Goal: Task Accomplishment & Management: Use online tool/utility

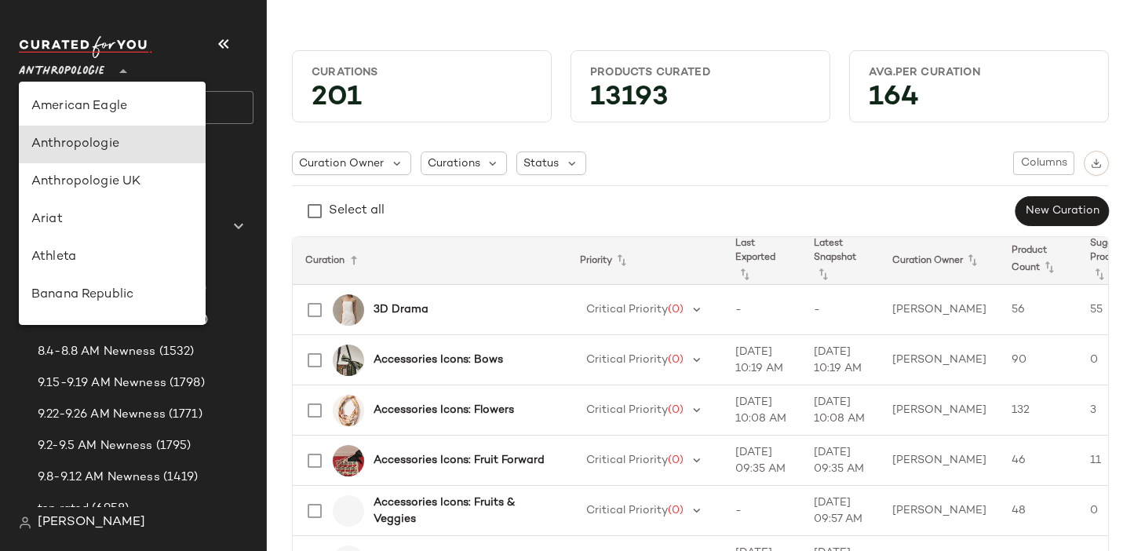
click at [105, 72] on div "Anthropologie **" at bounding box center [65, 61] width 92 height 39
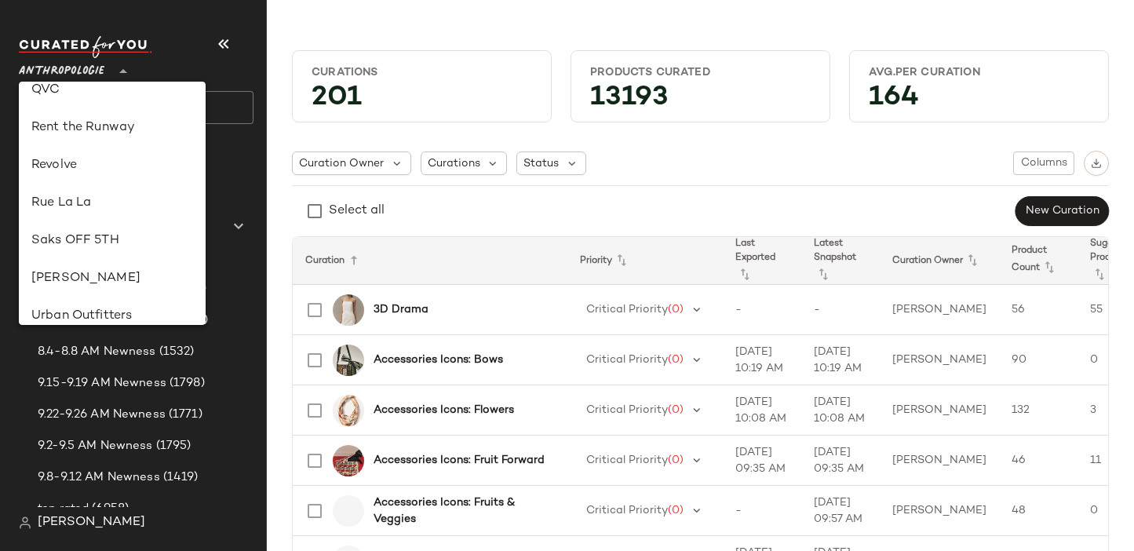
scroll to position [698, 0]
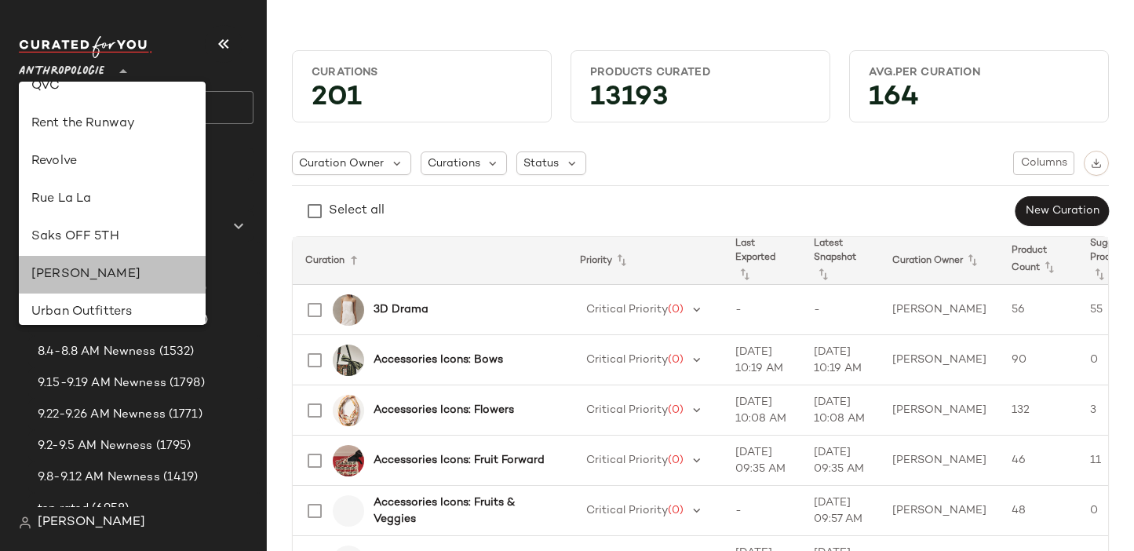
click at [116, 272] on div "[PERSON_NAME]" at bounding box center [112, 274] width 162 height 19
type input "**"
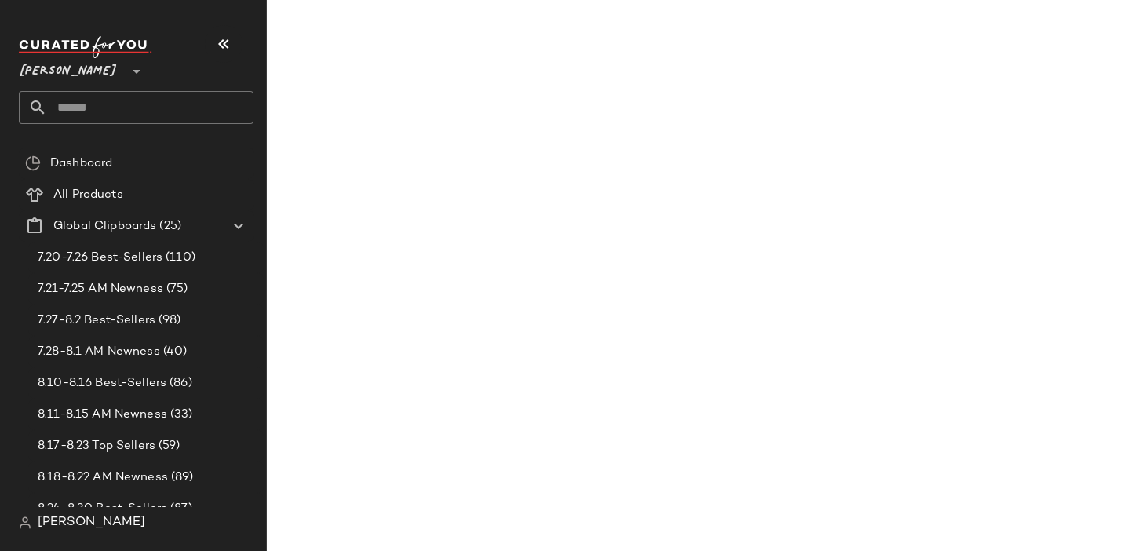
click at [131, 105] on input "text" at bounding box center [150, 107] width 206 height 33
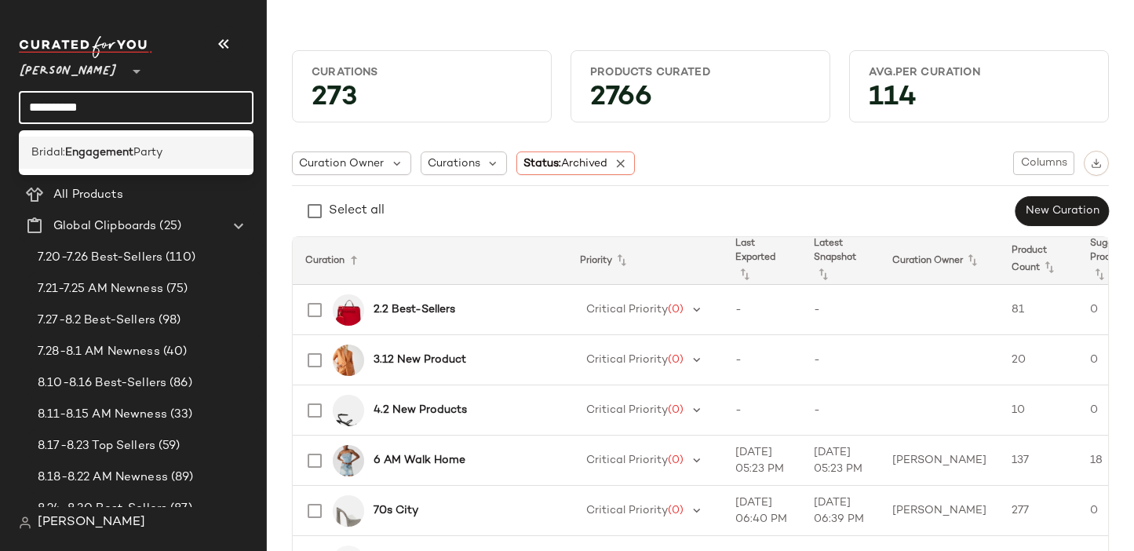
type input "**********"
click at [142, 151] on span "Party" at bounding box center [147, 152] width 29 height 16
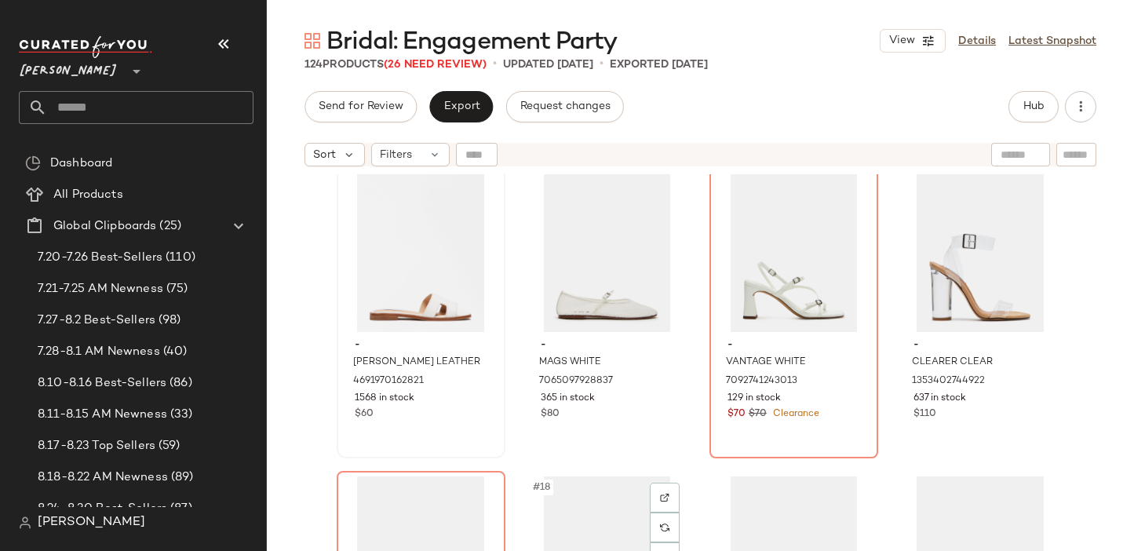
scroll to position [902, 0]
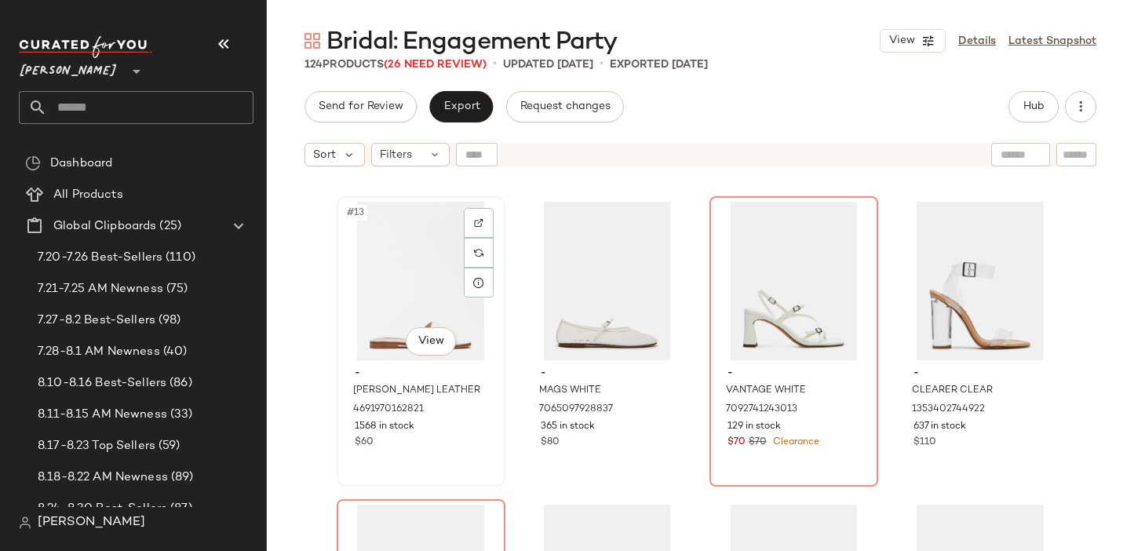
click at [417, 308] on div "#13 View" at bounding box center [421, 281] width 158 height 159
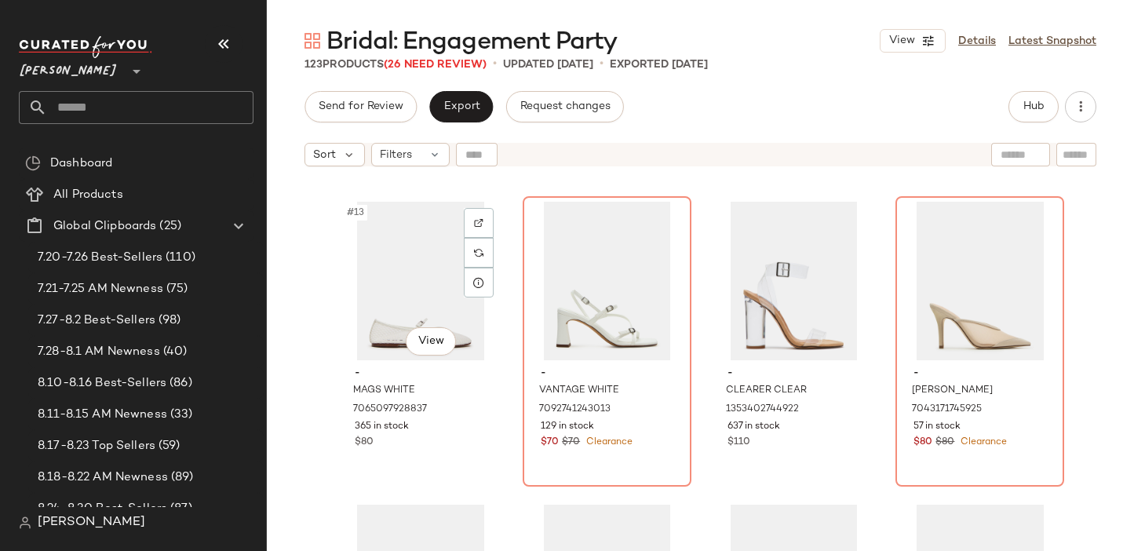
click at [417, 308] on div "#13 View" at bounding box center [421, 281] width 158 height 159
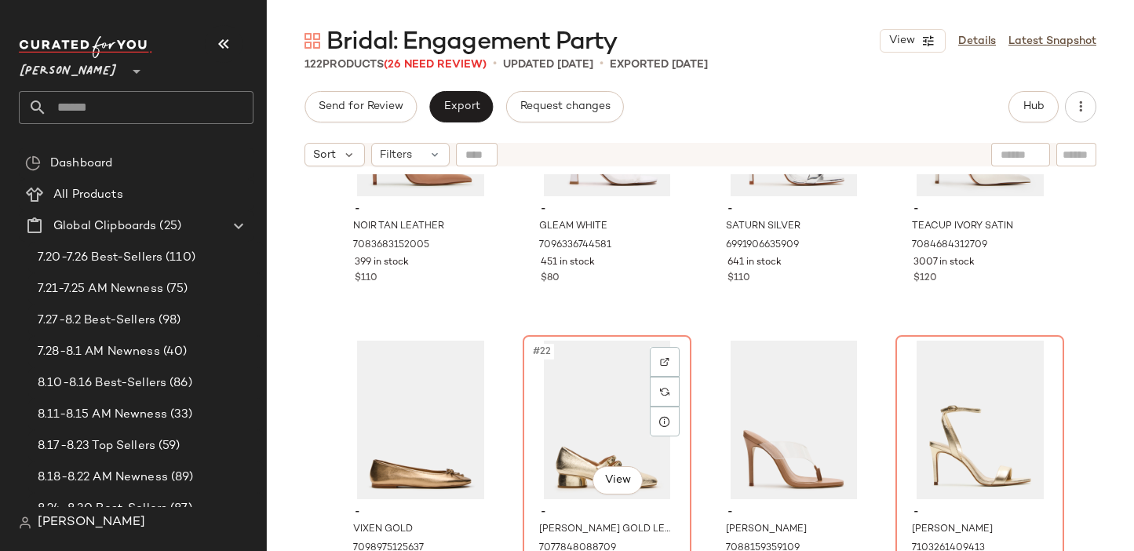
scroll to position [1545, 0]
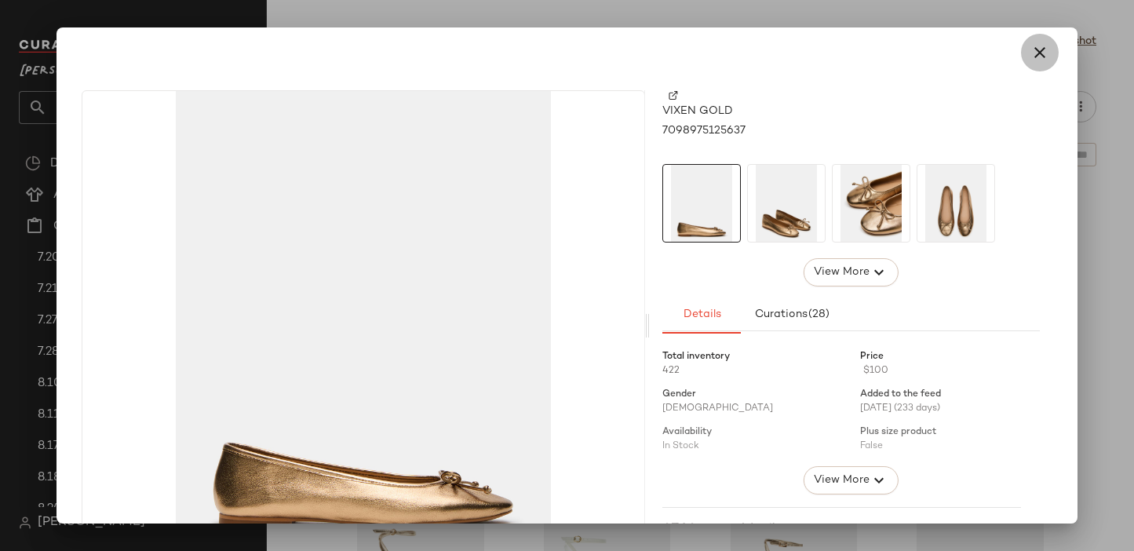
click at [1021, 56] on button "button" at bounding box center [1040, 53] width 38 height 38
click at [1030, 49] on icon "button" at bounding box center [1039, 52] width 19 height 19
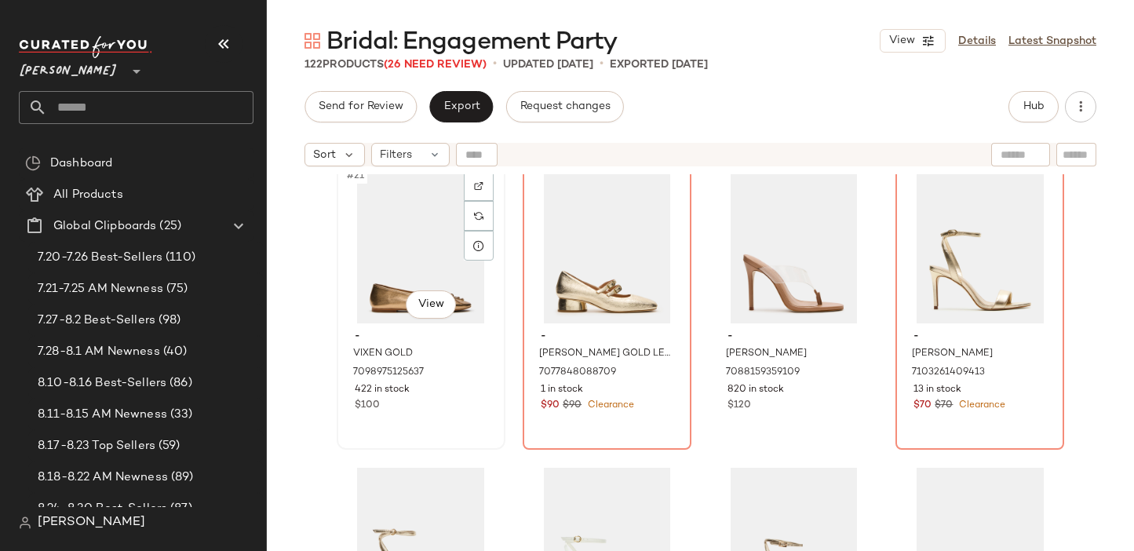
click at [376, 207] on div "#21 View" at bounding box center [421, 244] width 158 height 159
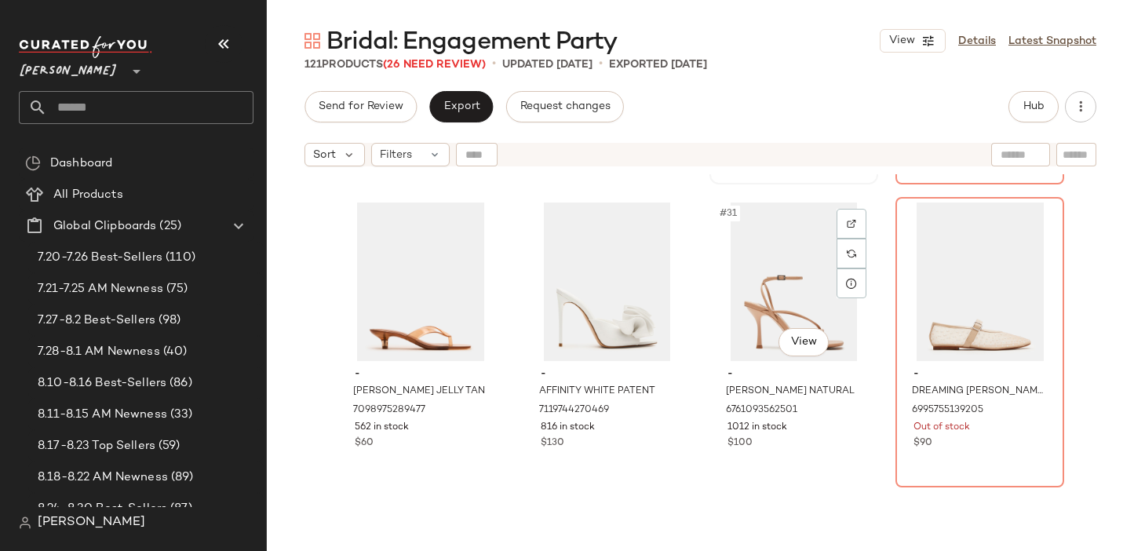
scroll to position [2133, 0]
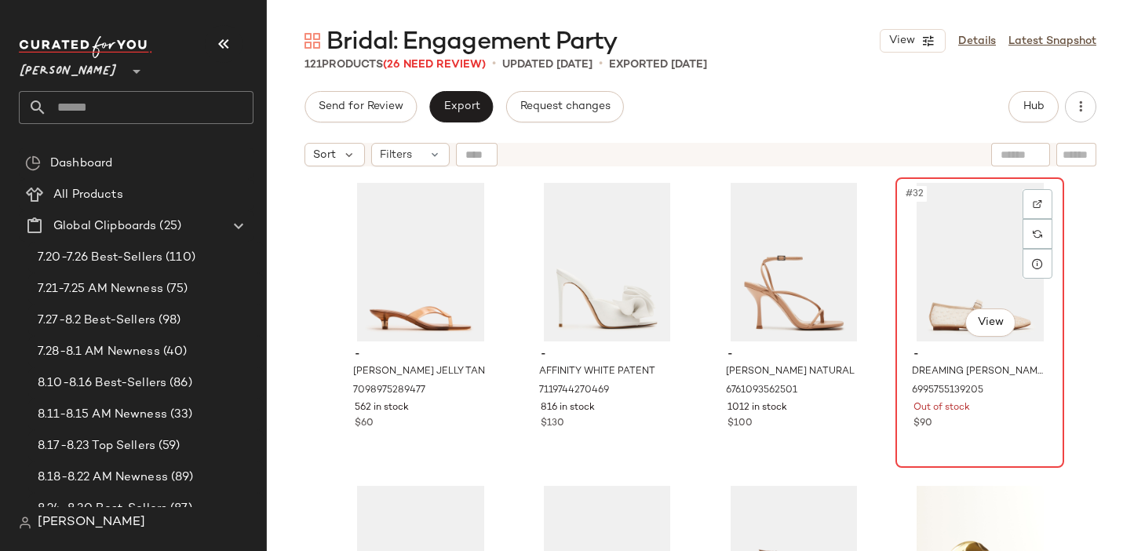
click at [938, 269] on div "#32 View" at bounding box center [980, 262] width 158 height 159
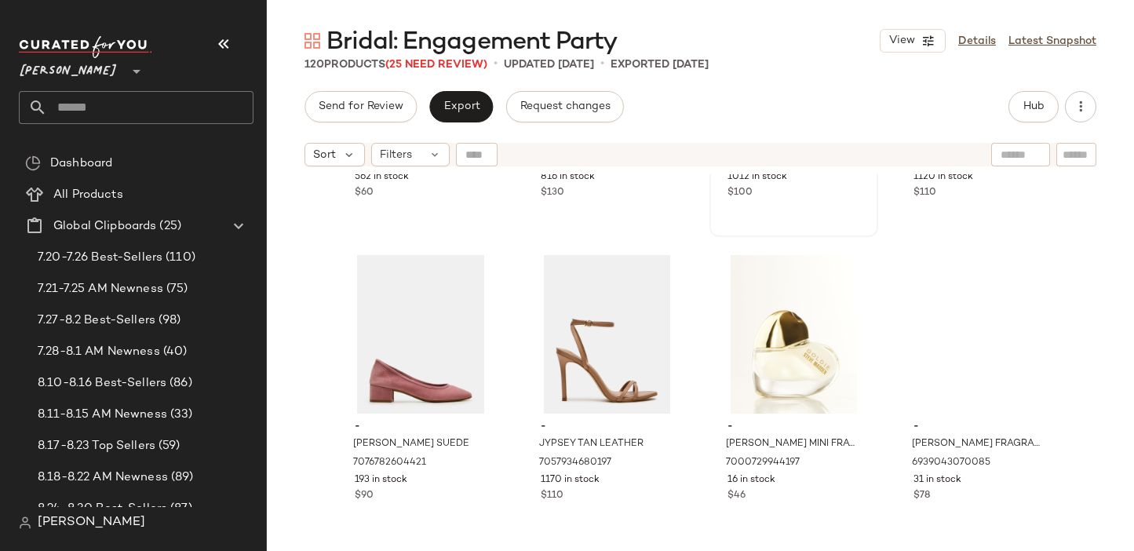
scroll to position [2364, 0]
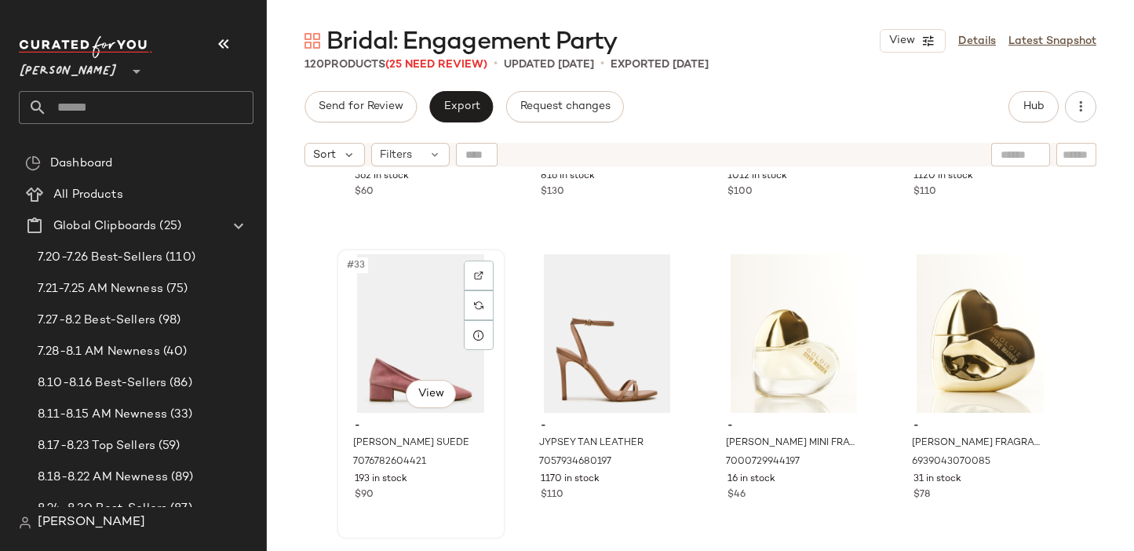
click at [410, 355] on div "#33 View" at bounding box center [421, 333] width 158 height 159
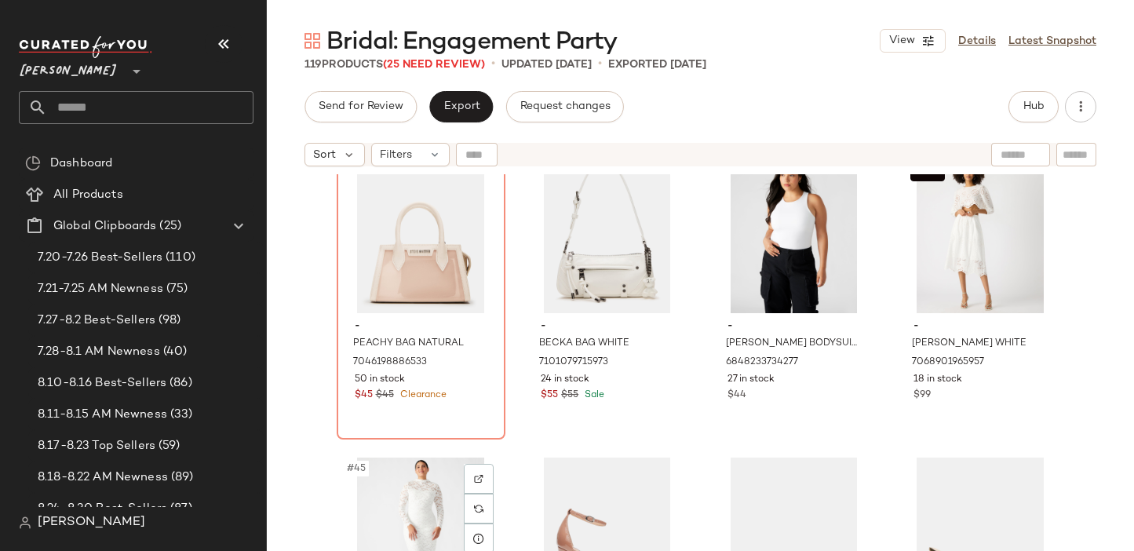
scroll to position [3038, 0]
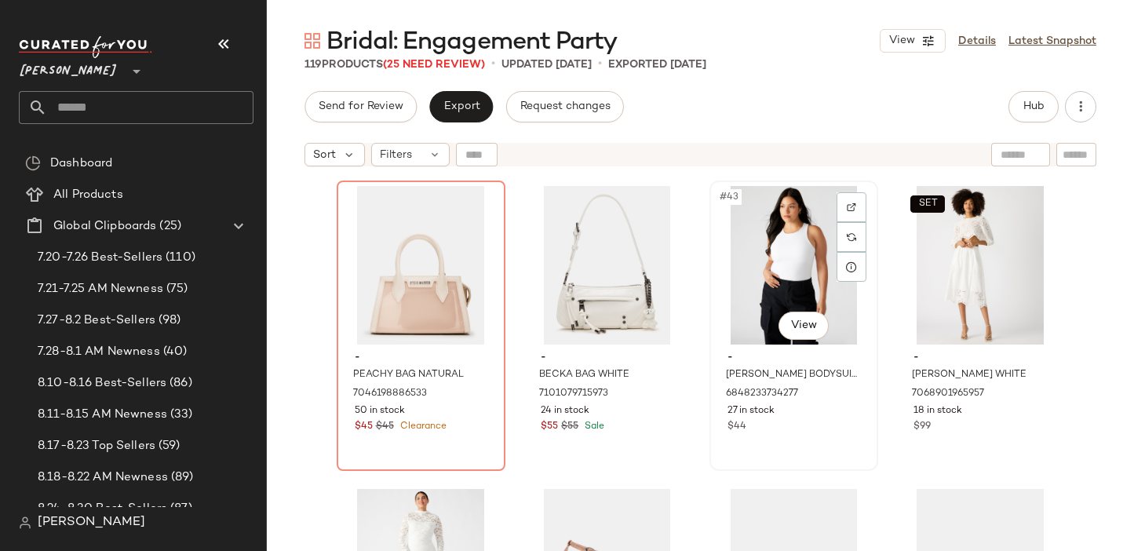
click at [765, 272] on div "#43 View" at bounding box center [794, 265] width 158 height 159
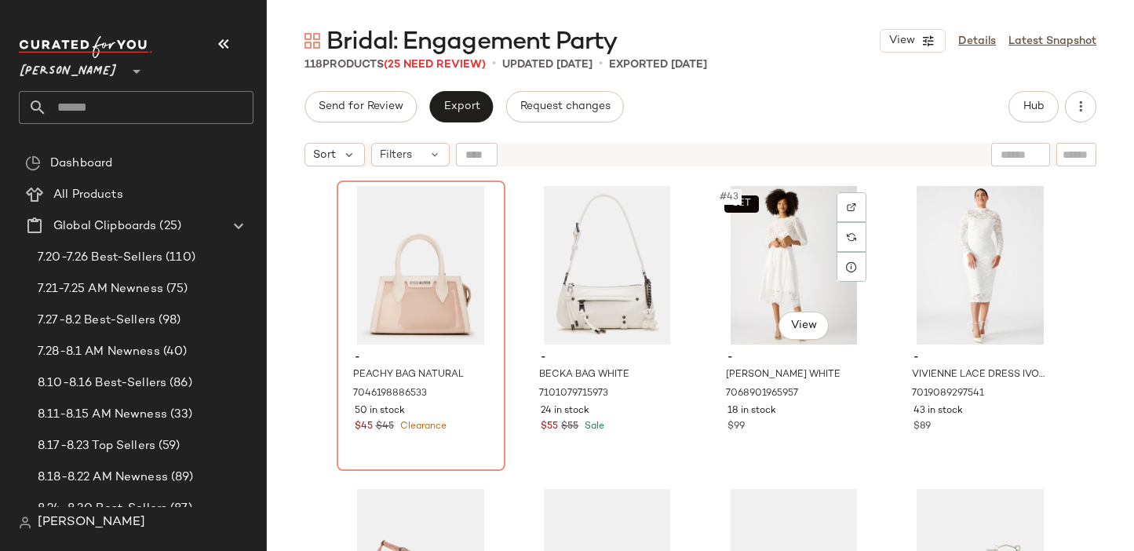
click at [765, 272] on div "SET #43 View" at bounding box center [794, 265] width 158 height 159
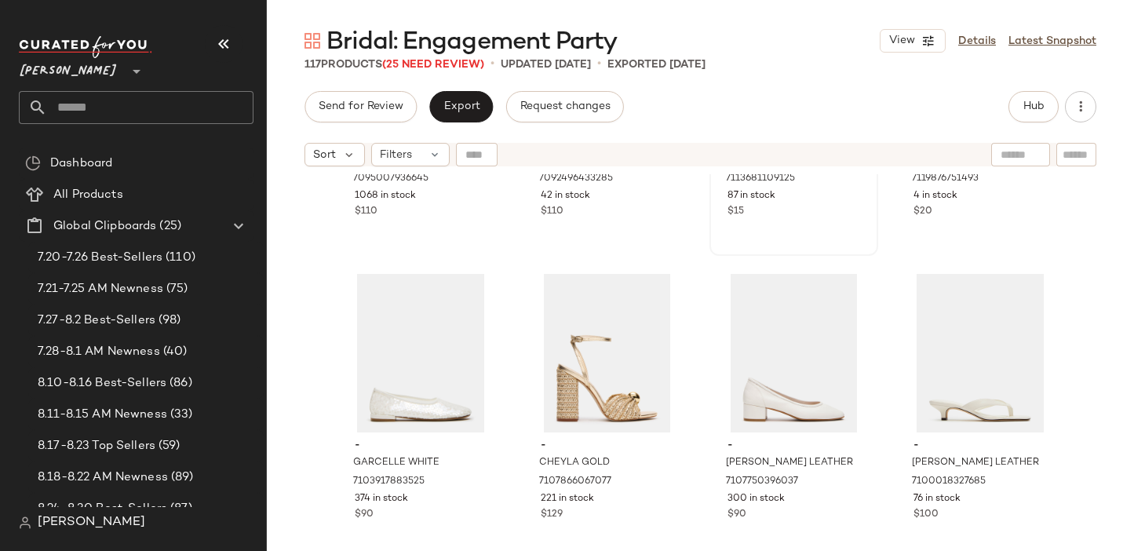
scroll to position [3621, 0]
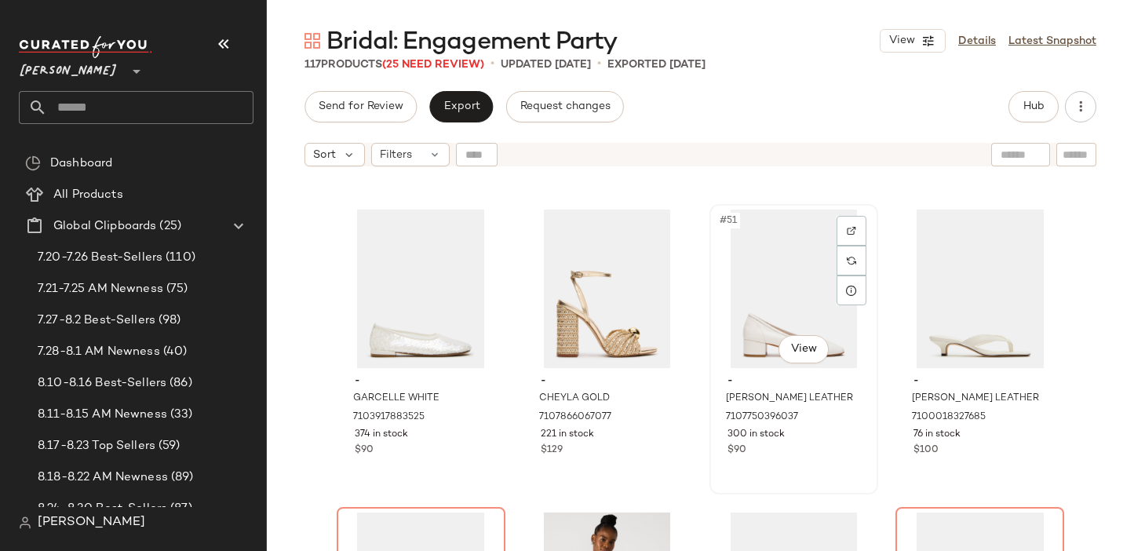
click at [793, 306] on div "#51 View" at bounding box center [794, 289] width 158 height 159
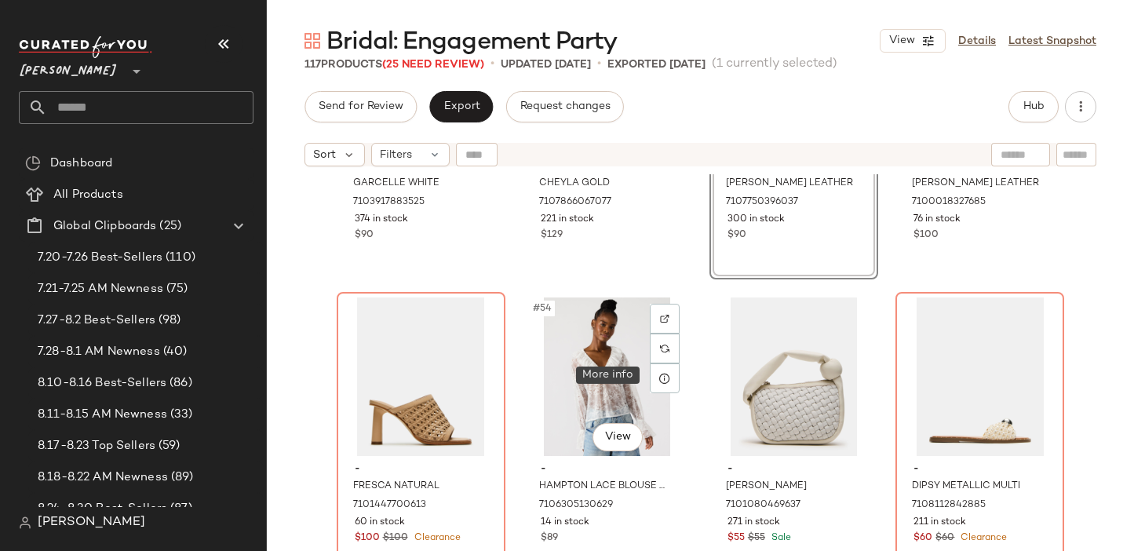
scroll to position [3839, 0]
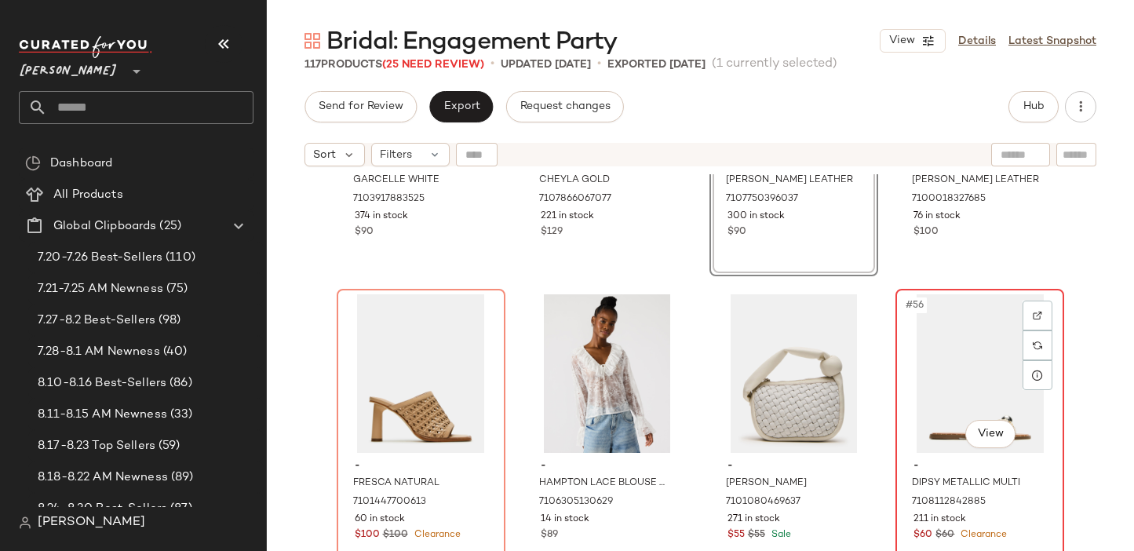
click at [971, 399] on div "#56 View" at bounding box center [980, 373] width 158 height 159
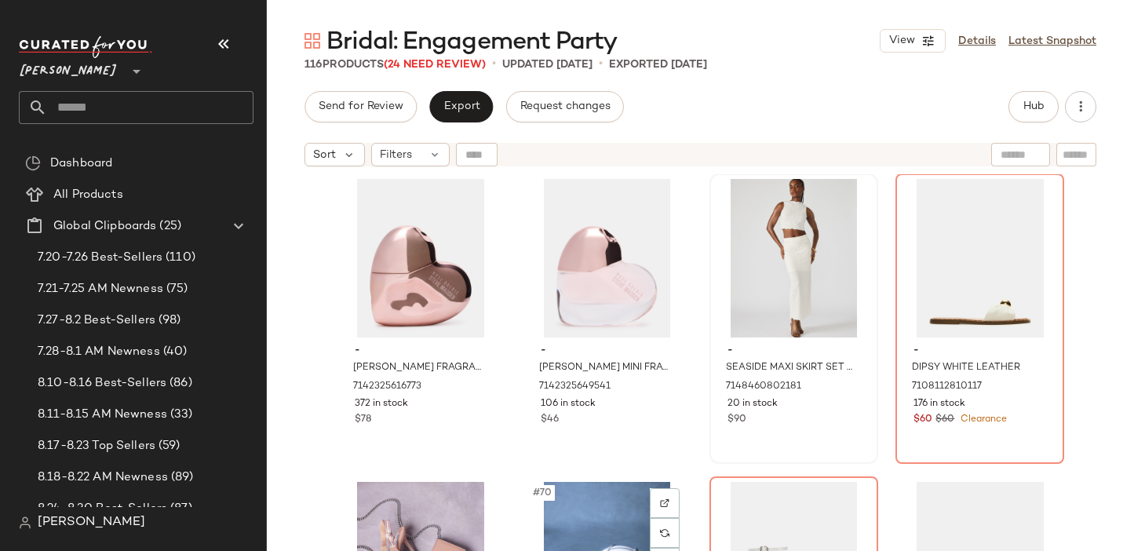
scroll to position [4850, 0]
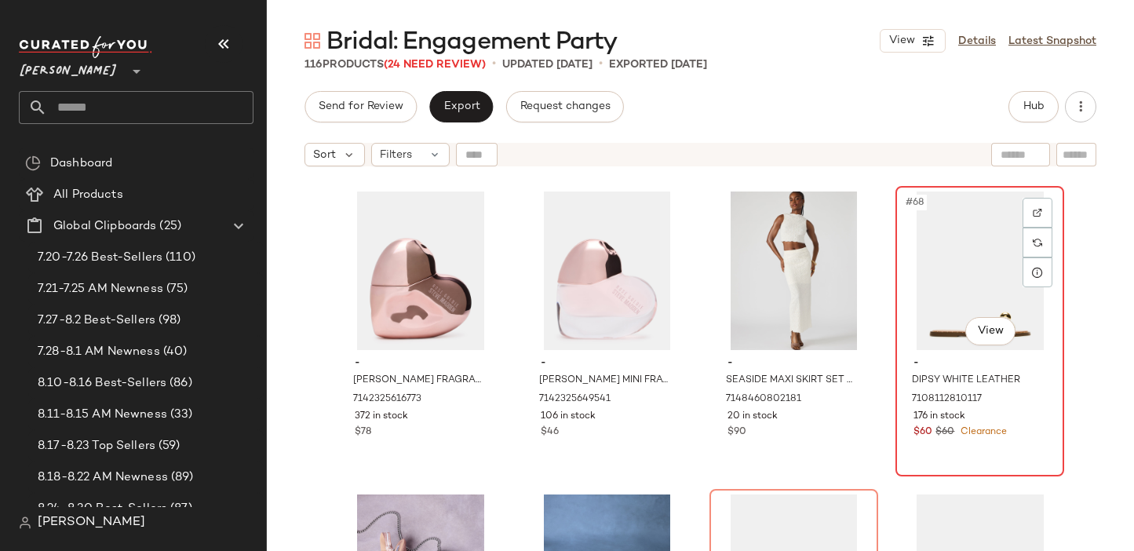
click at [931, 320] on div "#68 View" at bounding box center [980, 270] width 158 height 159
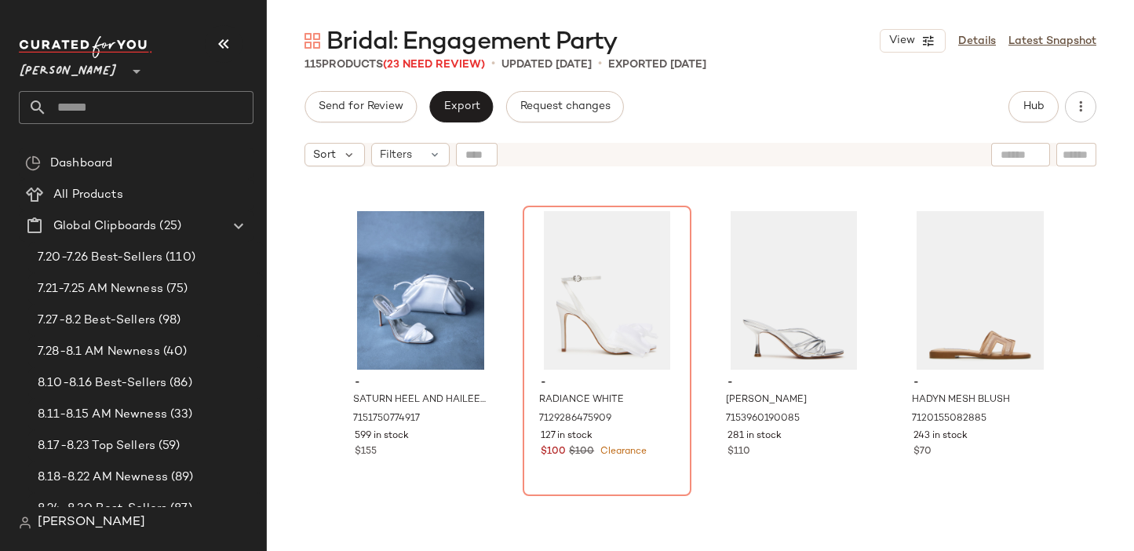
scroll to position [5135, 0]
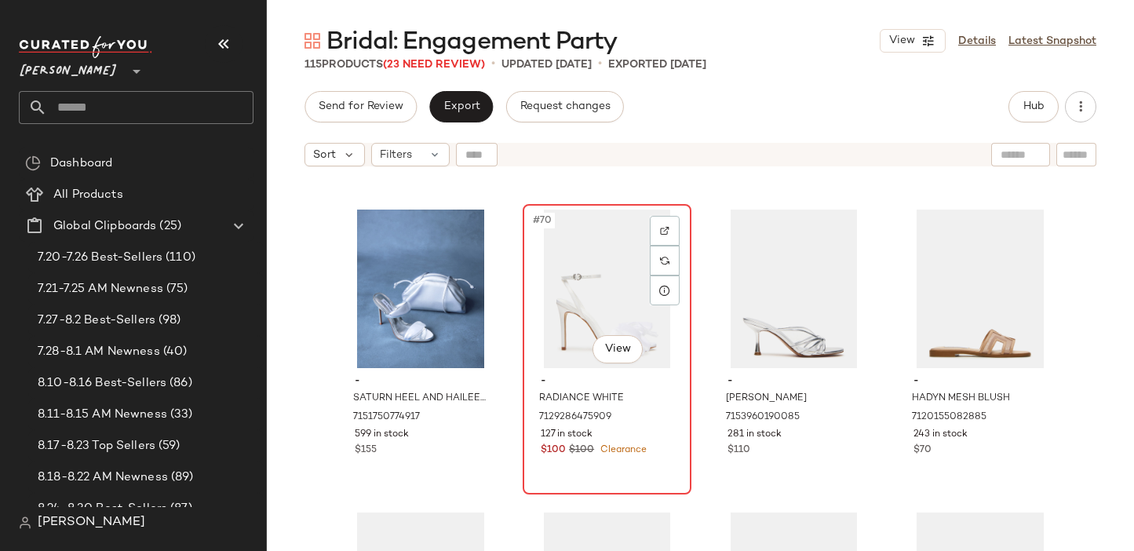
click at [575, 318] on div "#70 View" at bounding box center [607, 289] width 158 height 159
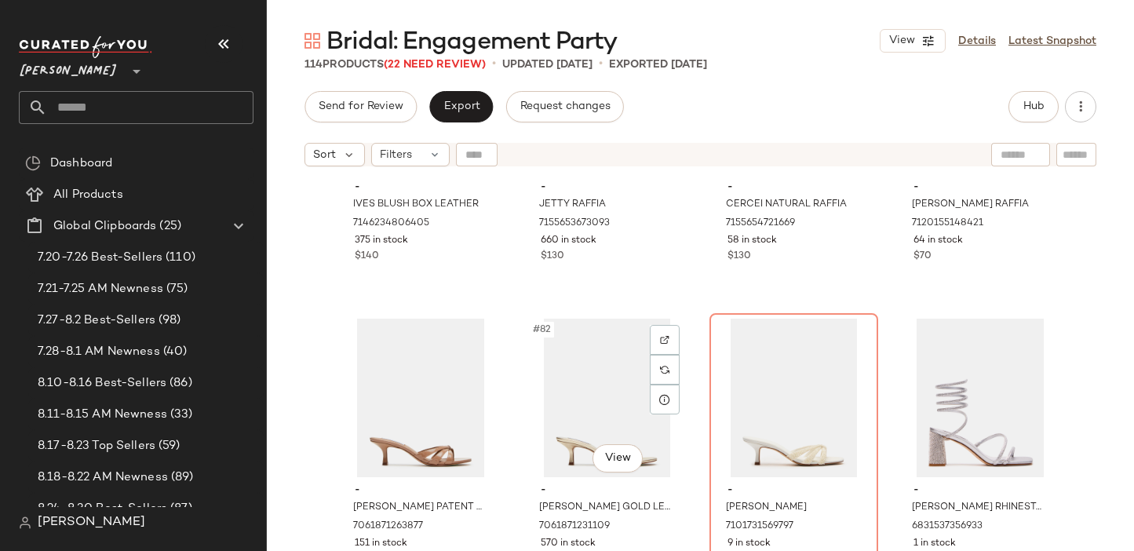
scroll to position [6096, 0]
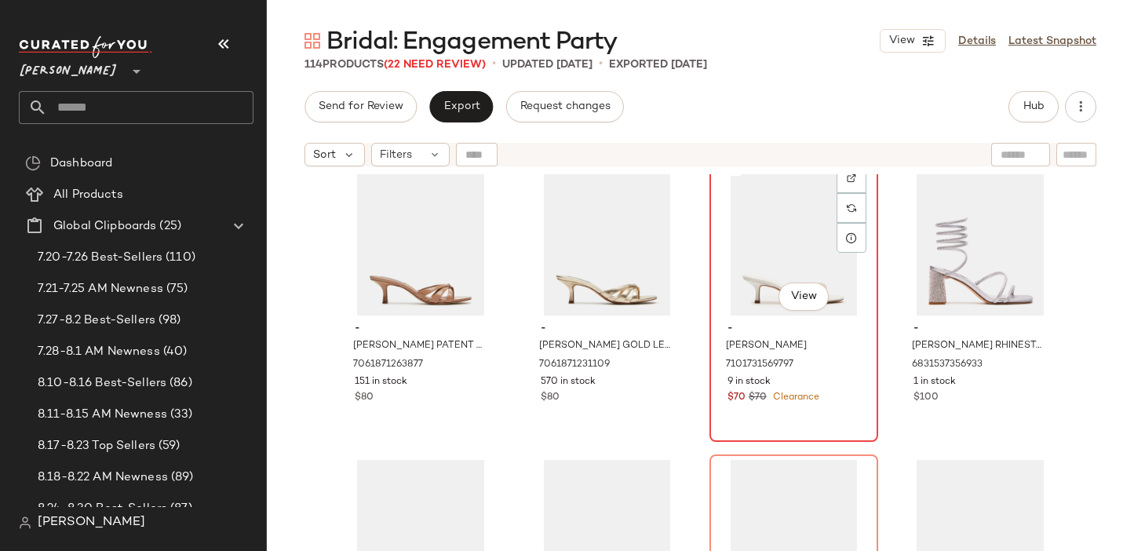
click at [760, 268] on div "#83 View" at bounding box center [794, 236] width 158 height 159
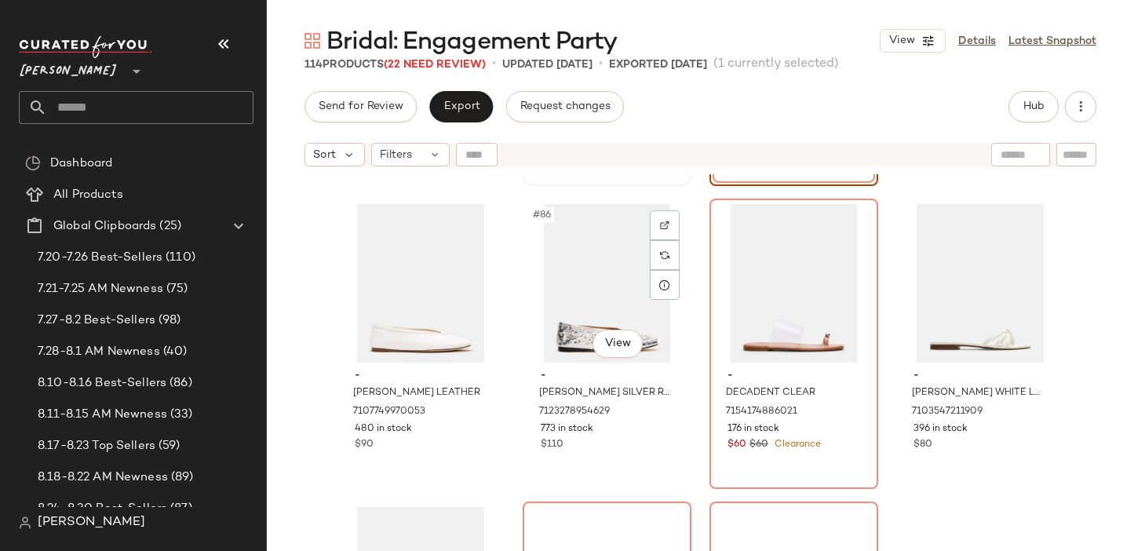
scroll to position [6355, 0]
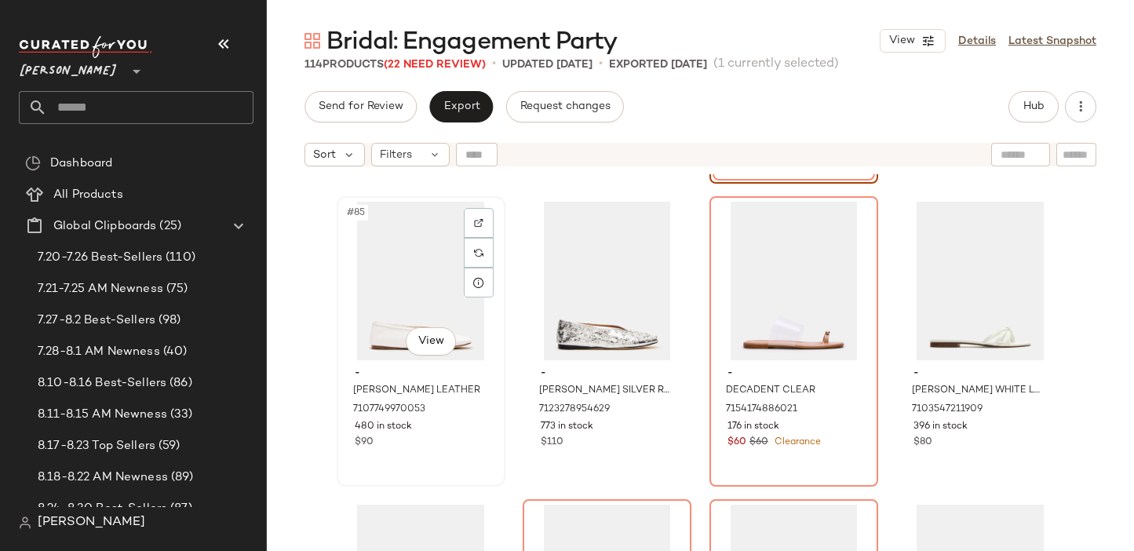
click at [415, 307] on div "#85 View" at bounding box center [421, 281] width 158 height 159
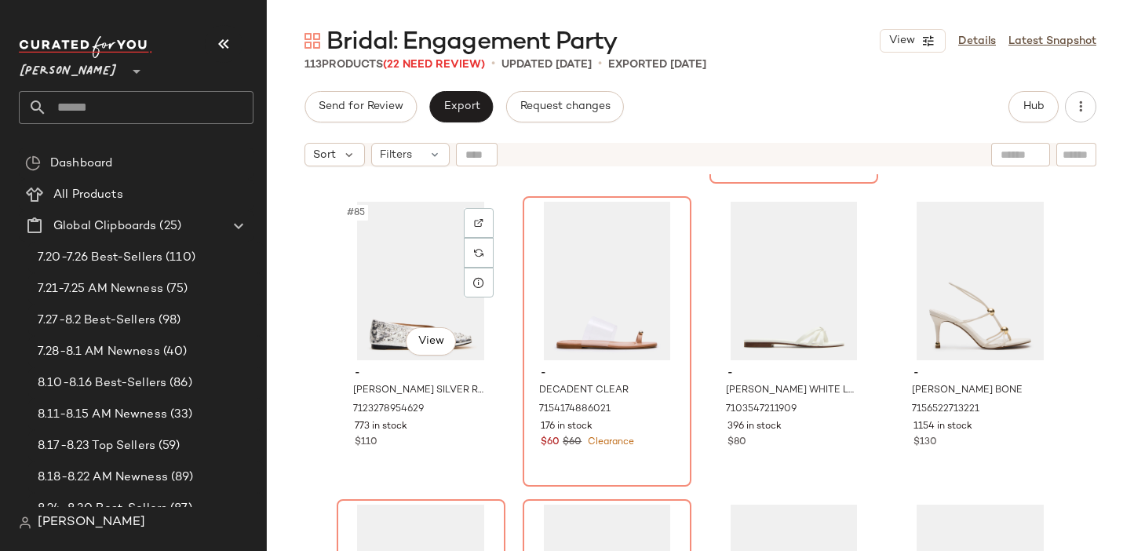
click at [415, 307] on div "#85 View" at bounding box center [421, 281] width 158 height 159
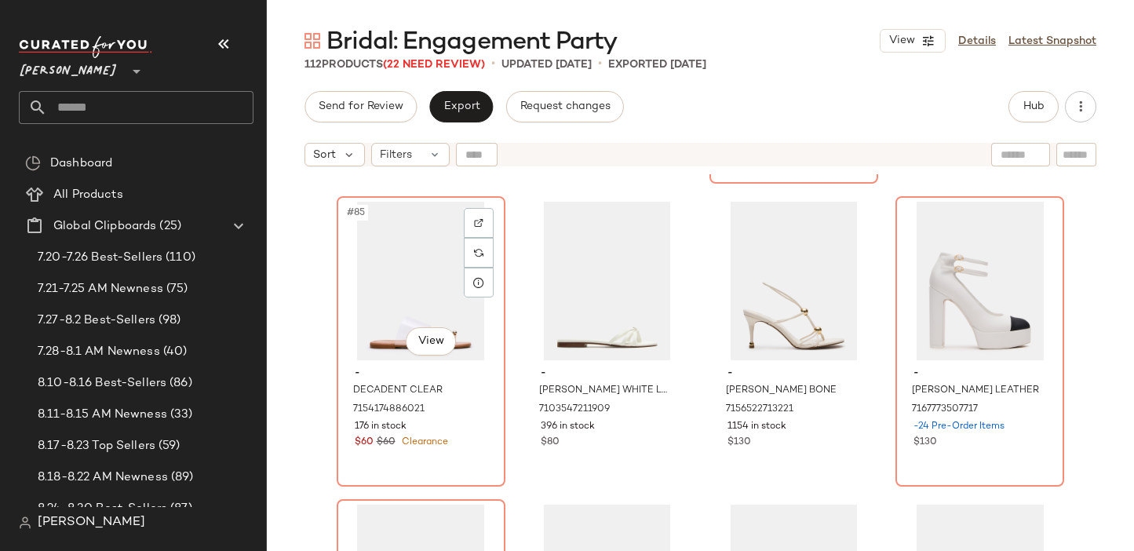
click at [415, 307] on div "#85 View" at bounding box center [421, 281] width 158 height 159
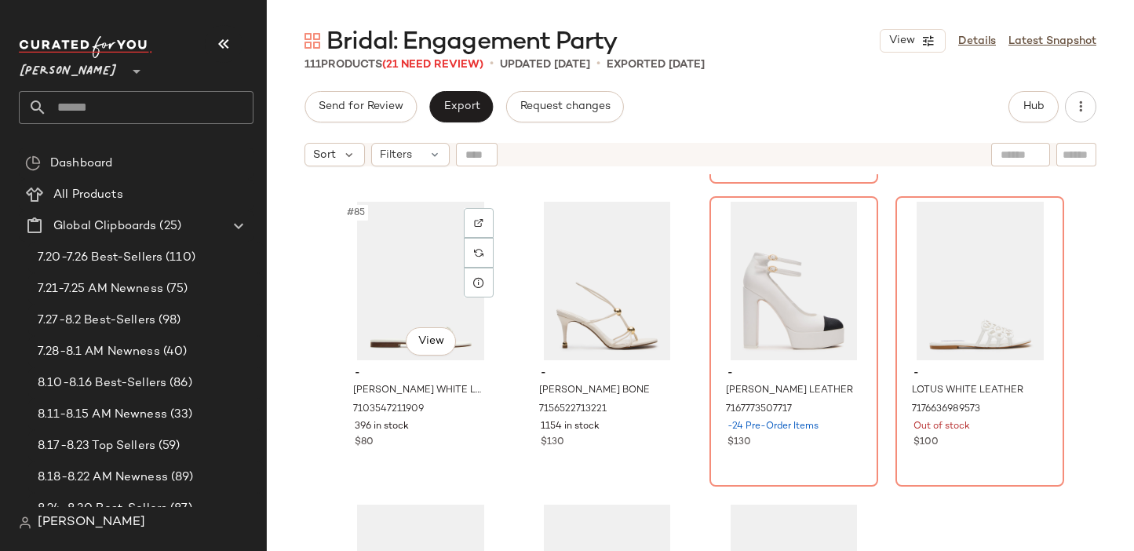
click at [415, 307] on div "#85 View" at bounding box center [421, 281] width 158 height 159
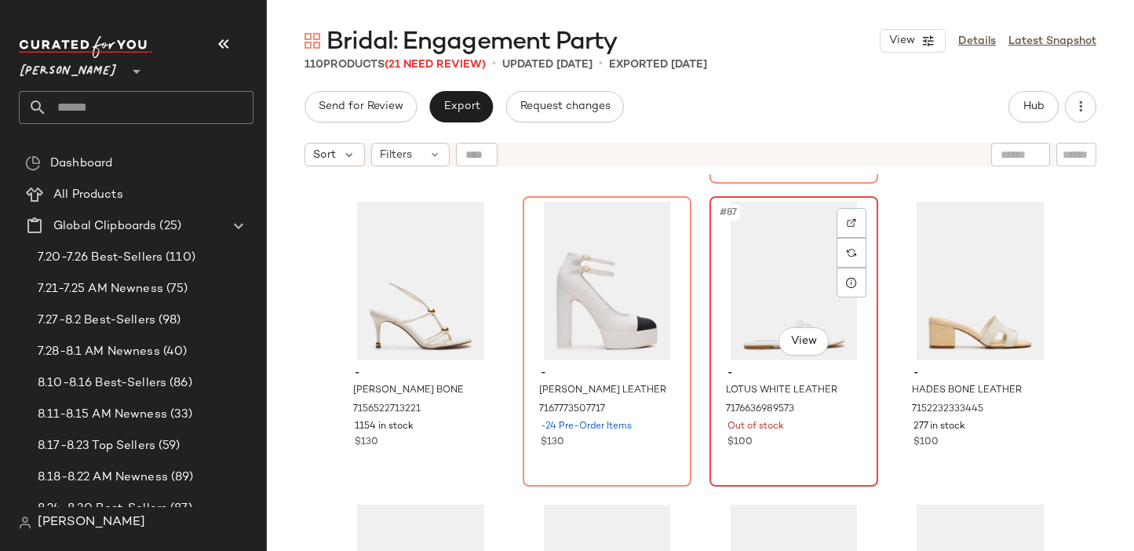
click at [792, 299] on div "#87 View" at bounding box center [794, 281] width 158 height 159
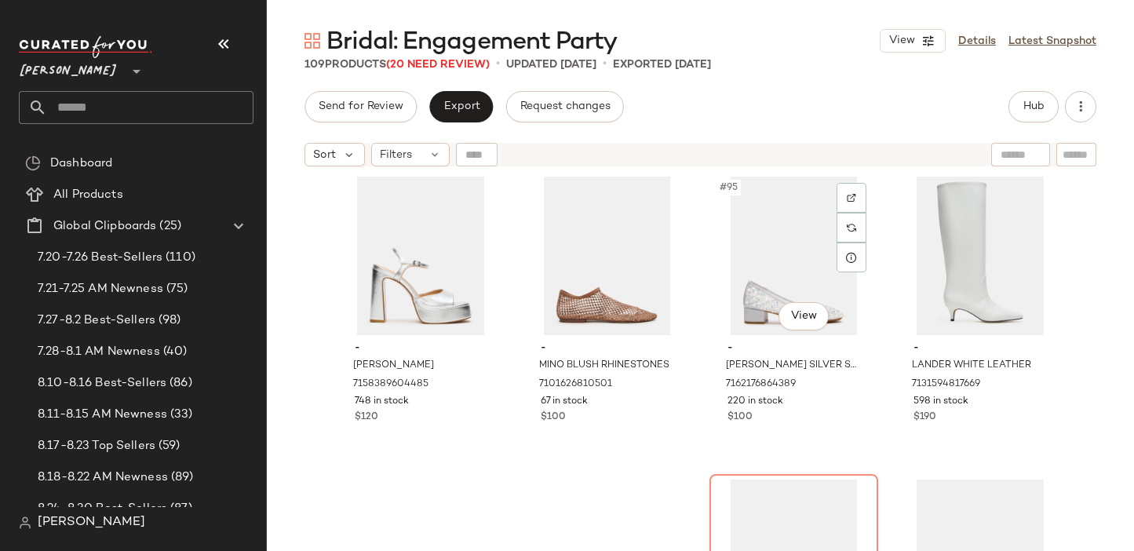
scroll to position [6986, 0]
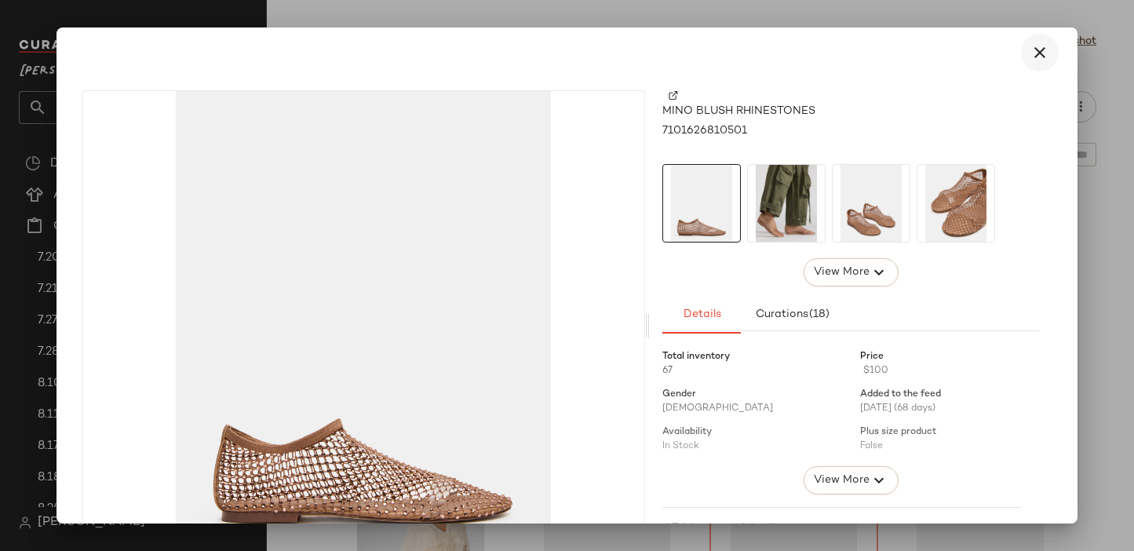
click at [1034, 59] on icon "button" at bounding box center [1039, 52] width 19 height 19
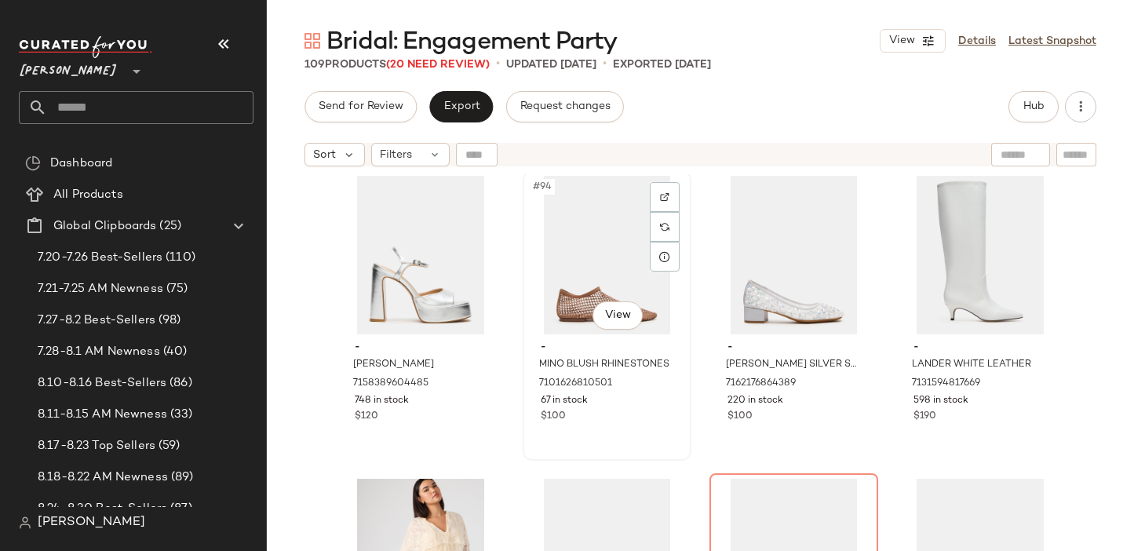
click at [585, 269] on div "#94 View" at bounding box center [607, 255] width 158 height 159
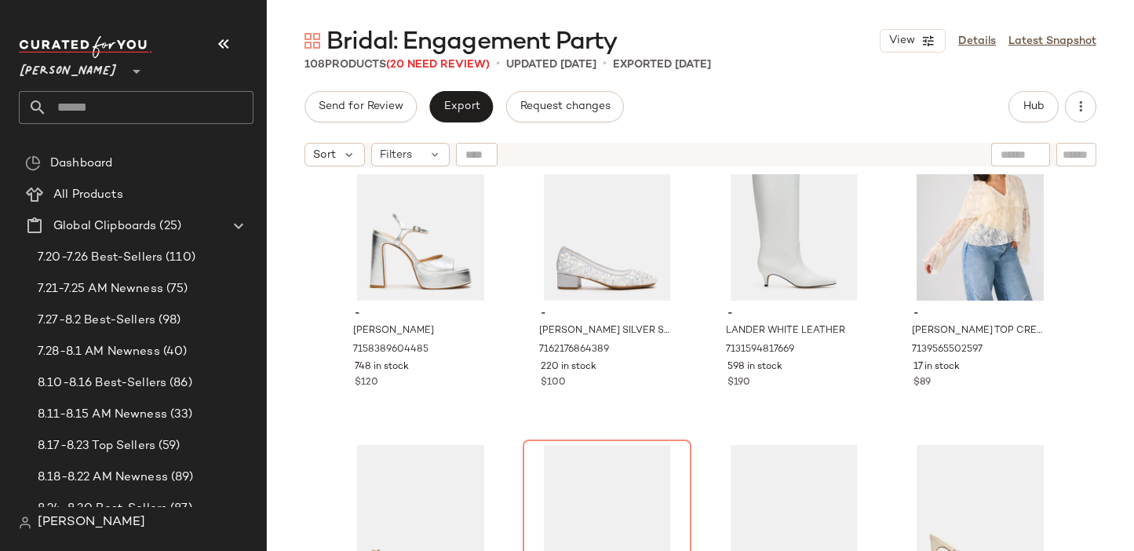
scroll to position [7011, 0]
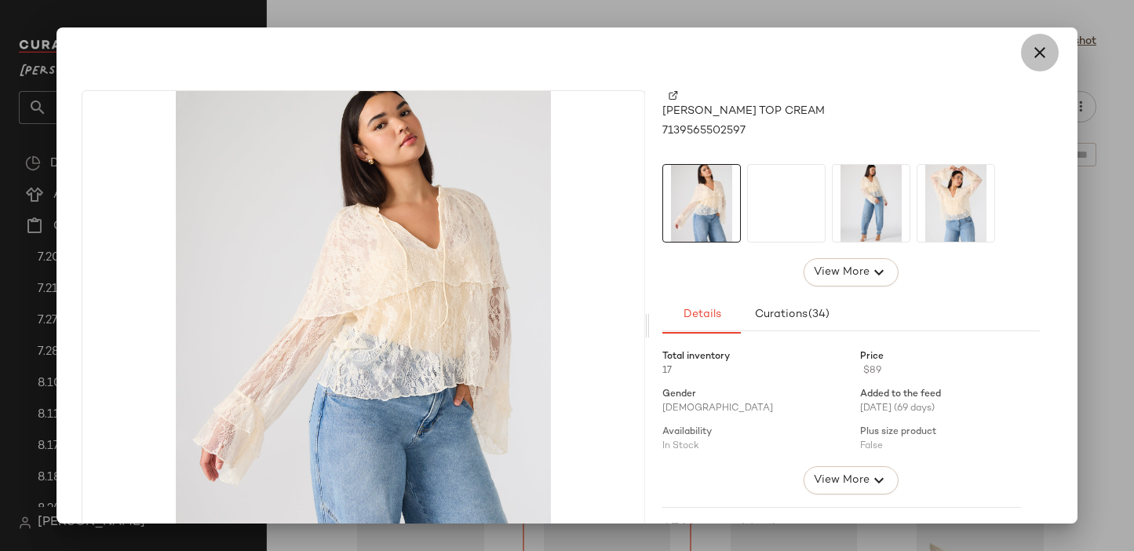
click at [1021, 59] on button "button" at bounding box center [1040, 53] width 38 height 38
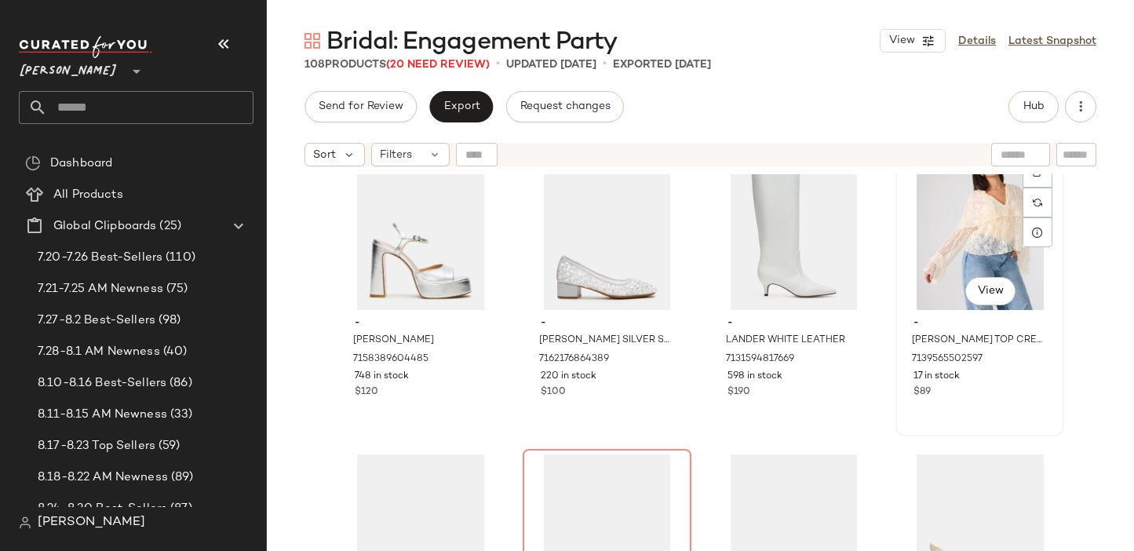
click at [952, 247] on div "#96 View" at bounding box center [980, 230] width 158 height 159
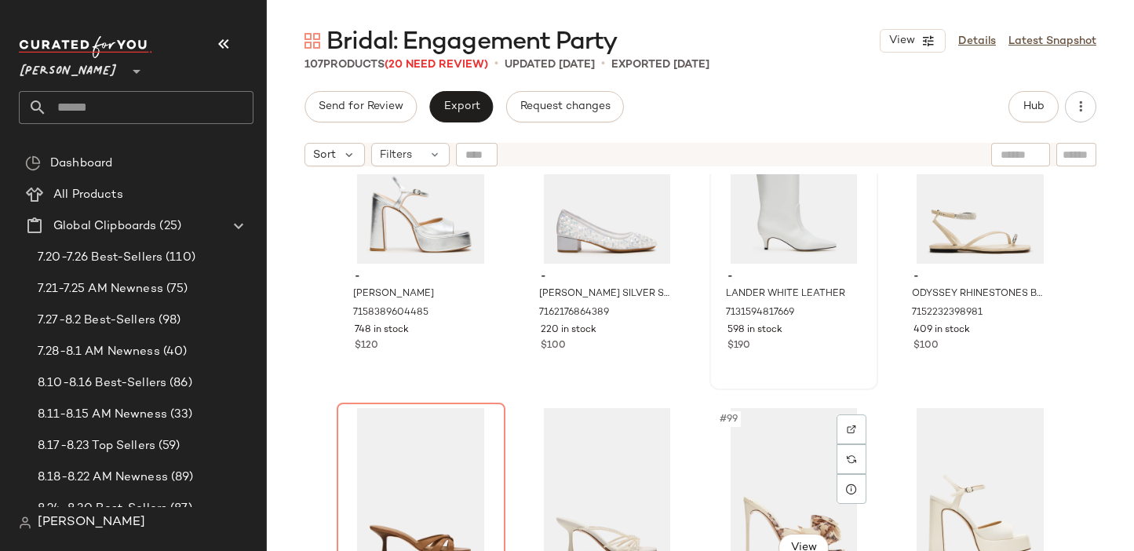
scroll to position [7038, 0]
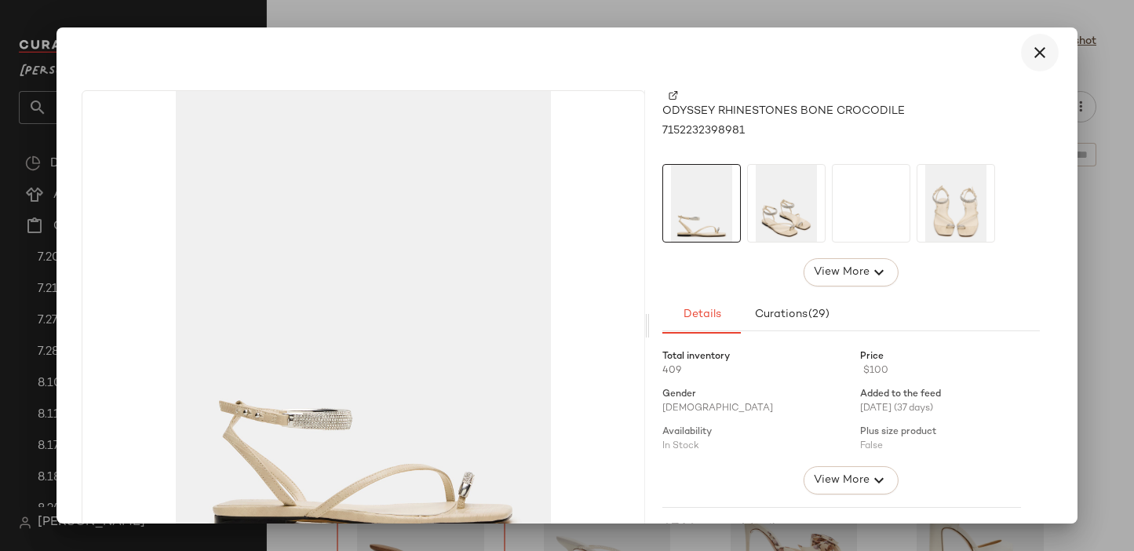
click at [1030, 46] on icon "button" at bounding box center [1039, 52] width 19 height 19
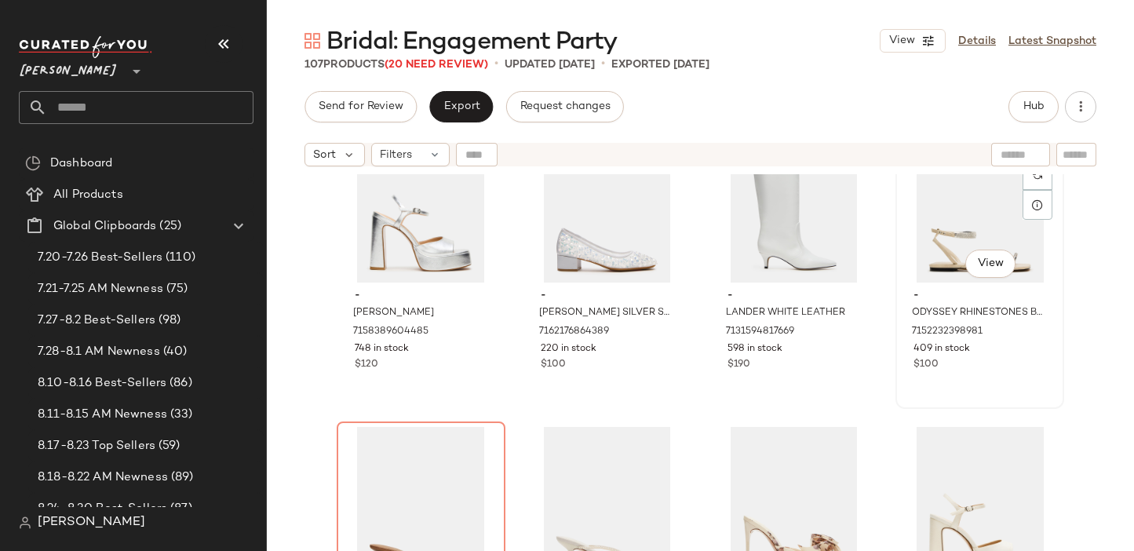
click at [956, 206] on div "#96 View" at bounding box center [980, 203] width 158 height 159
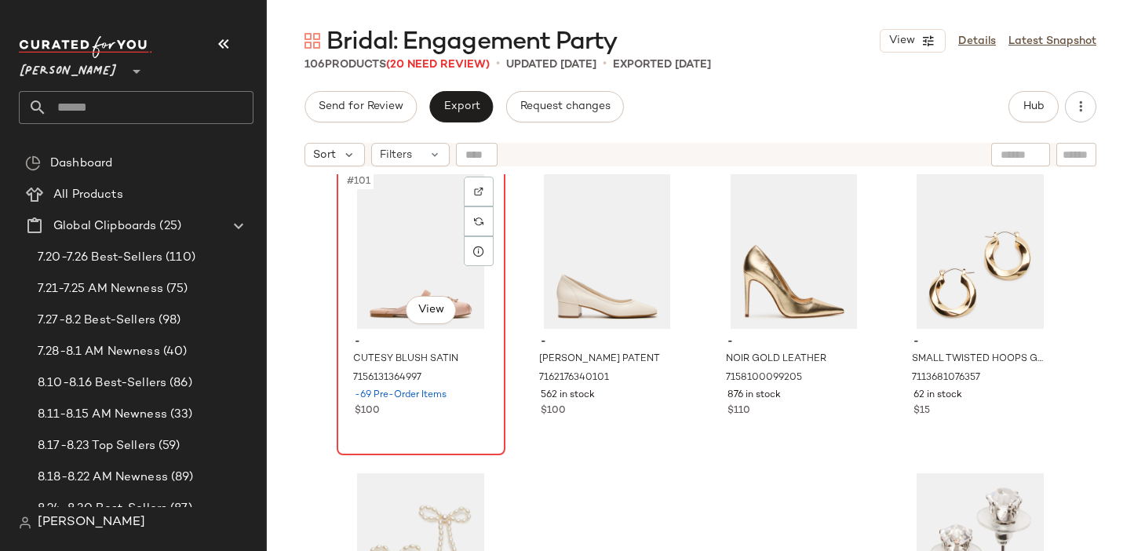
scroll to position [7532, 0]
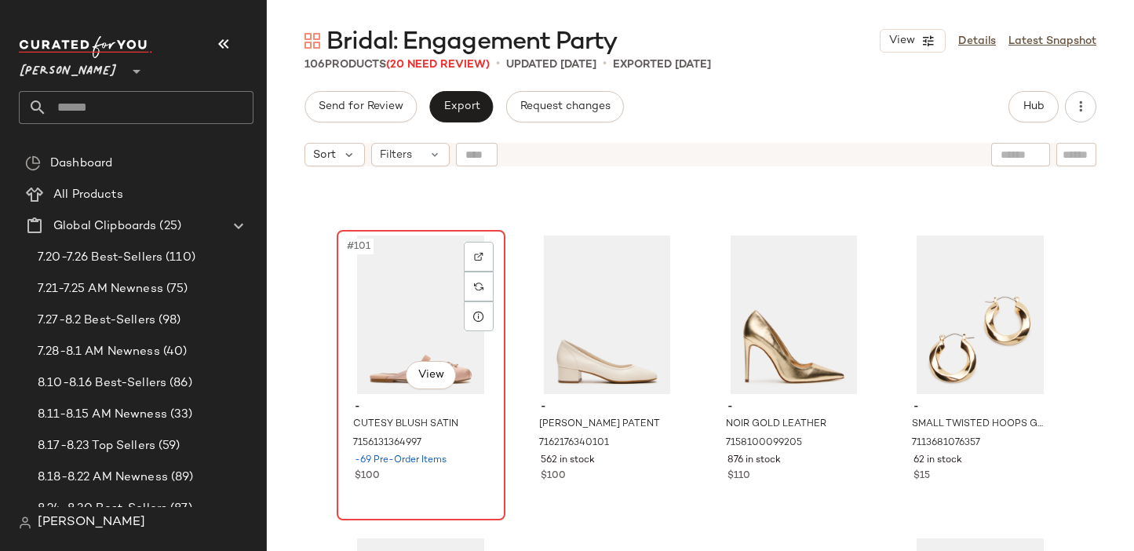
click at [386, 312] on div "#101 View" at bounding box center [421, 314] width 158 height 159
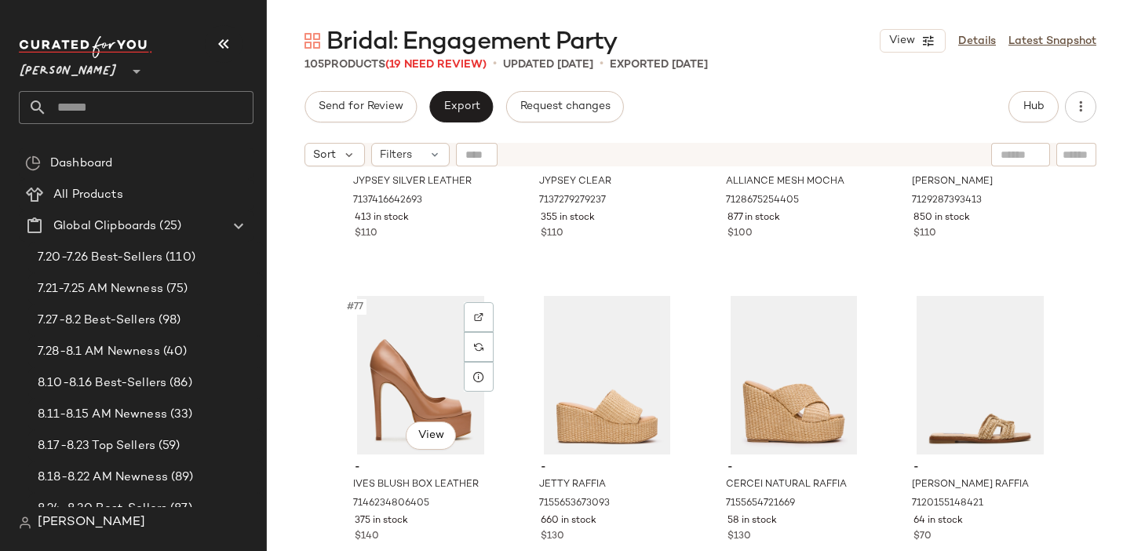
scroll to position [5650, 0]
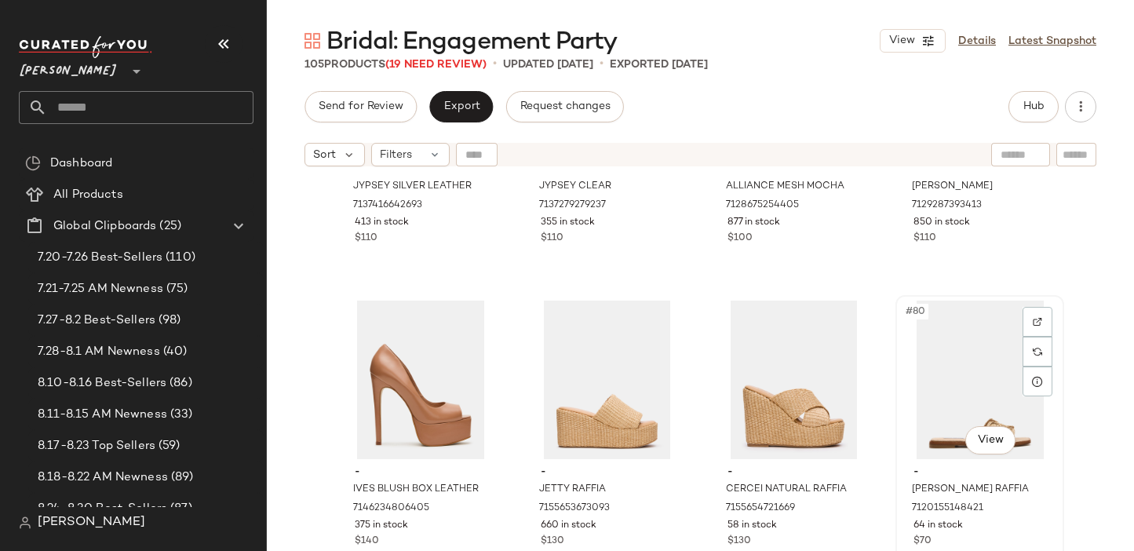
click at [955, 367] on div "#80 View" at bounding box center [980, 380] width 158 height 159
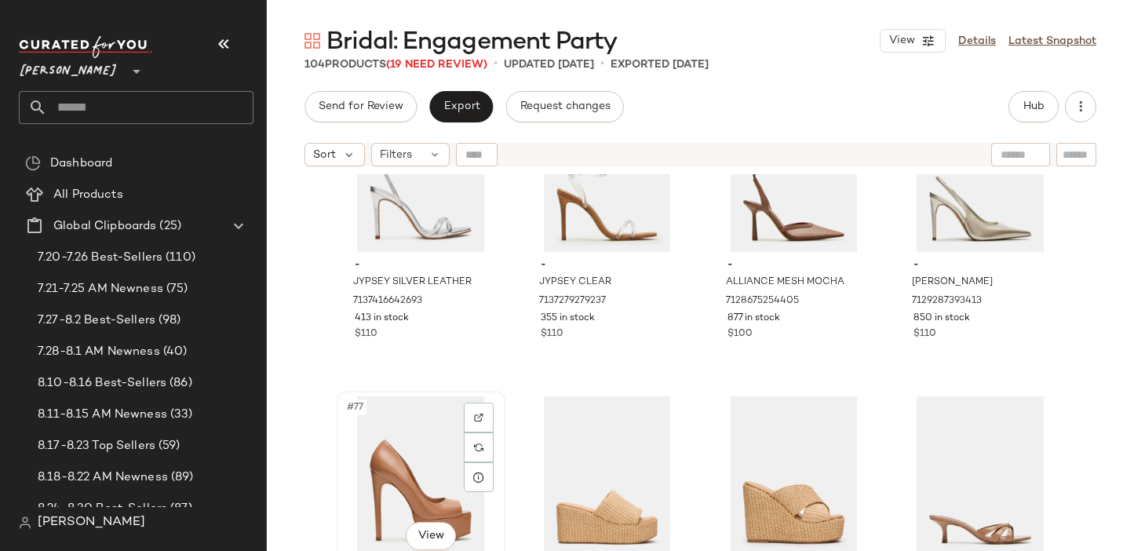
click at [366, 435] on div "#77 View" at bounding box center [421, 475] width 158 height 159
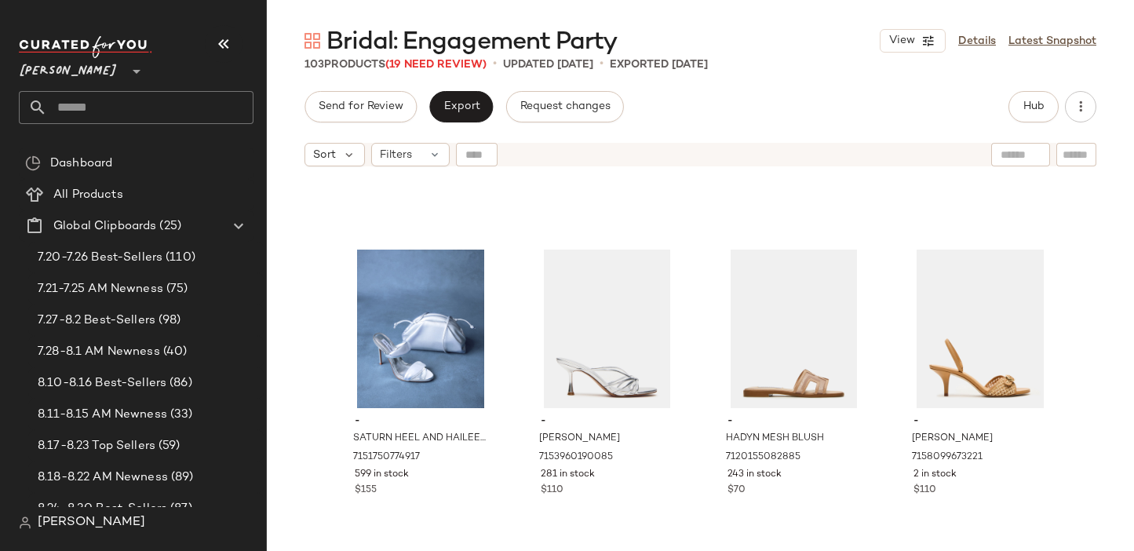
scroll to position [5097, 0]
click at [764, 298] on div "#71 View" at bounding box center [794, 327] width 158 height 159
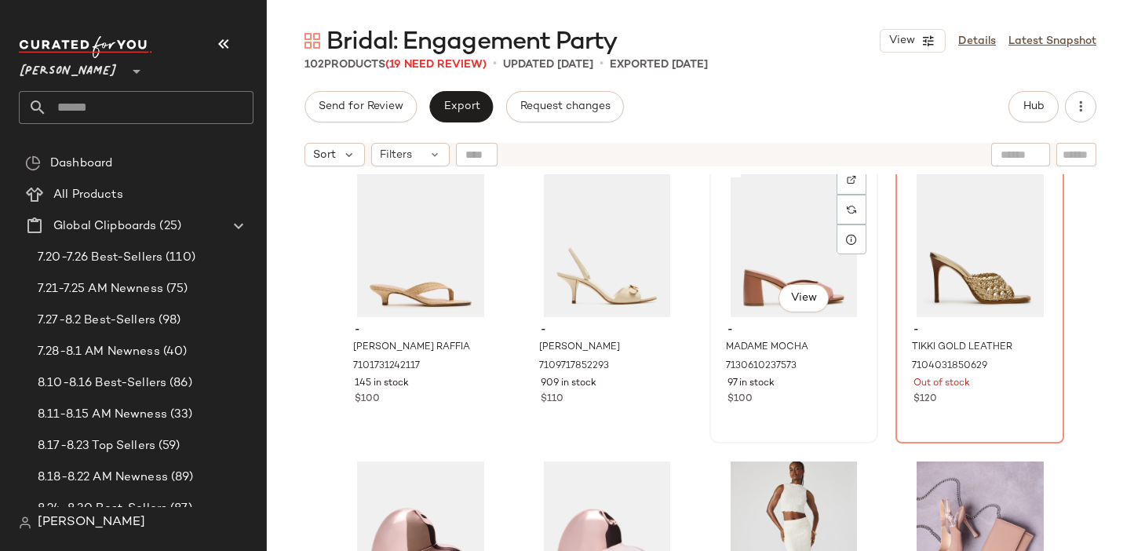
scroll to position [4580, 0]
click at [948, 261] on div "#64 View" at bounding box center [980, 238] width 158 height 159
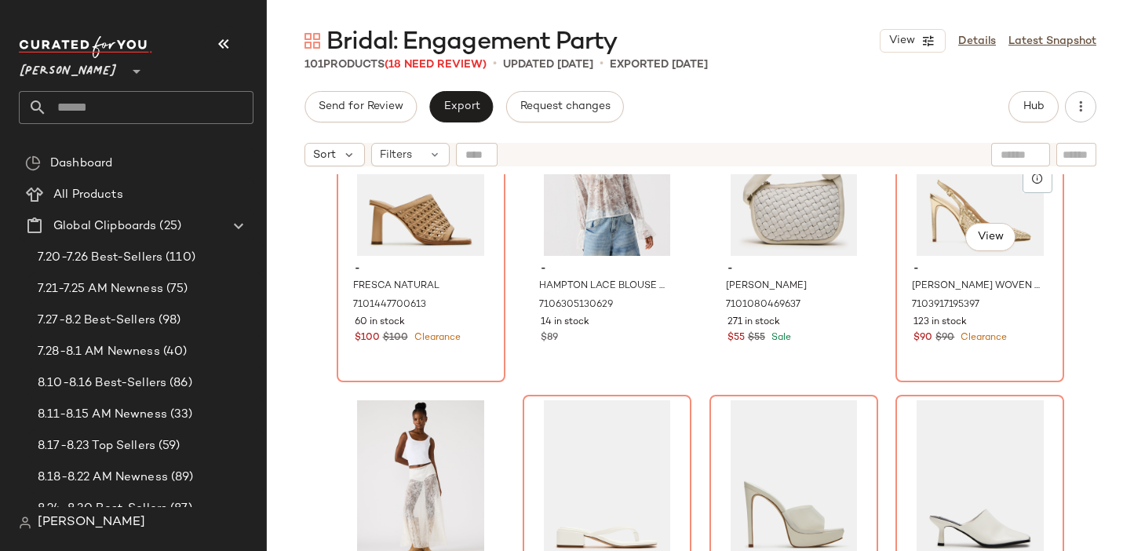
scroll to position [4037, 0]
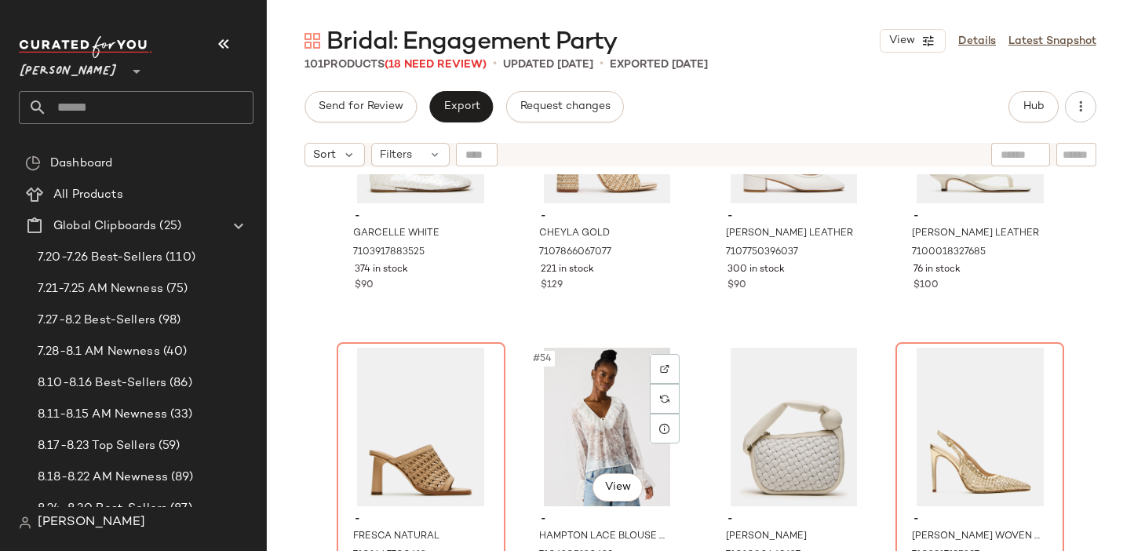
click at [548, 465] on div "#54 View" at bounding box center [607, 427] width 158 height 159
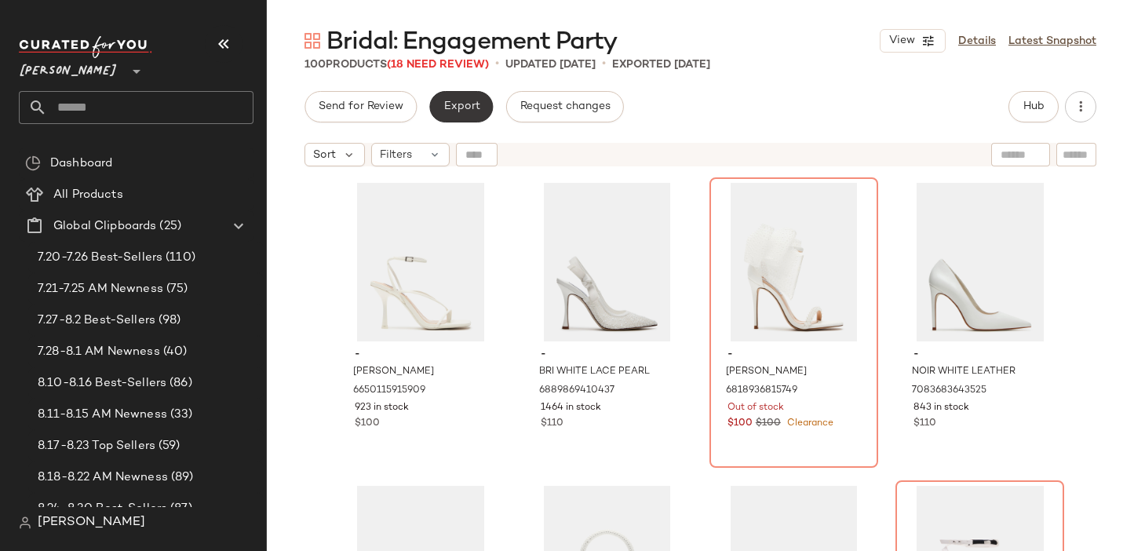
click at [477, 98] on button "Export" at bounding box center [461, 106] width 64 height 31
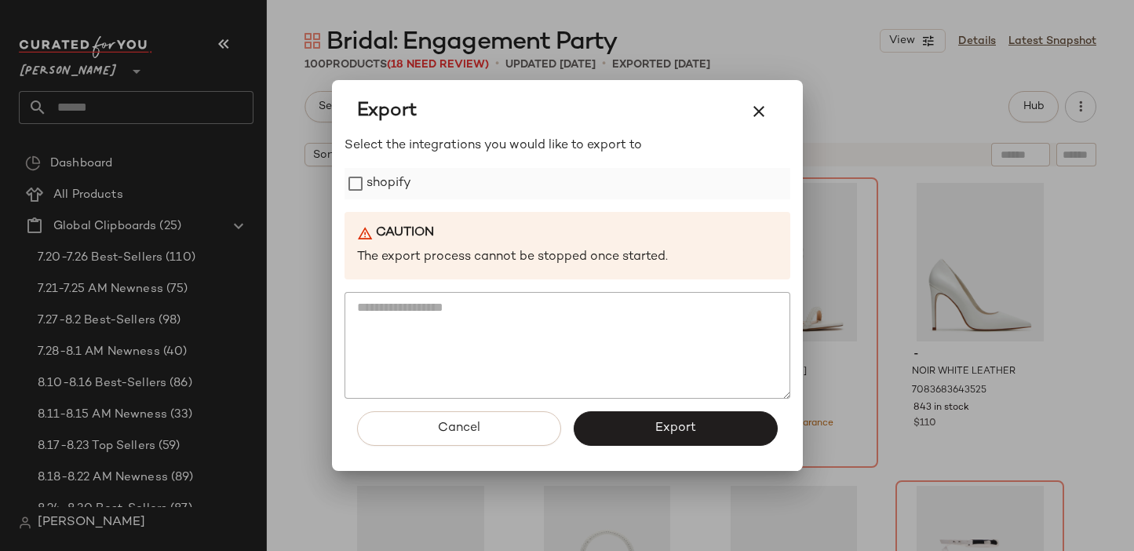
click at [392, 184] on label "shopify" at bounding box center [389, 183] width 46 height 31
click at [691, 424] on span "Export" at bounding box center [675, 428] width 42 height 15
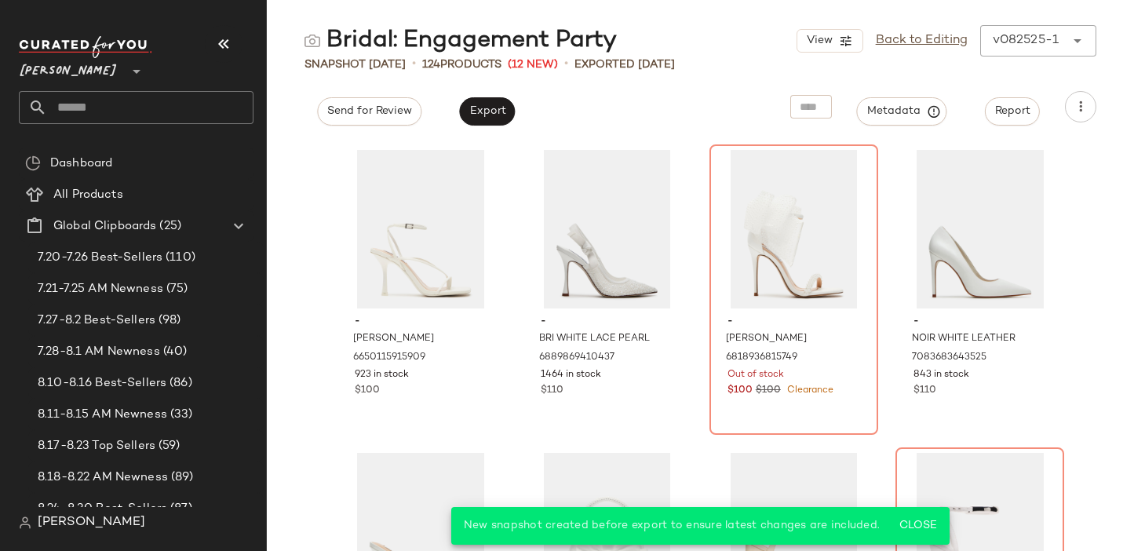
click at [146, 83] on div "[PERSON_NAME] **" at bounding box center [136, 80] width 235 height 88
click at [146, 104] on input "text" at bounding box center [150, 107] width 206 height 33
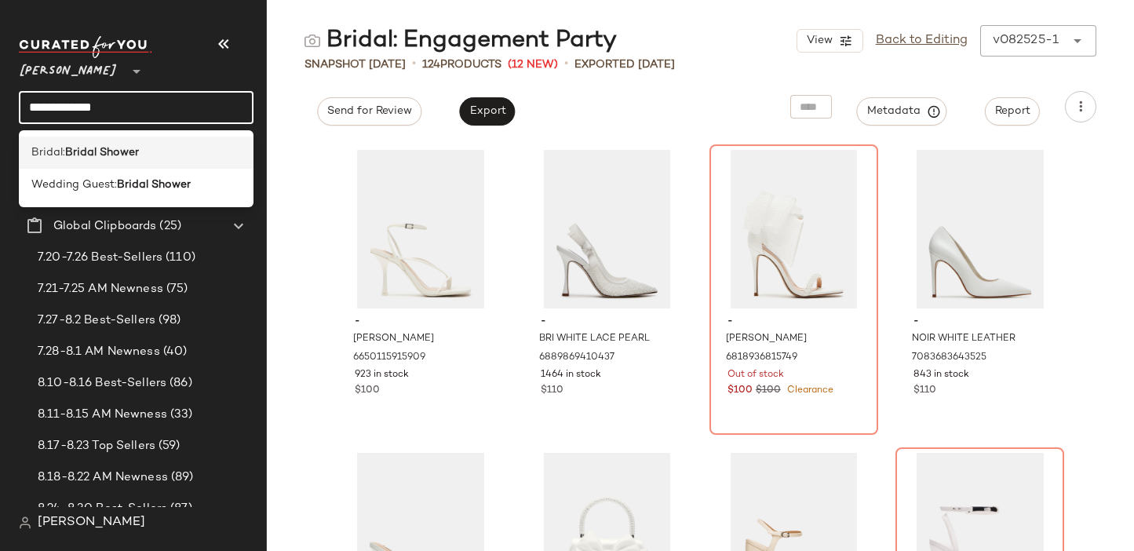
type input "**********"
click at [101, 161] on div "Bridal: Bridal Shower" at bounding box center [136, 153] width 235 height 32
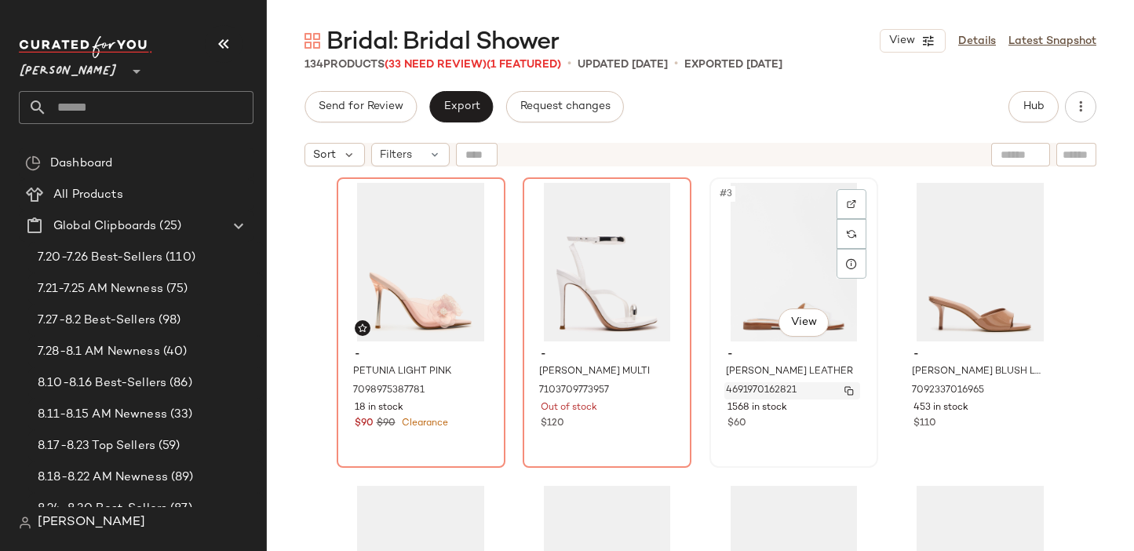
click at [845, 390] on img "button" at bounding box center [848, 390] width 9 height 9
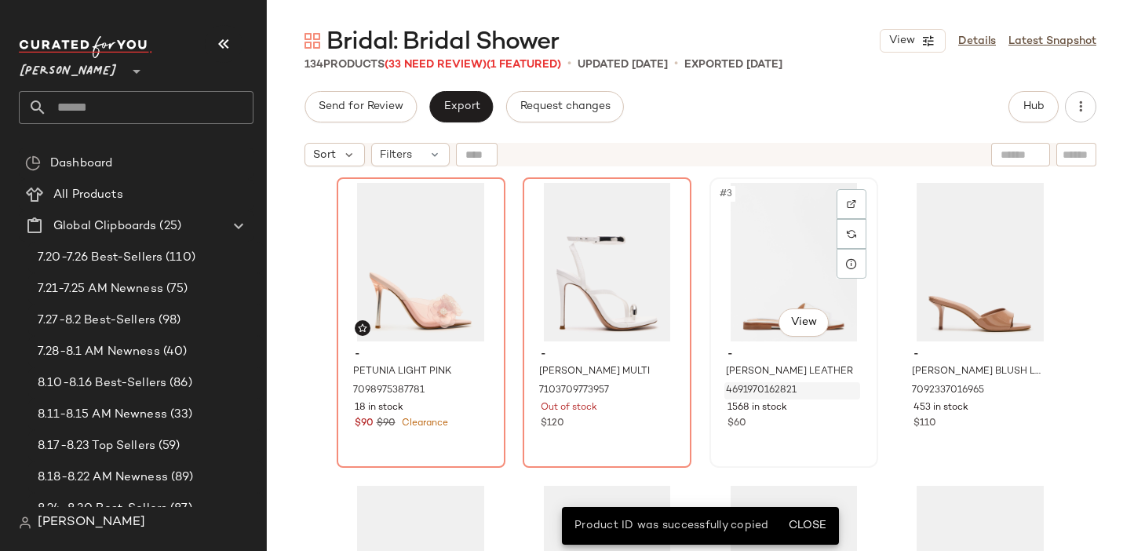
click at [758, 287] on div "#3 View" at bounding box center [794, 262] width 158 height 159
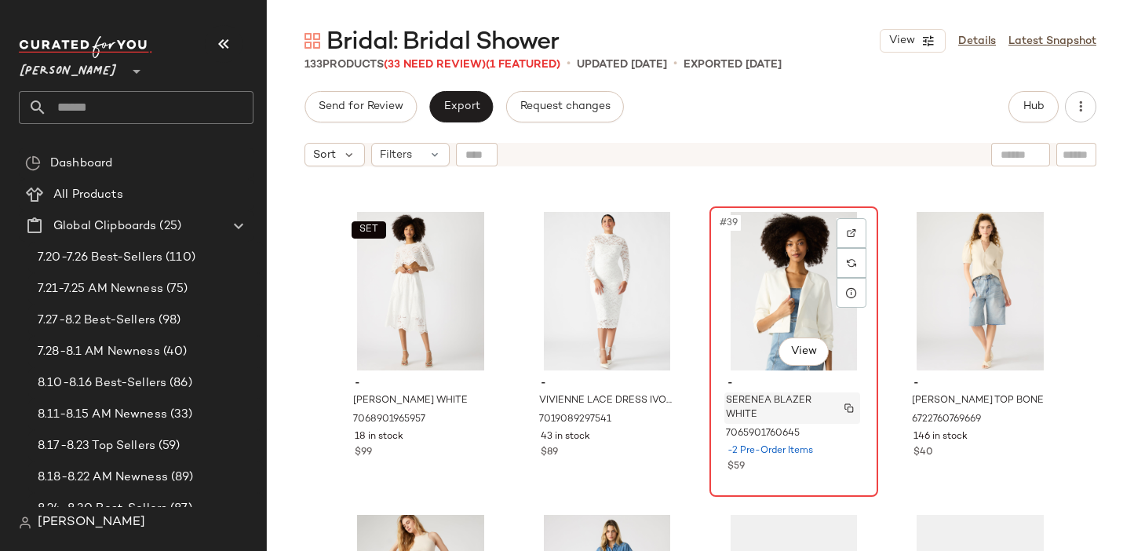
scroll to position [2744, 0]
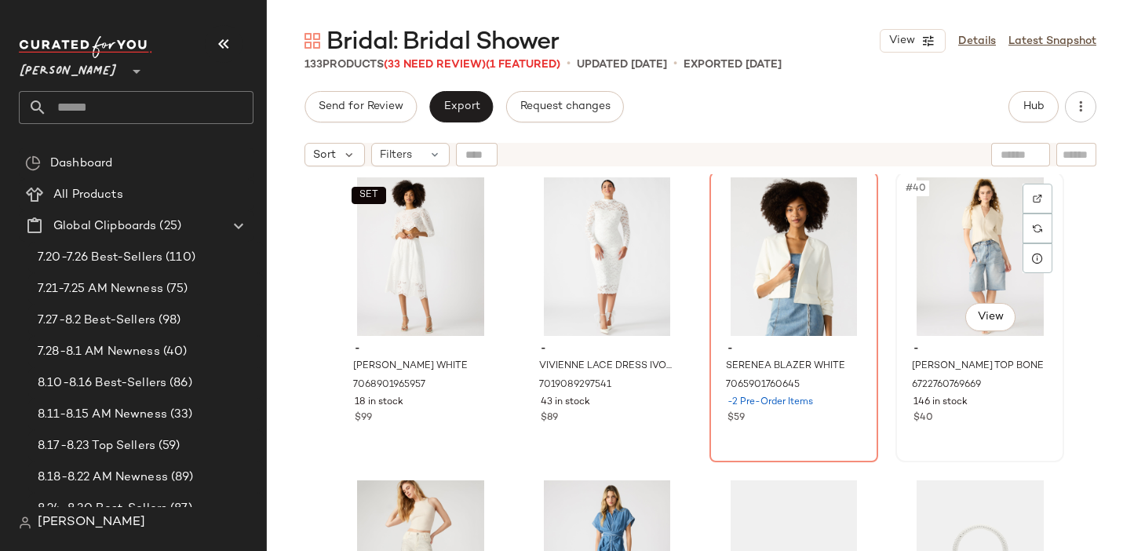
click at [953, 280] on div "#40 View" at bounding box center [980, 256] width 158 height 159
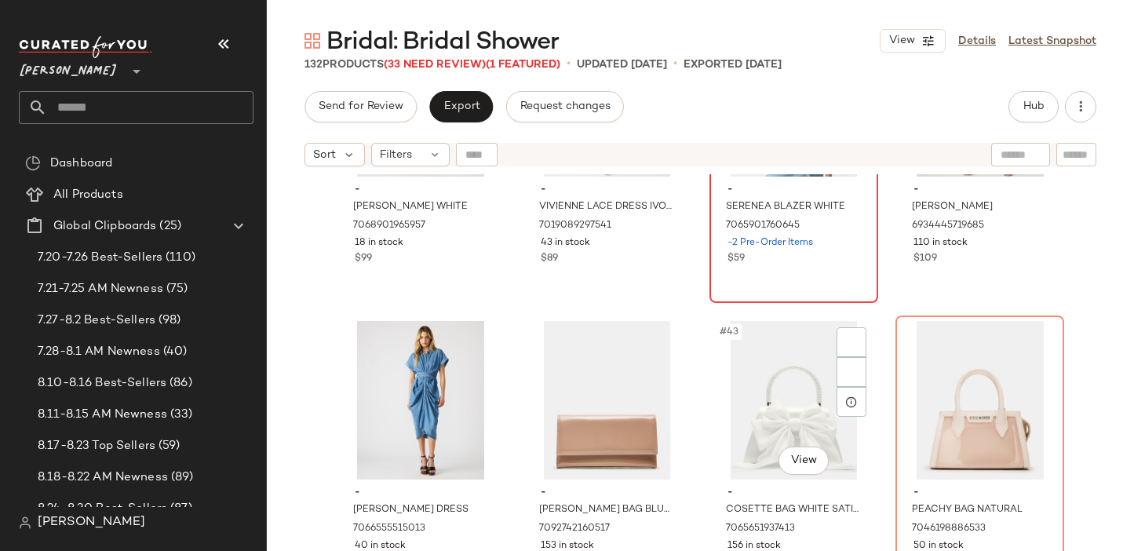
scroll to position [2969, 0]
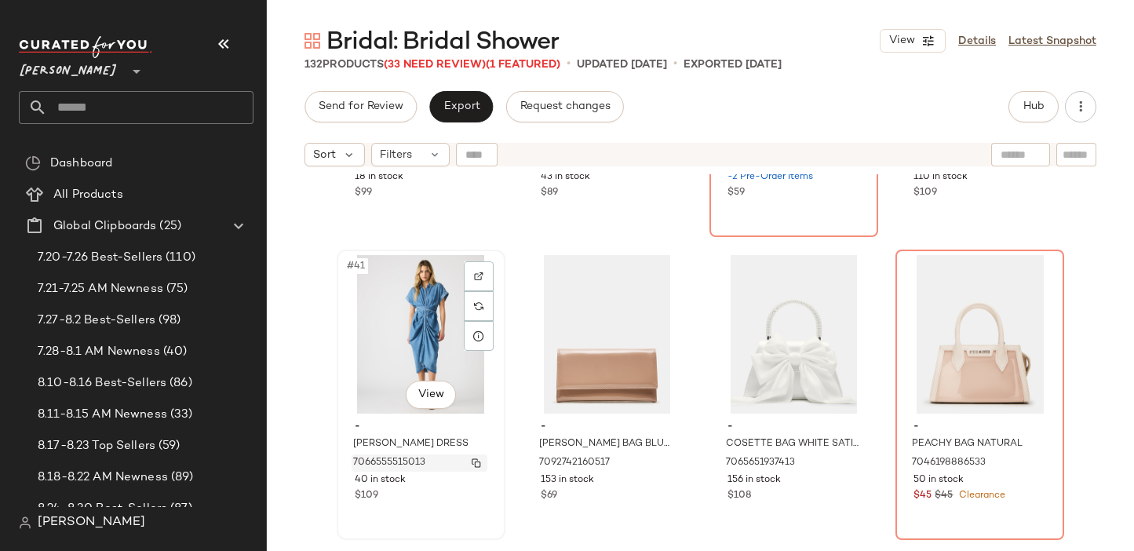
click at [472, 464] on img "button" at bounding box center [476, 462] width 9 height 9
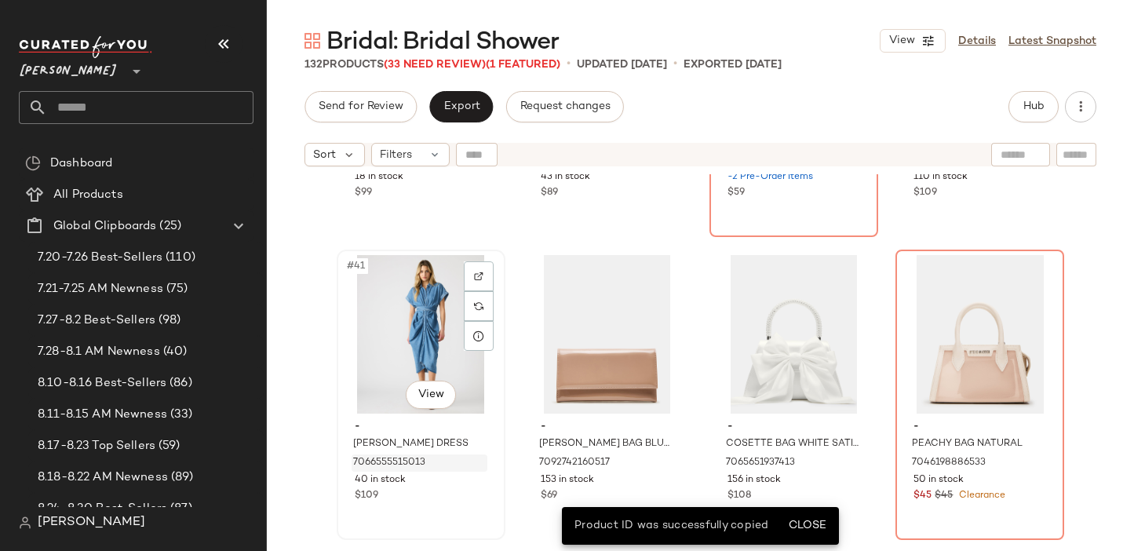
click at [406, 313] on div "#41 View" at bounding box center [421, 334] width 158 height 159
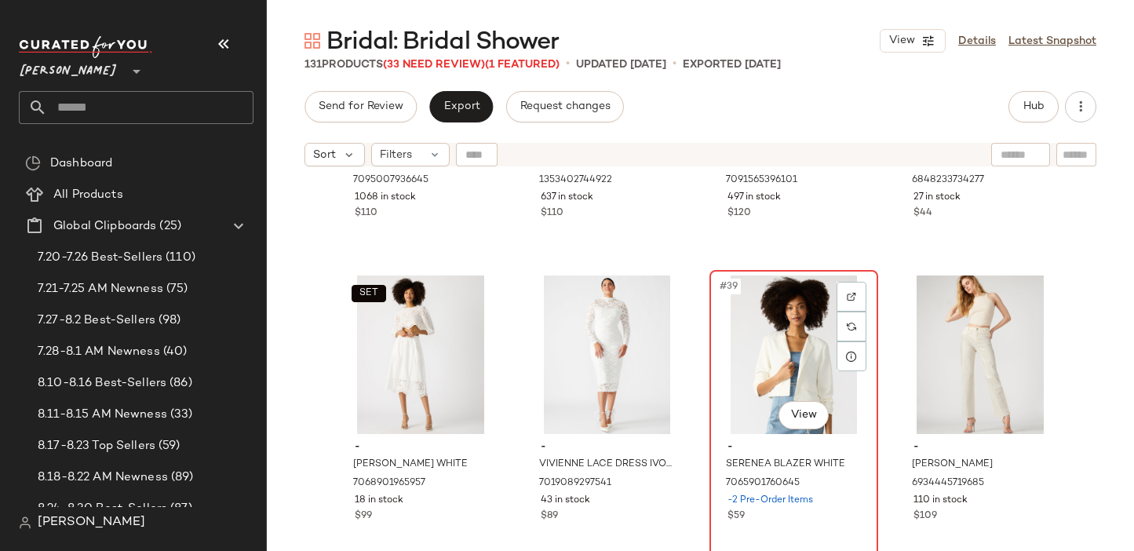
scroll to position [2650, 0]
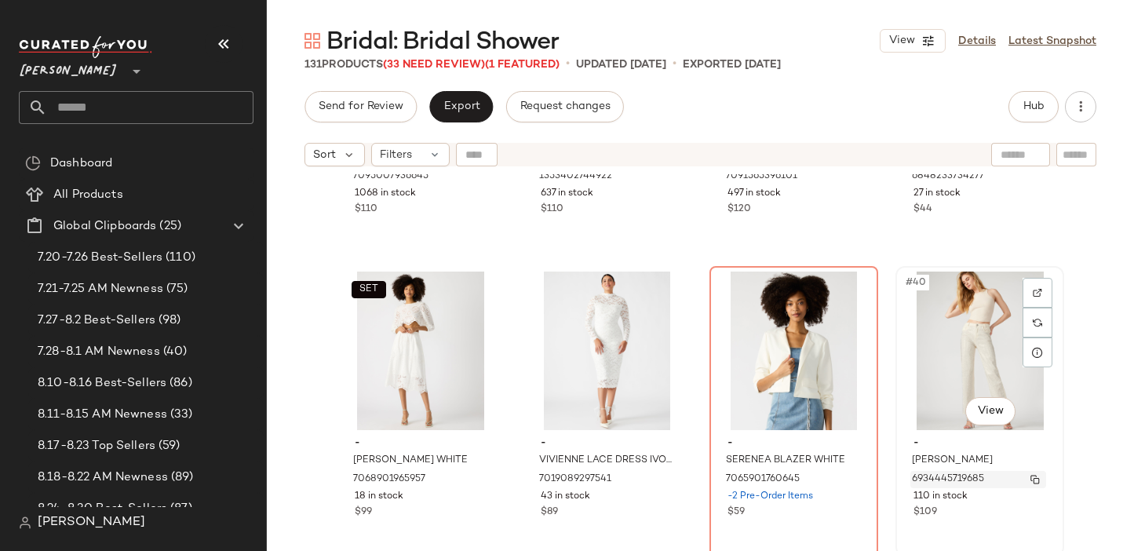
click at [1030, 482] on img "button" at bounding box center [1034, 479] width 9 height 9
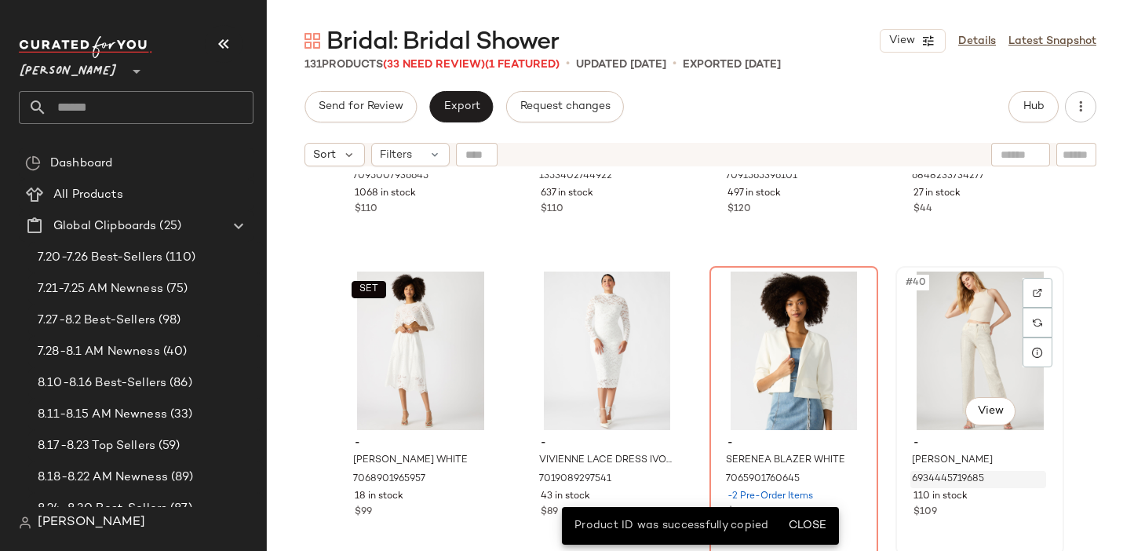
click at [932, 343] on div "#40 View" at bounding box center [980, 351] width 158 height 159
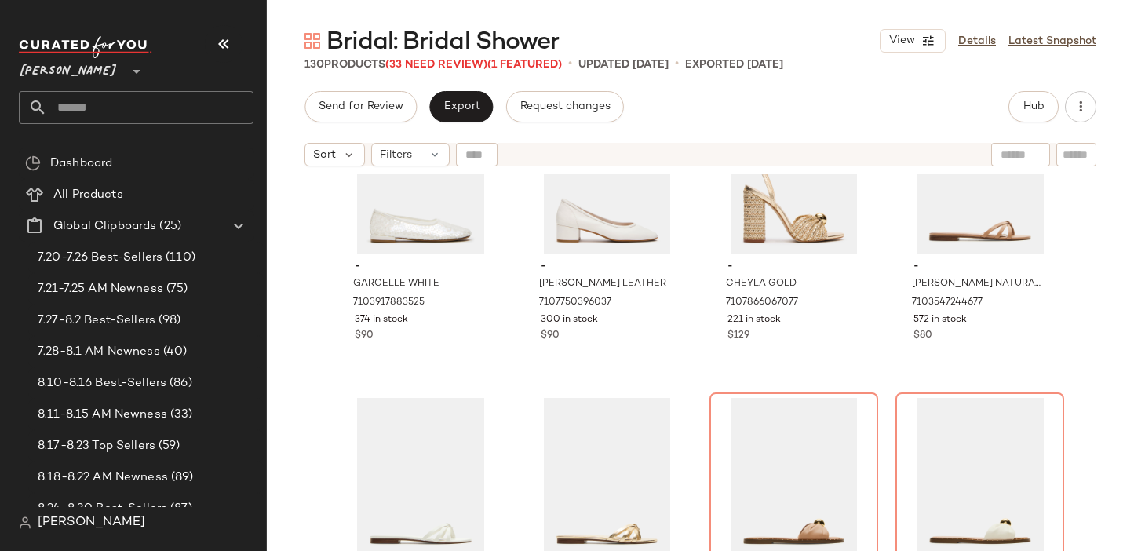
scroll to position [3354, 0]
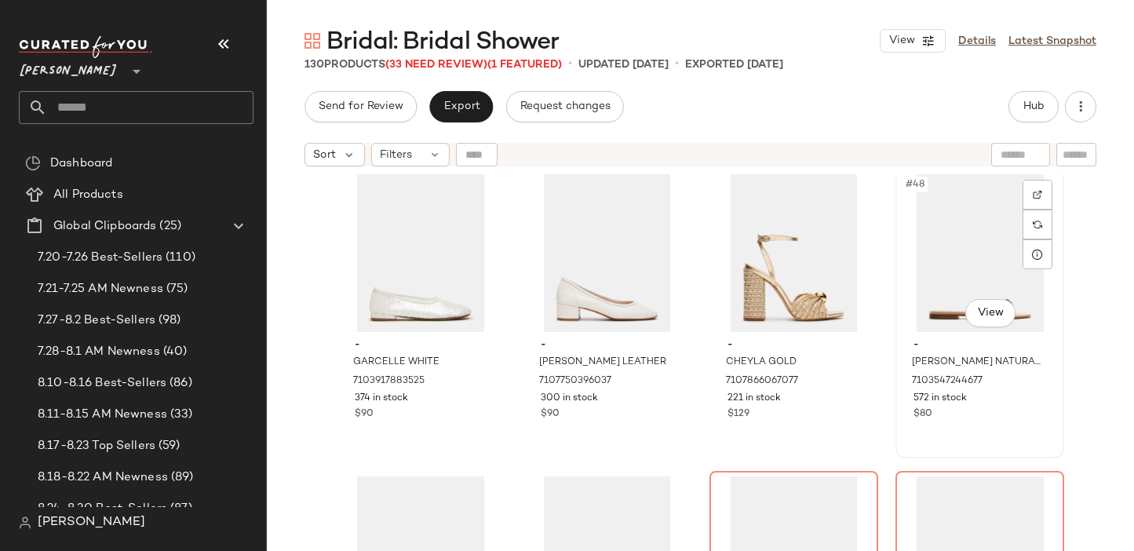
click at [939, 301] on div "#48 View" at bounding box center [980, 252] width 158 height 159
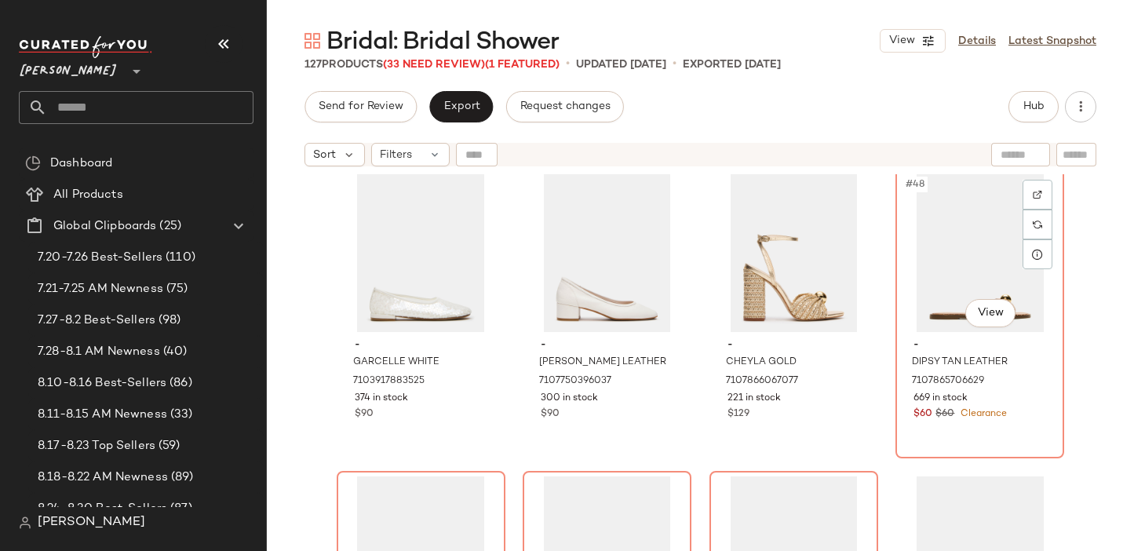
click at [939, 301] on div "#48 View" at bounding box center [980, 252] width 158 height 159
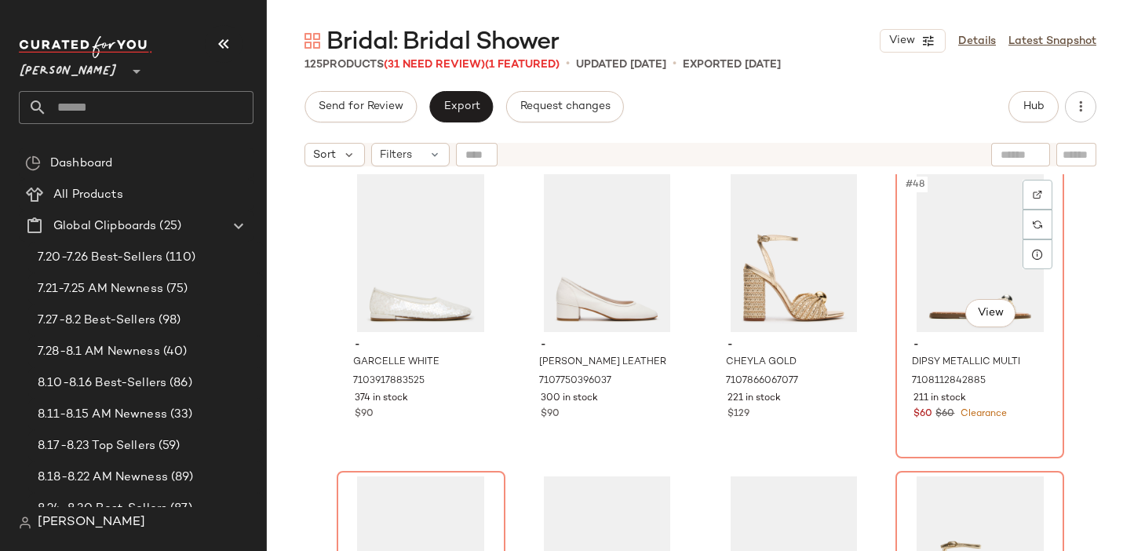
click at [939, 301] on div "#48 View" at bounding box center [980, 252] width 158 height 159
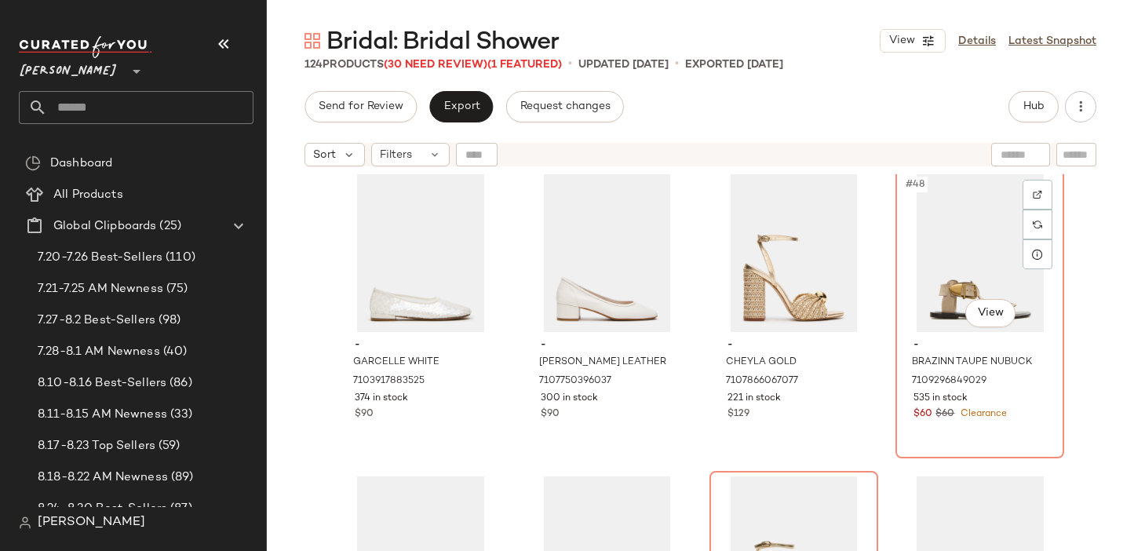
click at [939, 301] on div "#48 View" at bounding box center [980, 252] width 158 height 159
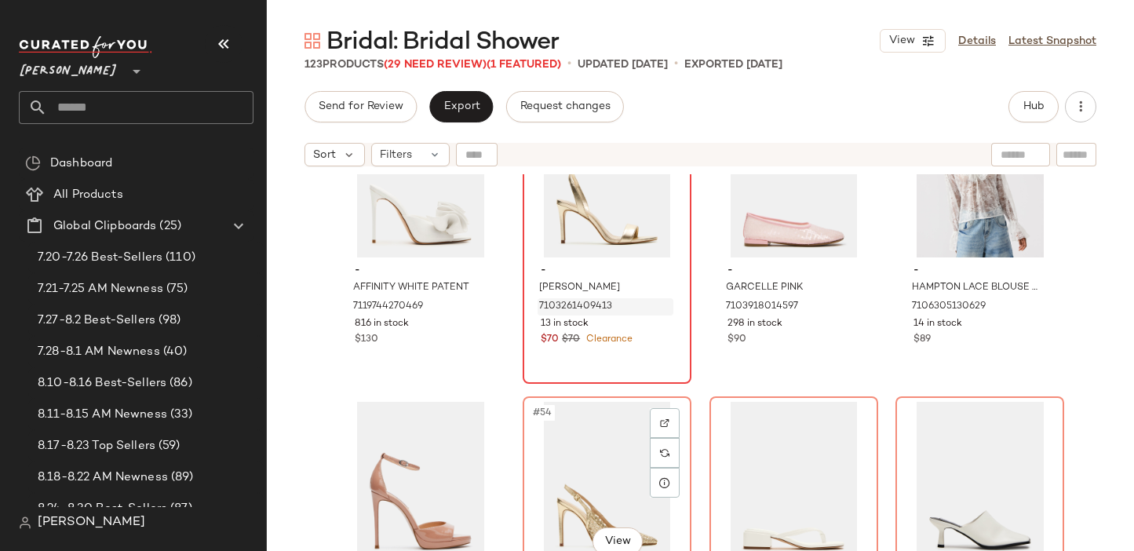
scroll to position [3726, 0]
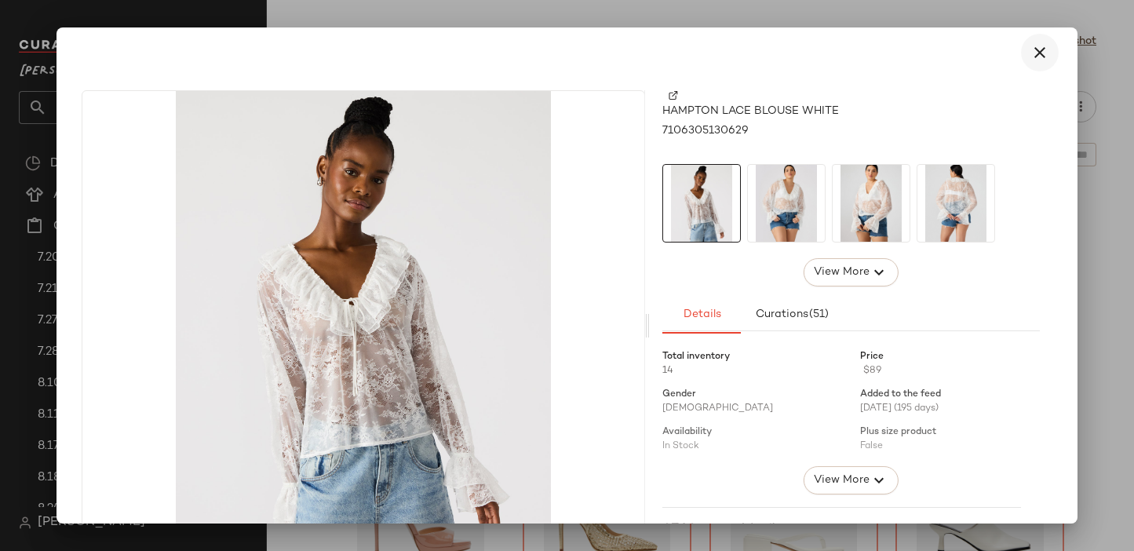
click at [1040, 56] on button "button" at bounding box center [1040, 53] width 38 height 38
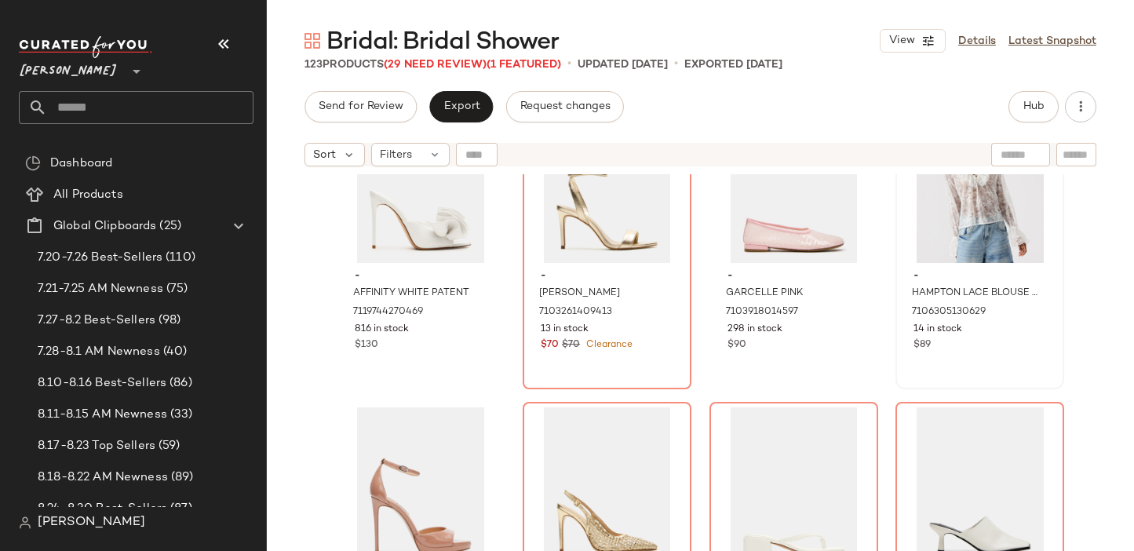
click at [969, 191] on div at bounding box center [980, 183] width 158 height 159
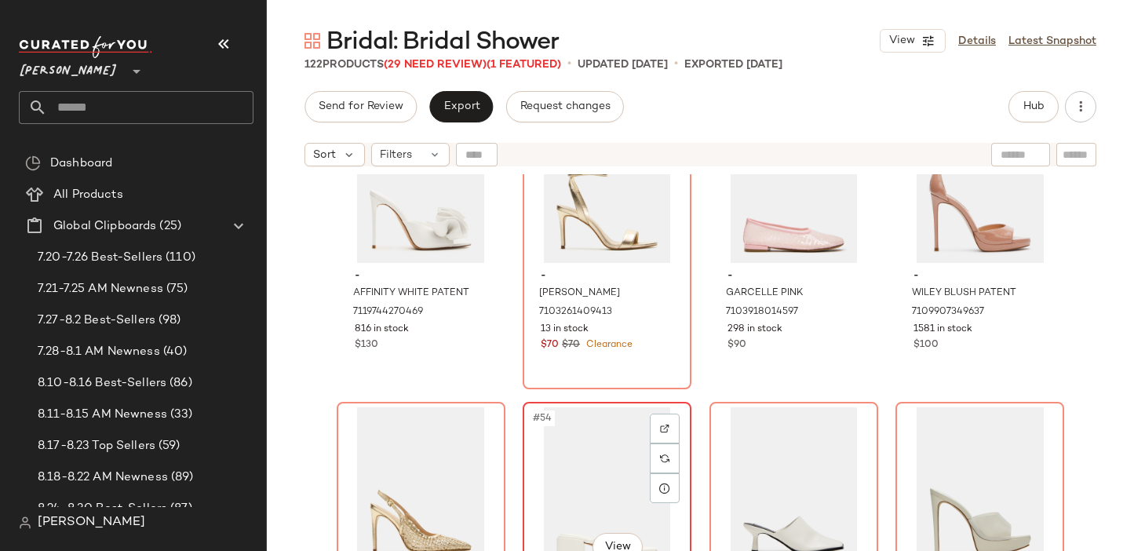
scroll to position [3960, 0]
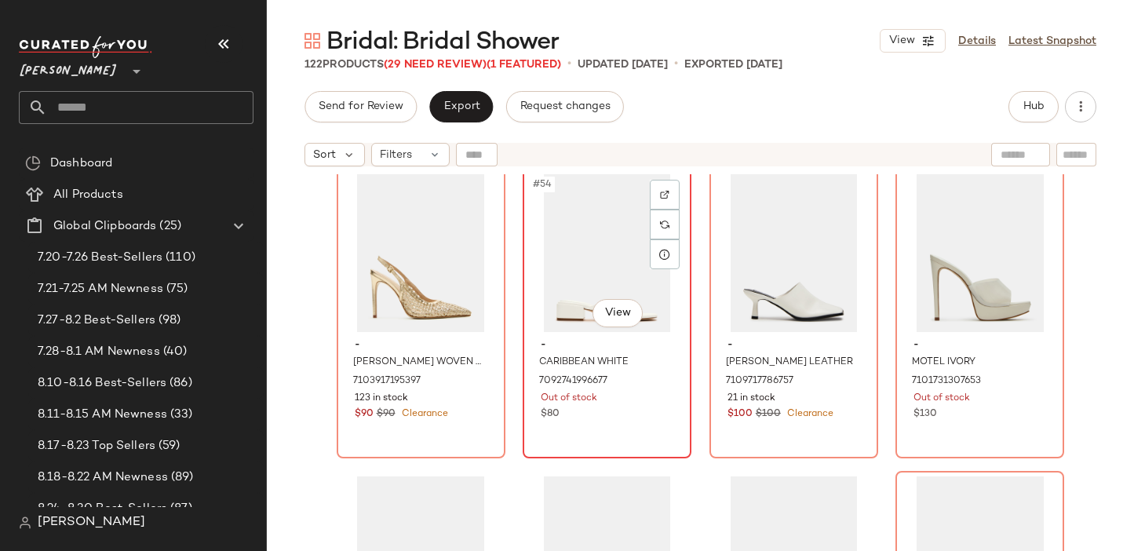
click at [547, 231] on div "#54 View" at bounding box center [607, 252] width 158 height 159
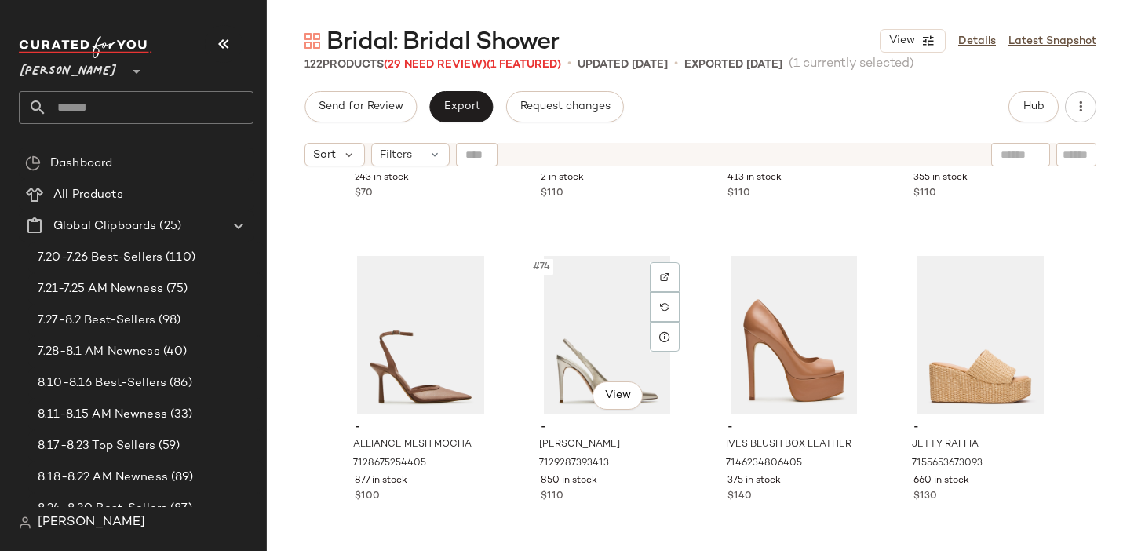
scroll to position [5252, 0]
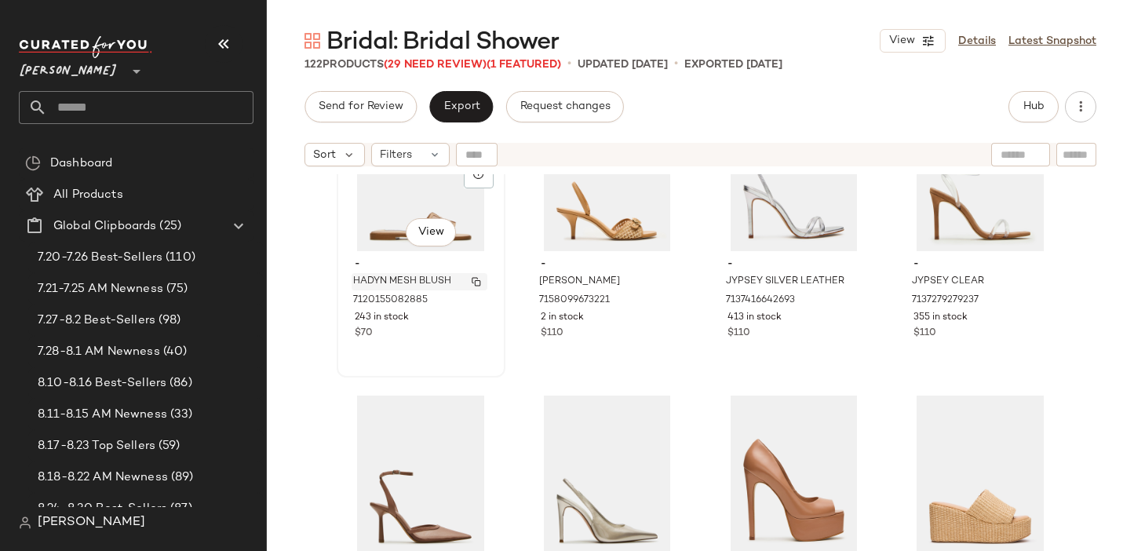
click at [415, 284] on span "HADYN MESH BLUSH" at bounding box center [402, 282] width 98 height 14
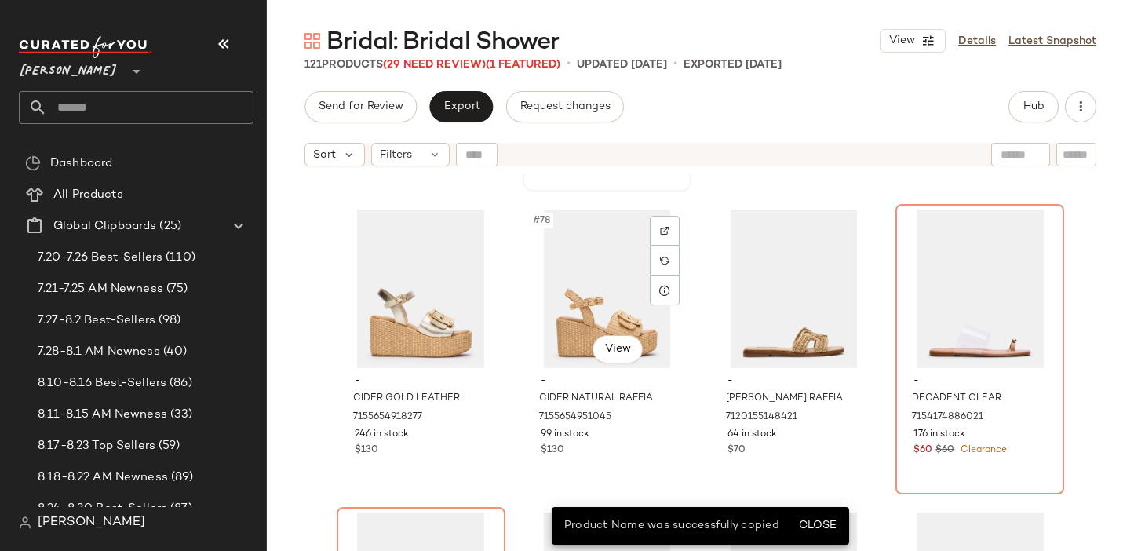
scroll to position [5740, 0]
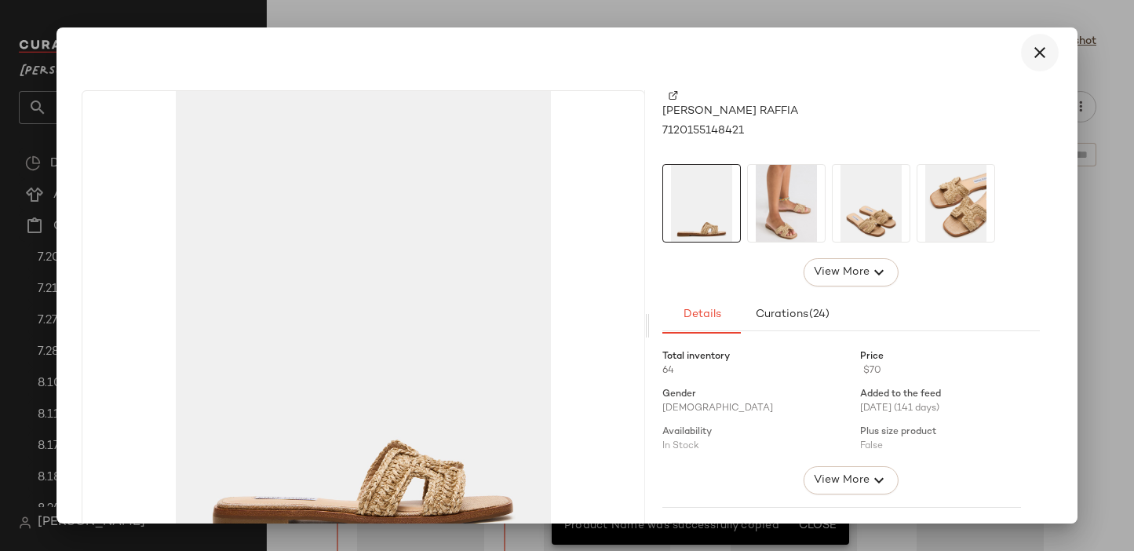
click at [1030, 46] on icon "button" at bounding box center [1039, 52] width 19 height 19
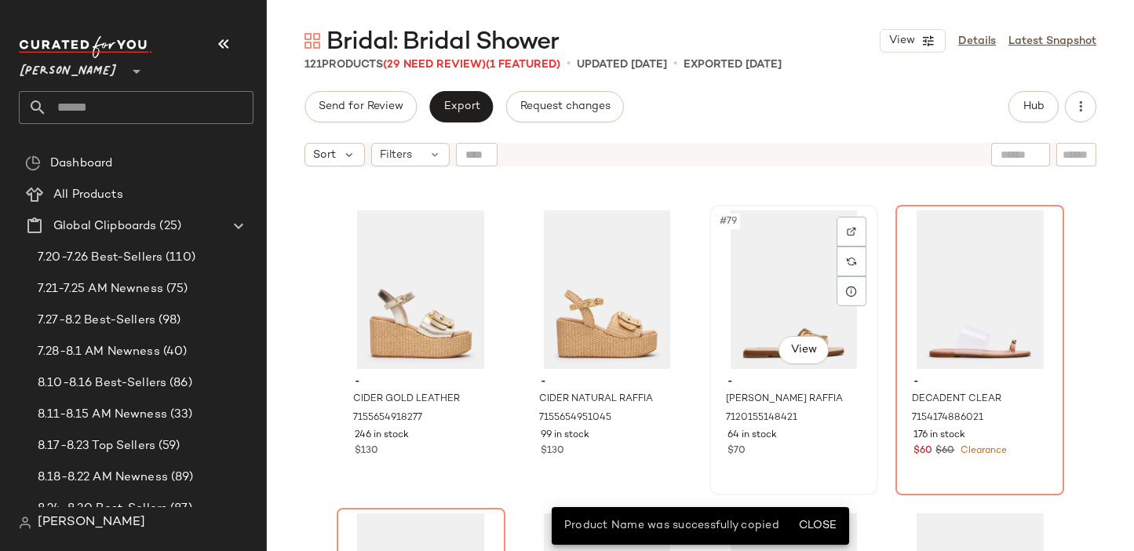
click at [778, 303] on div "#79 View" at bounding box center [794, 289] width 158 height 159
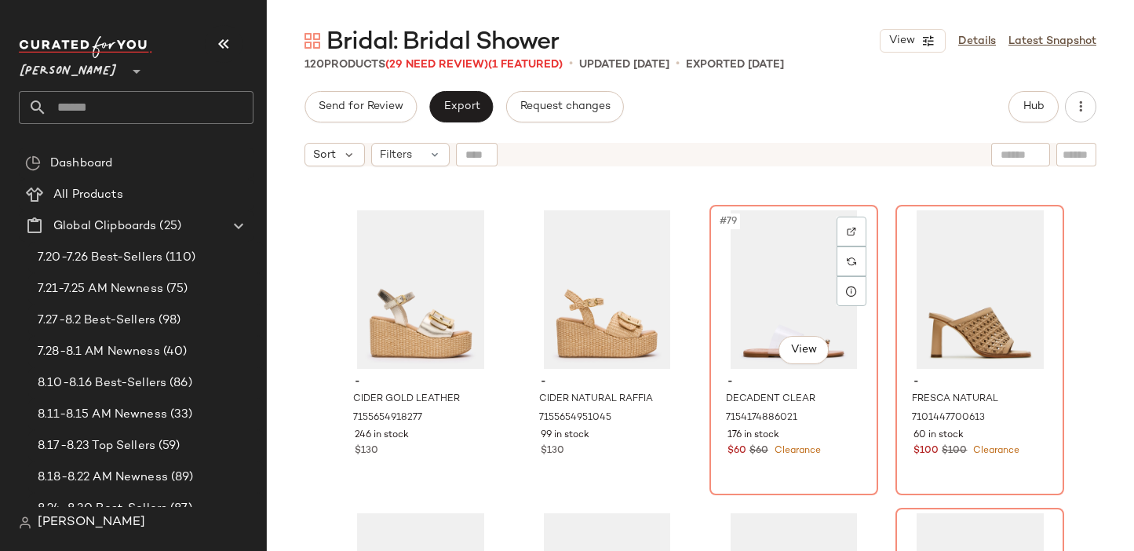
click at [778, 303] on div "#79 View" at bounding box center [794, 289] width 158 height 159
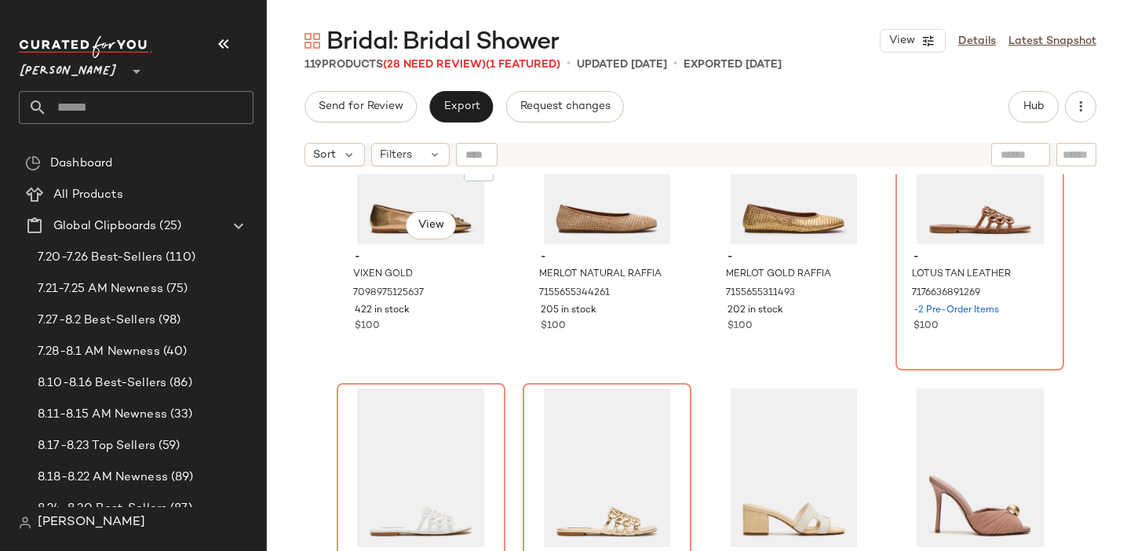
scroll to position [6774, 0]
click at [920, 239] on div "#92 View" at bounding box center [980, 164] width 158 height 159
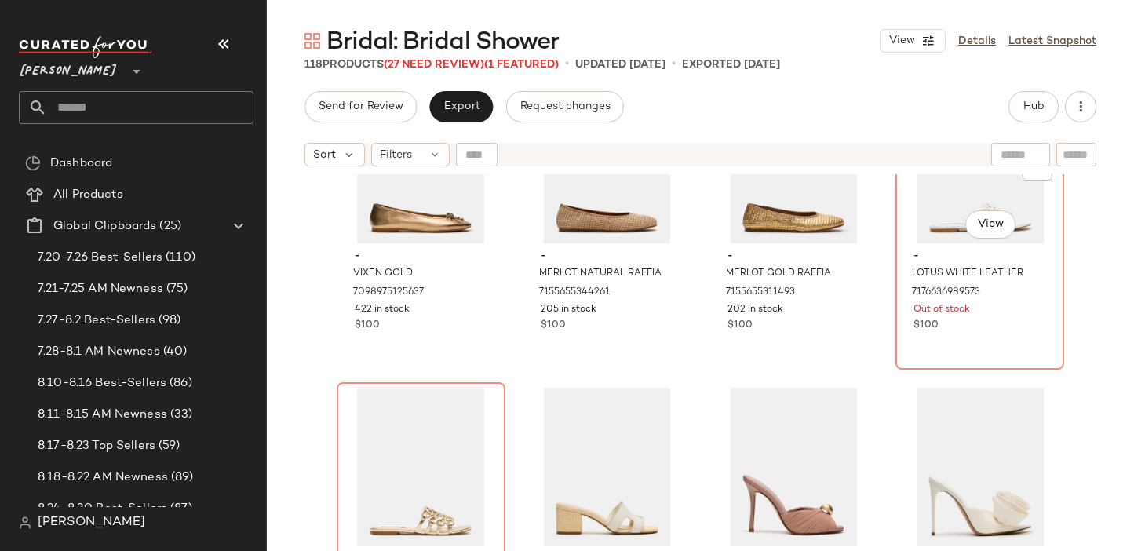
click at [920, 239] on div "#92 View" at bounding box center [980, 164] width 158 height 159
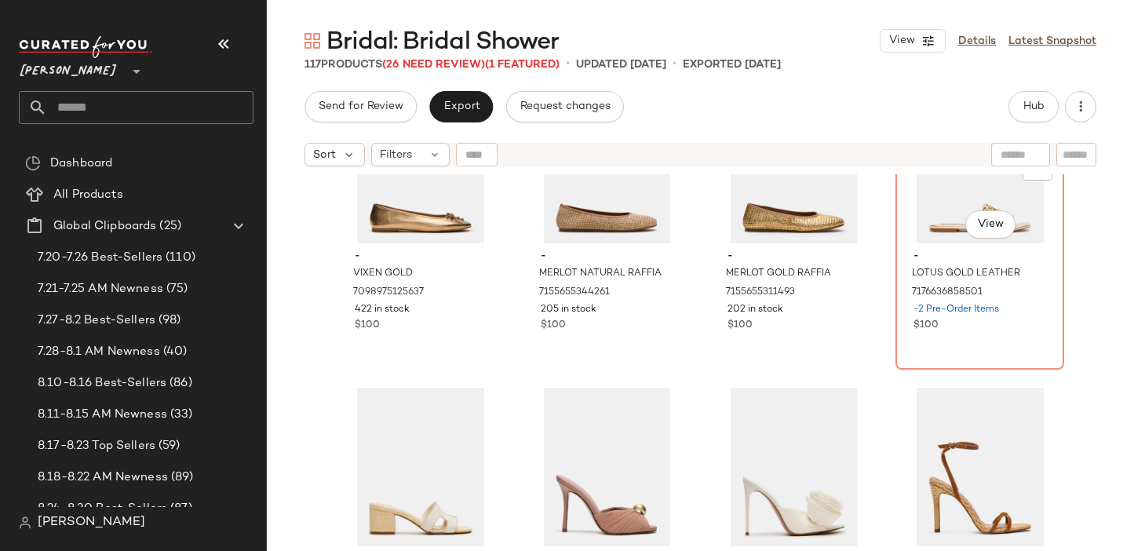
click at [920, 239] on div "#92 View" at bounding box center [980, 164] width 158 height 159
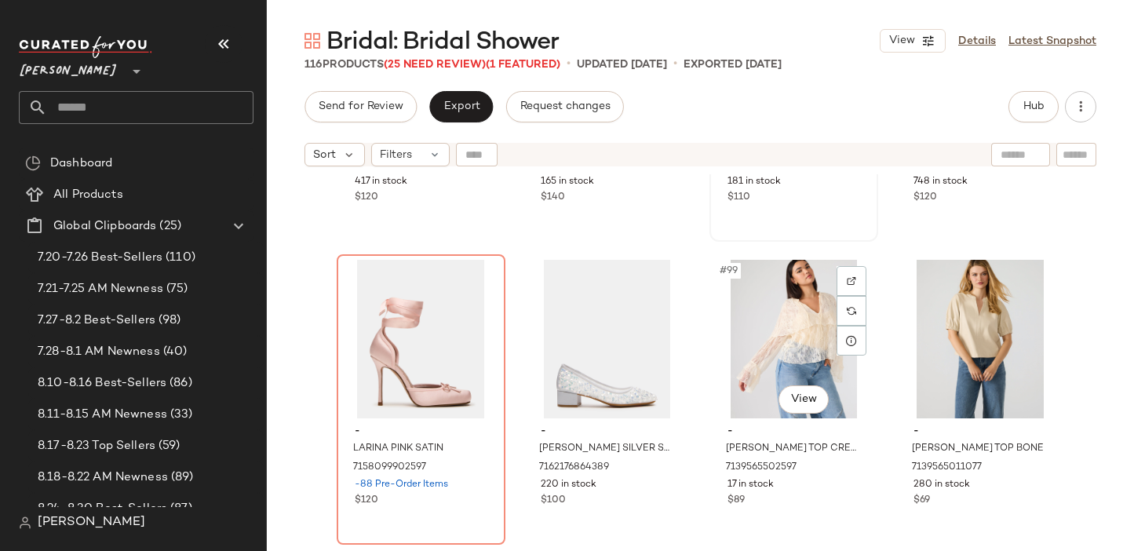
scroll to position [7248, 0]
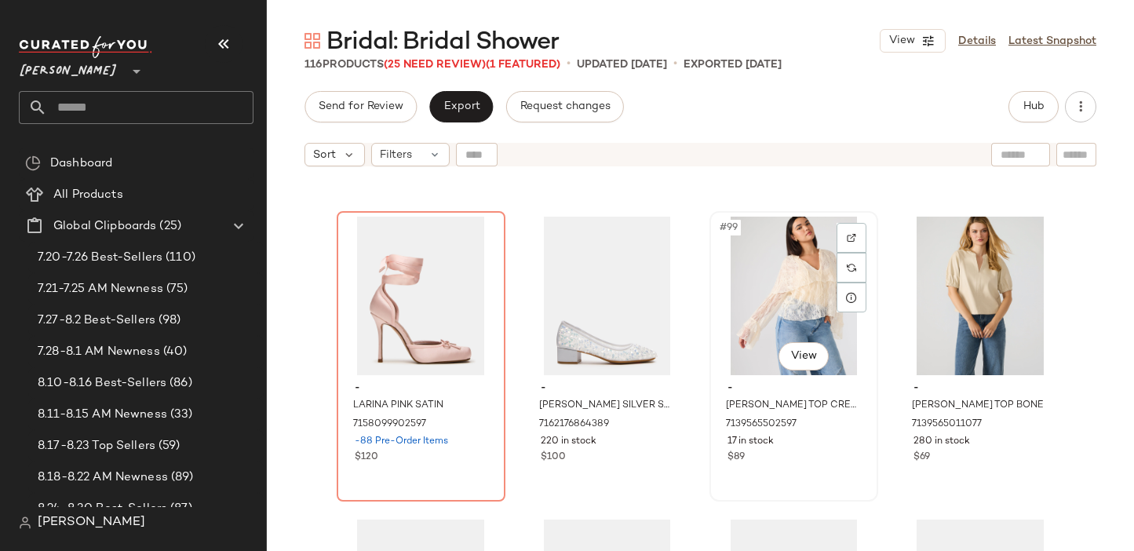
click at [748, 309] on div "#99 View" at bounding box center [794, 296] width 158 height 159
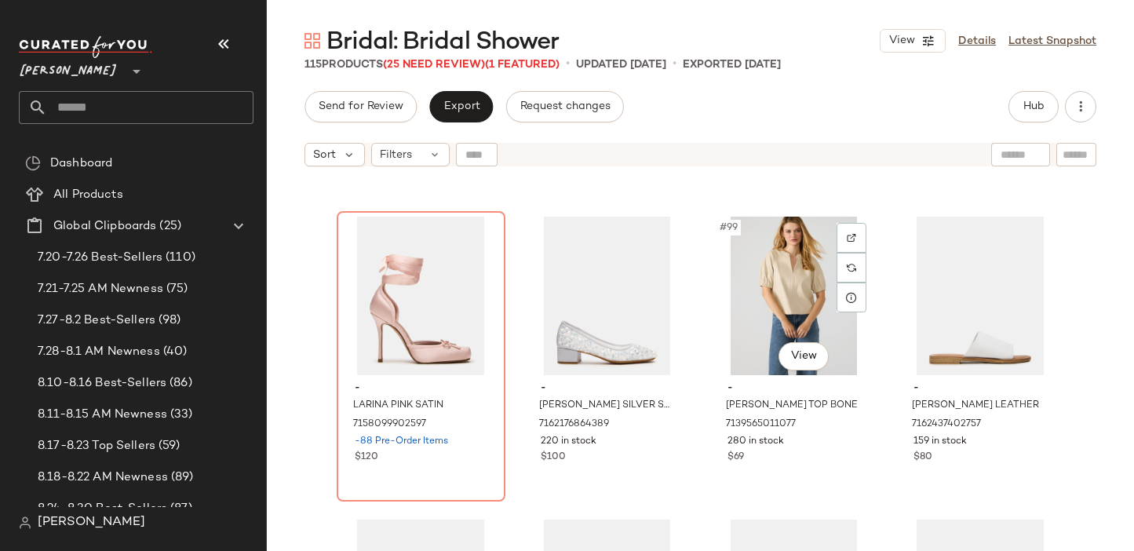
click at [748, 309] on div "#99 View" at bounding box center [794, 296] width 158 height 159
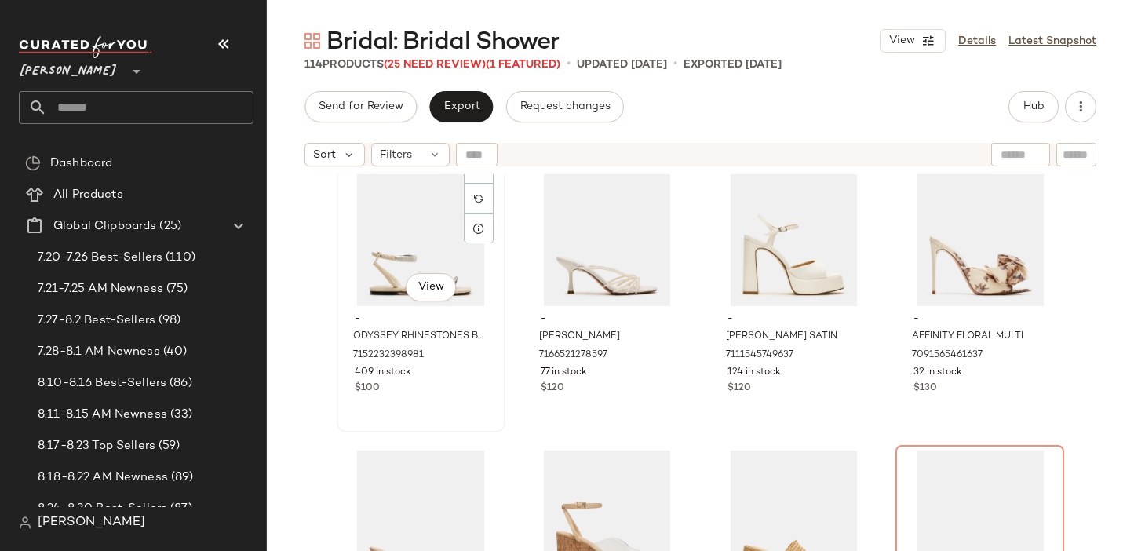
scroll to position [7609, 0]
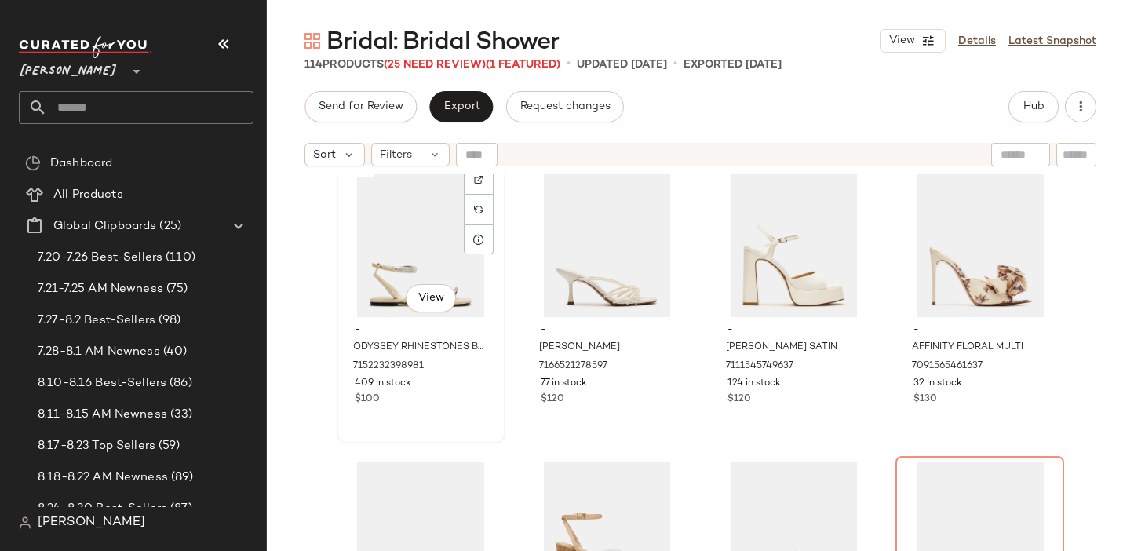
click at [381, 249] on div "#101 View" at bounding box center [421, 238] width 158 height 159
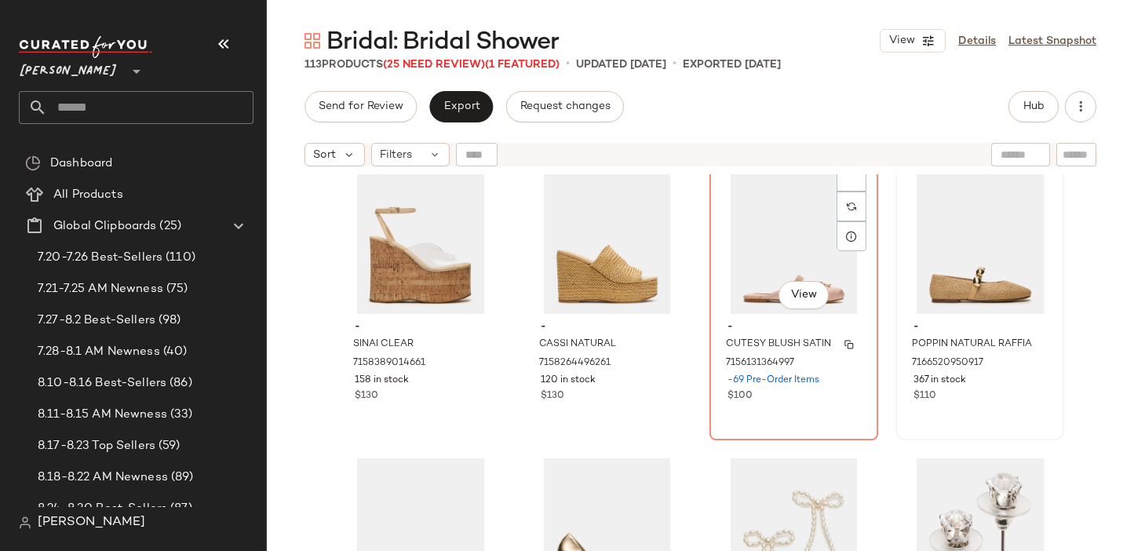
scroll to position [7903, 0]
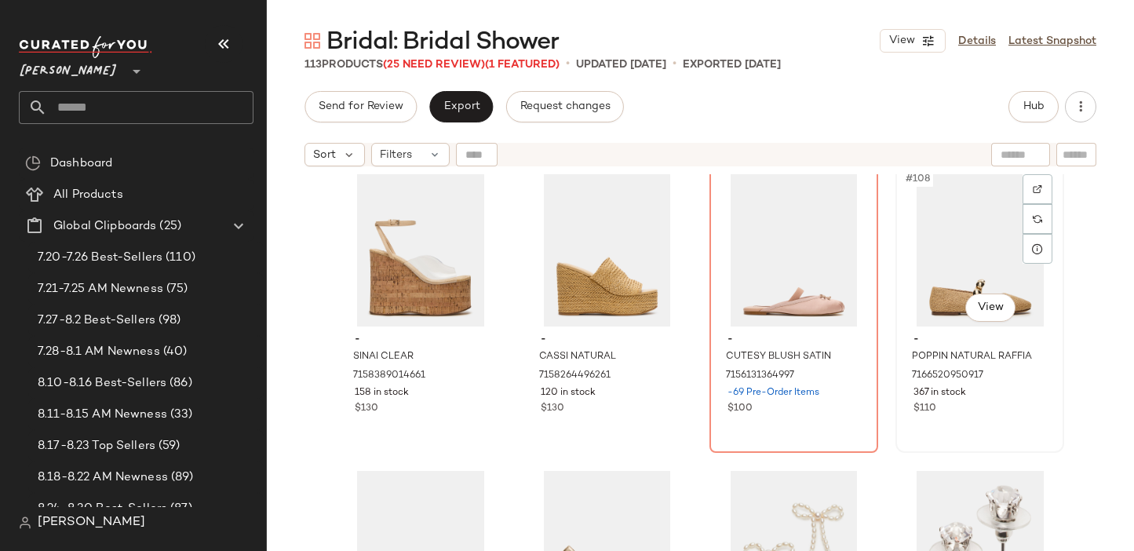
click at [937, 253] on div "#108 View" at bounding box center [980, 247] width 158 height 159
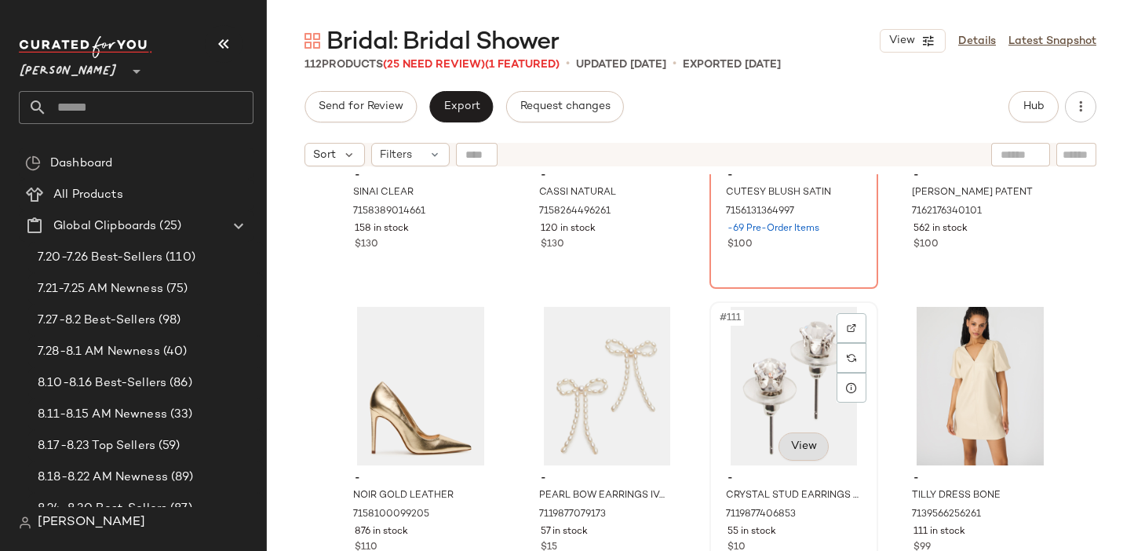
scroll to position [8068, 0]
click at [1034, 516] on img "button" at bounding box center [1034, 512] width 9 height 9
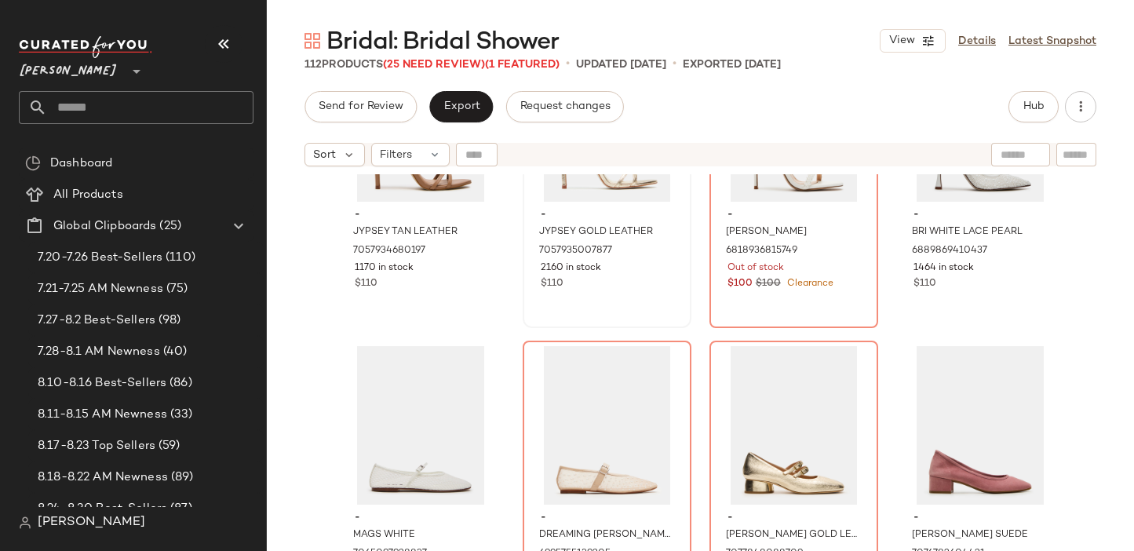
scroll to position [1410, 0]
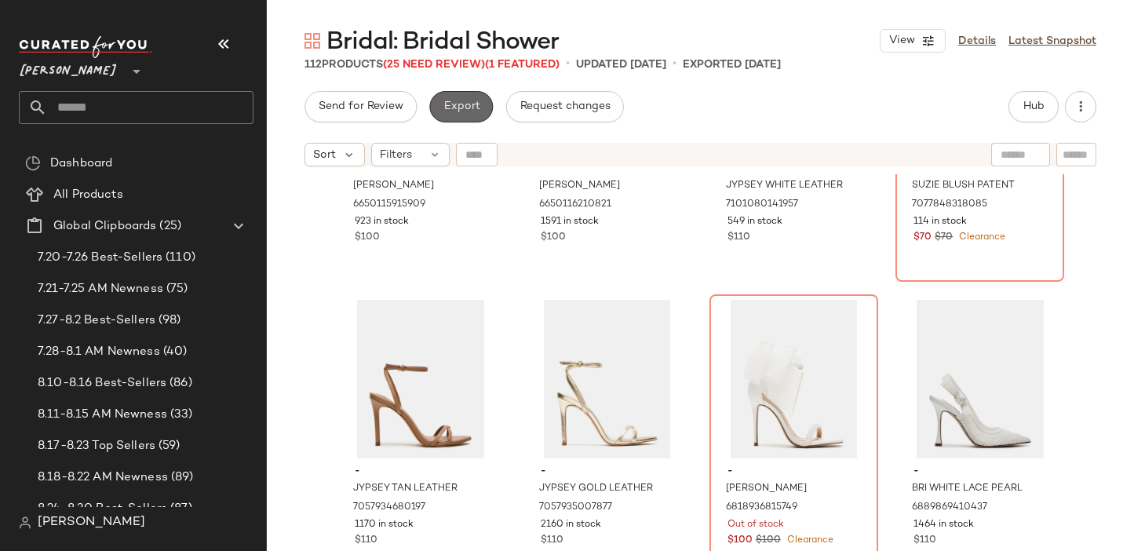
click at [468, 118] on button "Export" at bounding box center [461, 106] width 64 height 31
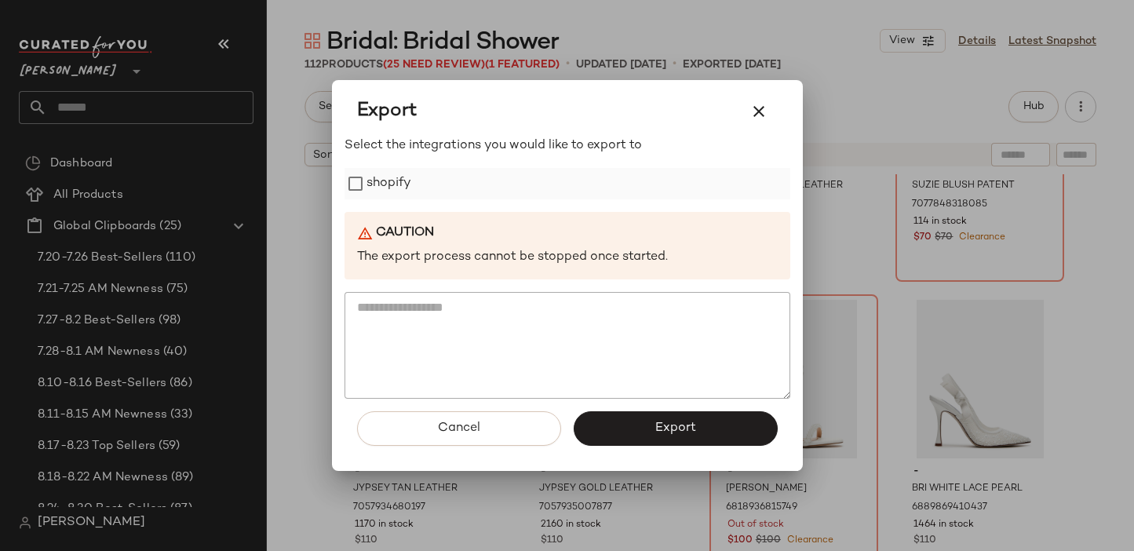
click at [396, 189] on label "shopify" at bounding box center [389, 183] width 46 height 31
click at [640, 440] on button "Export" at bounding box center [676, 428] width 204 height 35
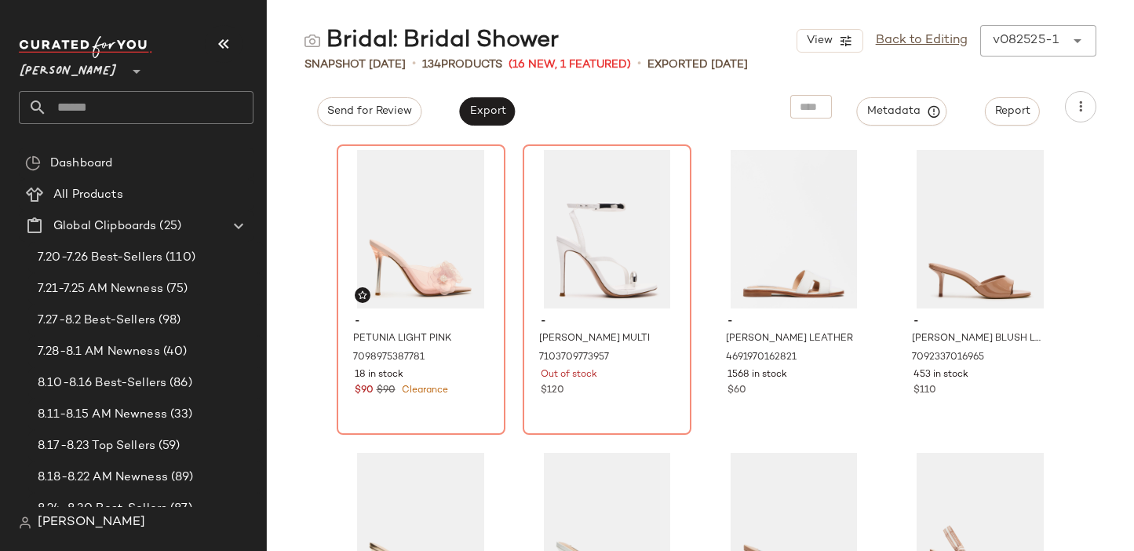
click at [153, 117] on input "text" at bounding box center [150, 107] width 206 height 33
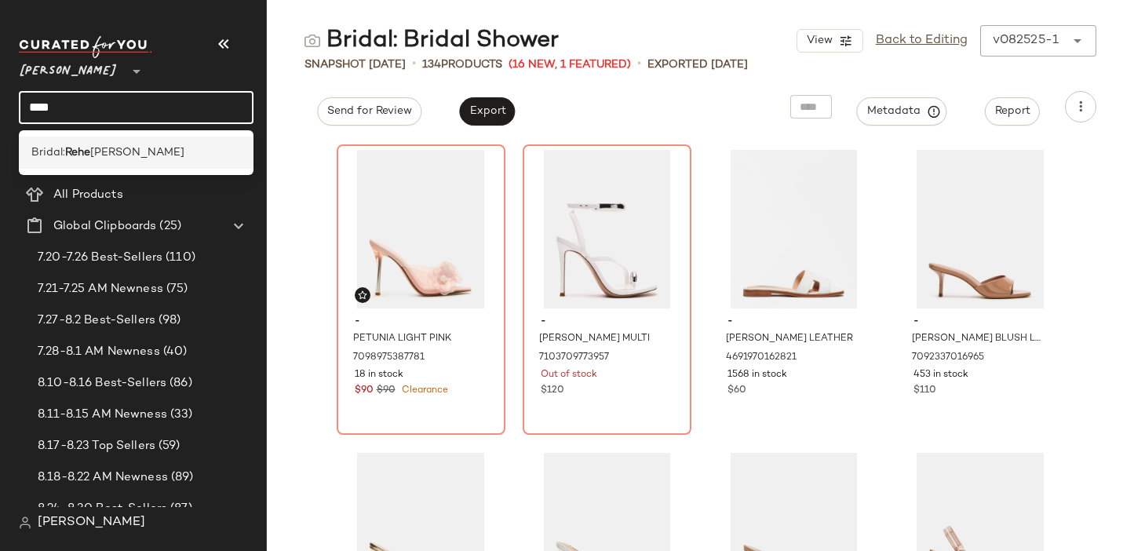
type input "****"
click at [163, 162] on div "Bridal: [PERSON_NAME] Dinner" at bounding box center [136, 153] width 235 height 32
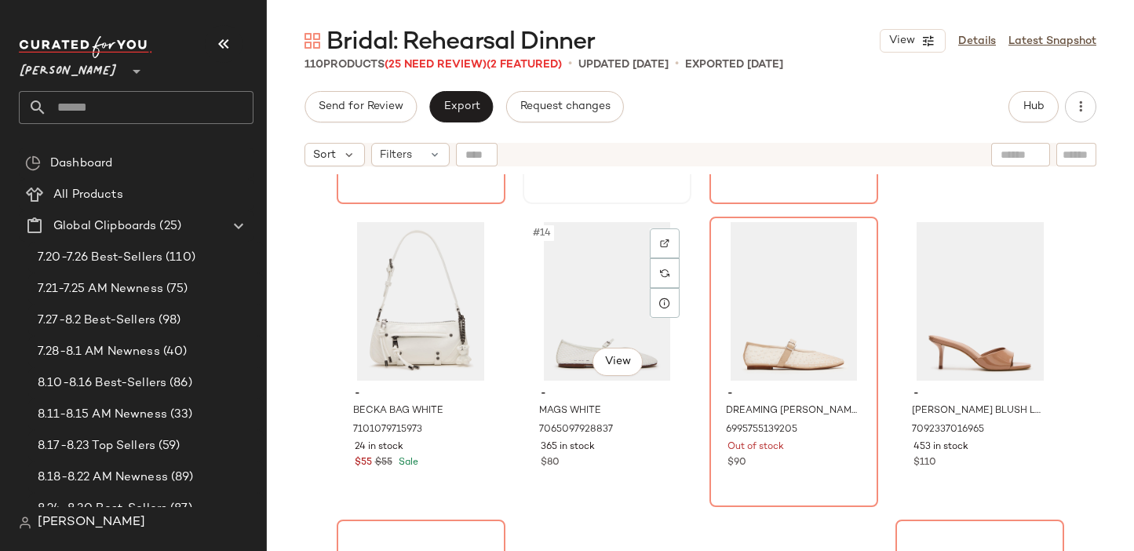
scroll to position [882, 0]
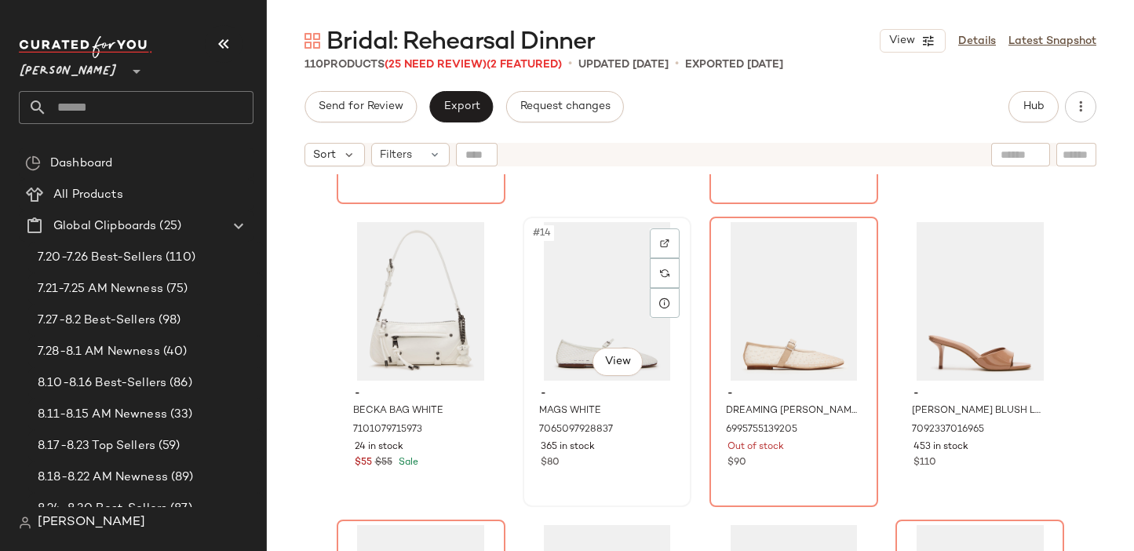
click at [572, 304] on div "#14 View" at bounding box center [607, 301] width 158 height 159
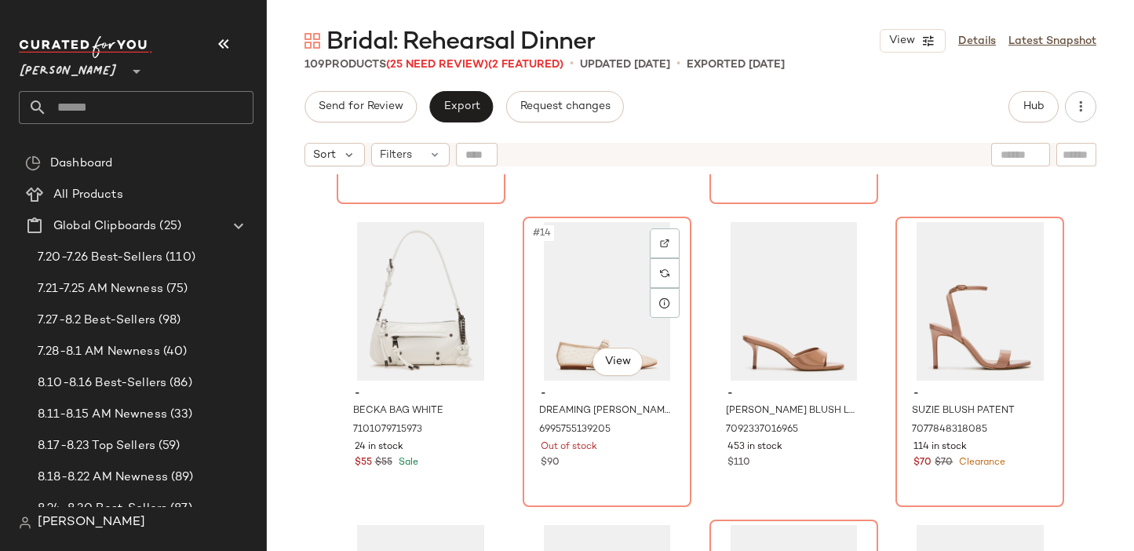
click at [572, 304] on div "#14 View" at bounding box center [607, 301] width 158 height 159
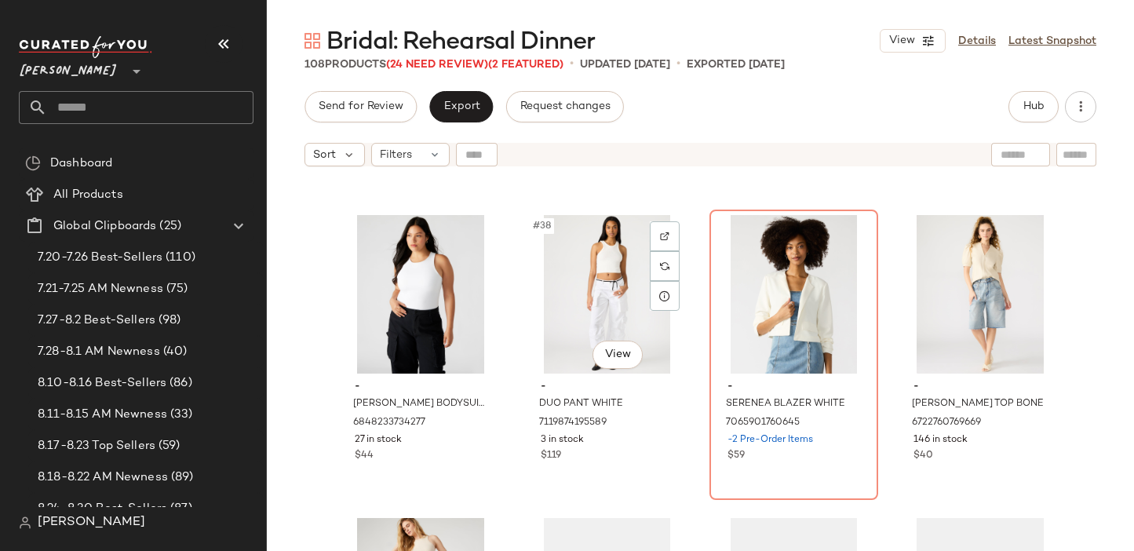
scroll to position [2697, 0]
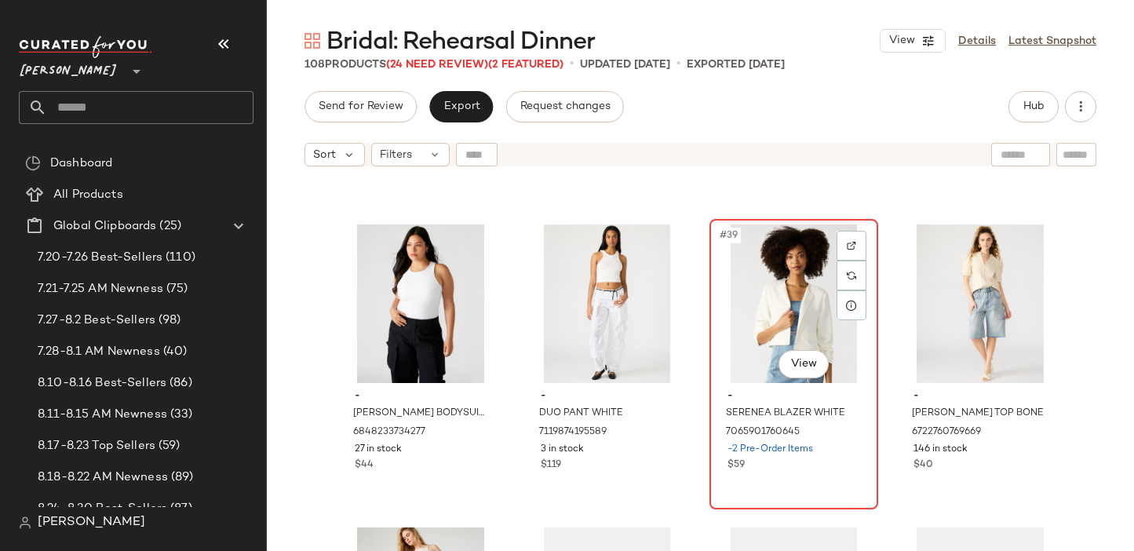
click at [745, 290] on div "#39 View" at bounding box center [794, 303] width 158 height 159
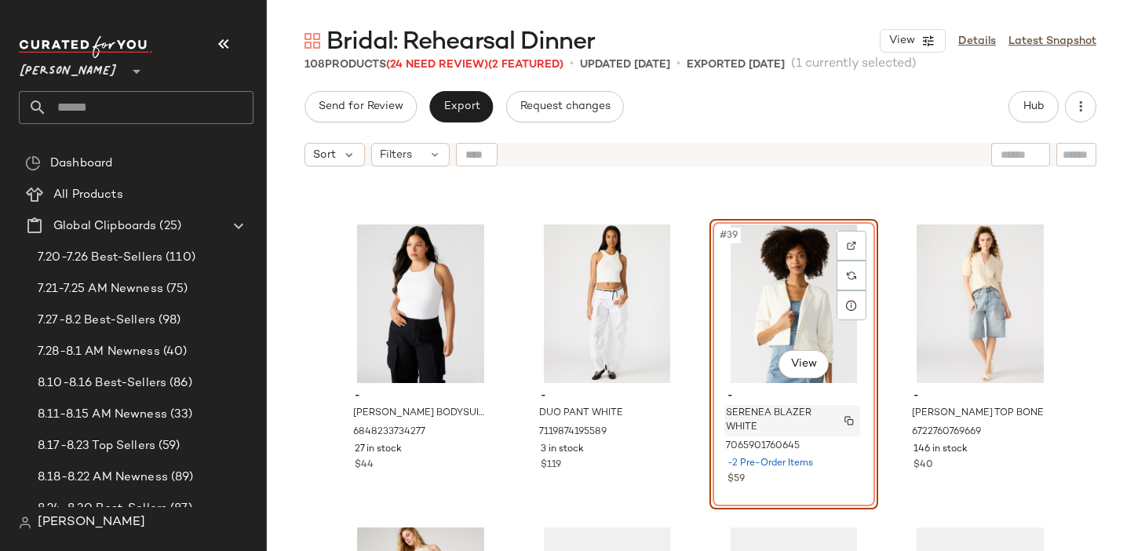
click at [845, 417] on img "button" at bounding box center [848, 420] width 9 height 9
click at [847, 428] on img "button" at bounding box center [848, 432] width 9 height 9
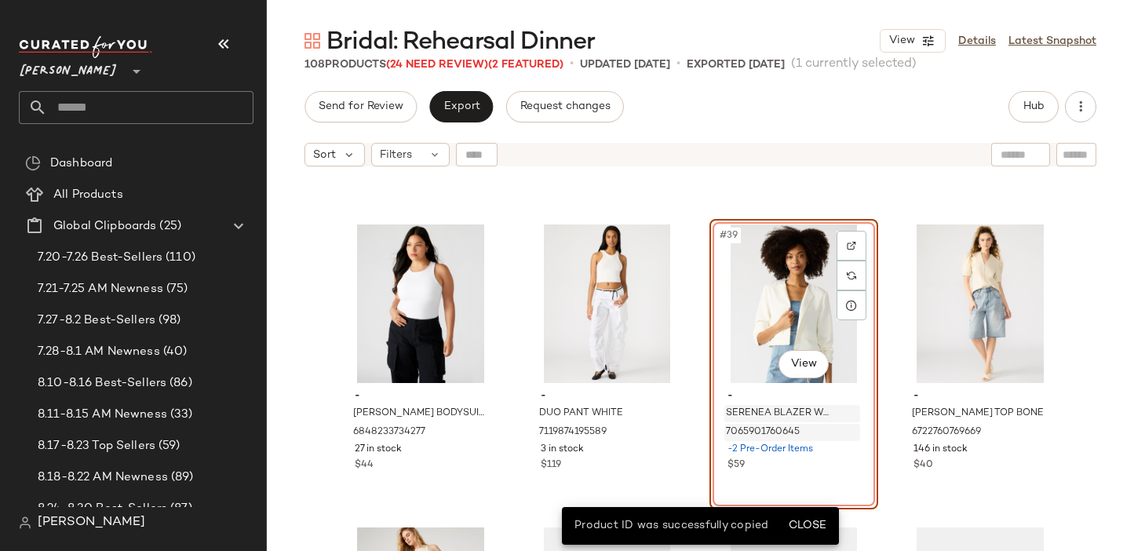
click at [785, 268] on div "#39 View" at bounding box center [794, 303] width 158 height 159
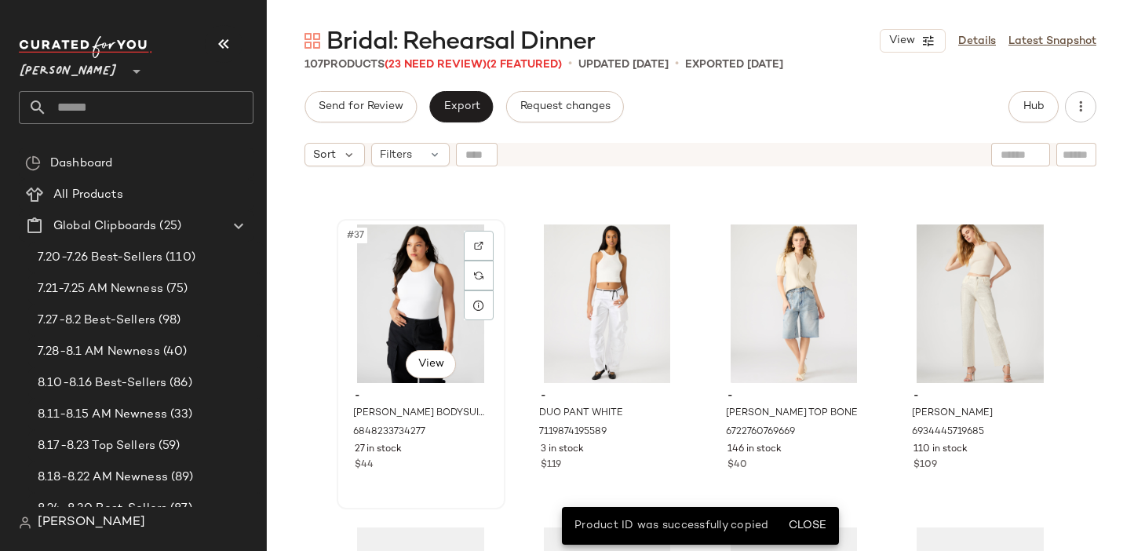
click at [353, 293] on div "#37 View" at bounding box center [421, 303] width 158 height 159
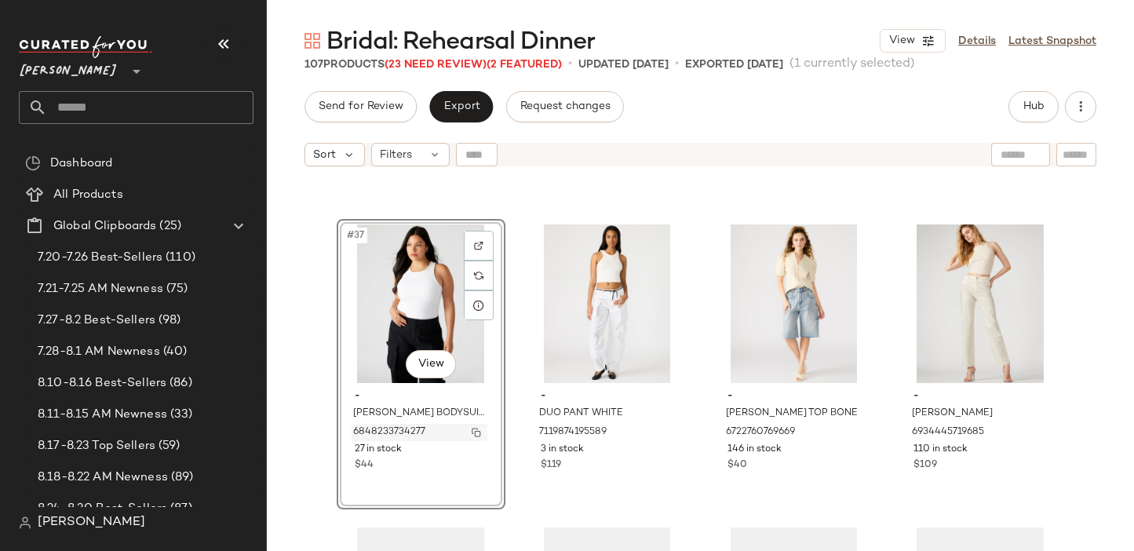
click at [472, 433] on img "button" at bounding box center [476, 432] width 9 height 9
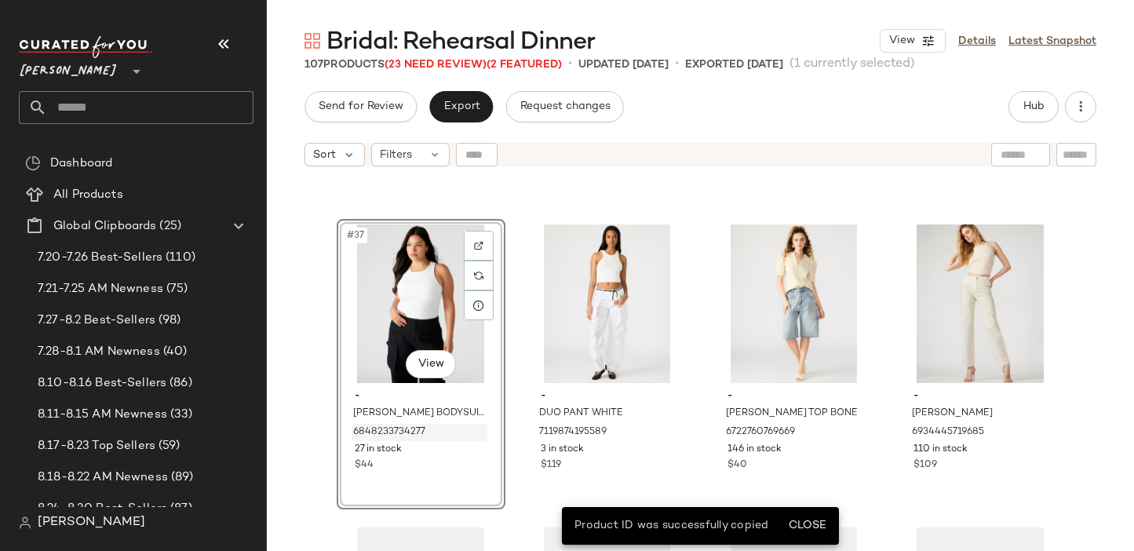
click at [399, 270] on div "#37 View" at bounding box center [421, 303] width 158 height 159
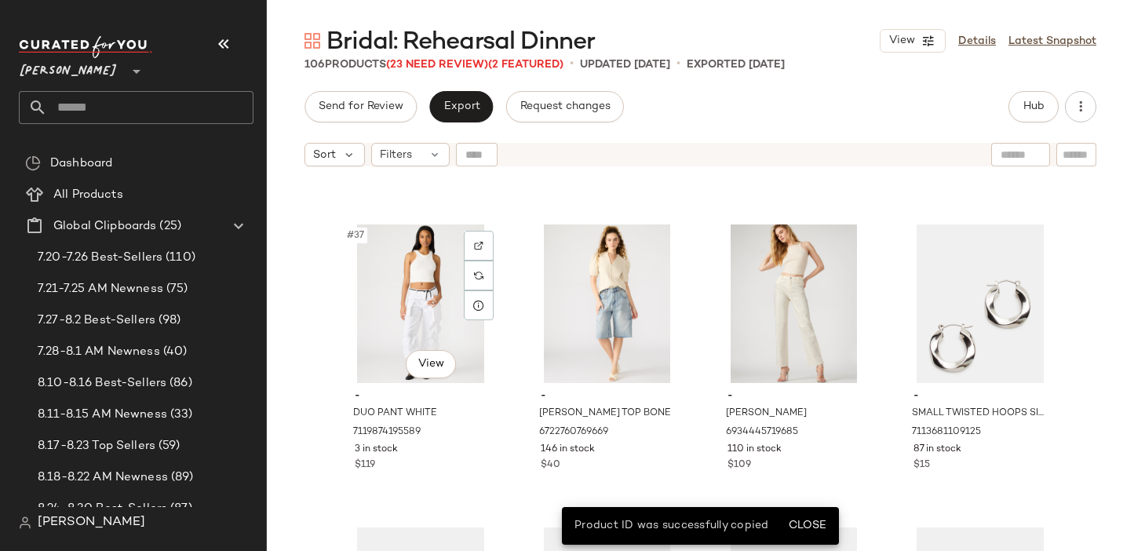
click at [399, 270] on div "#37 View" at bounding box center [421, 303] width 158 height 159
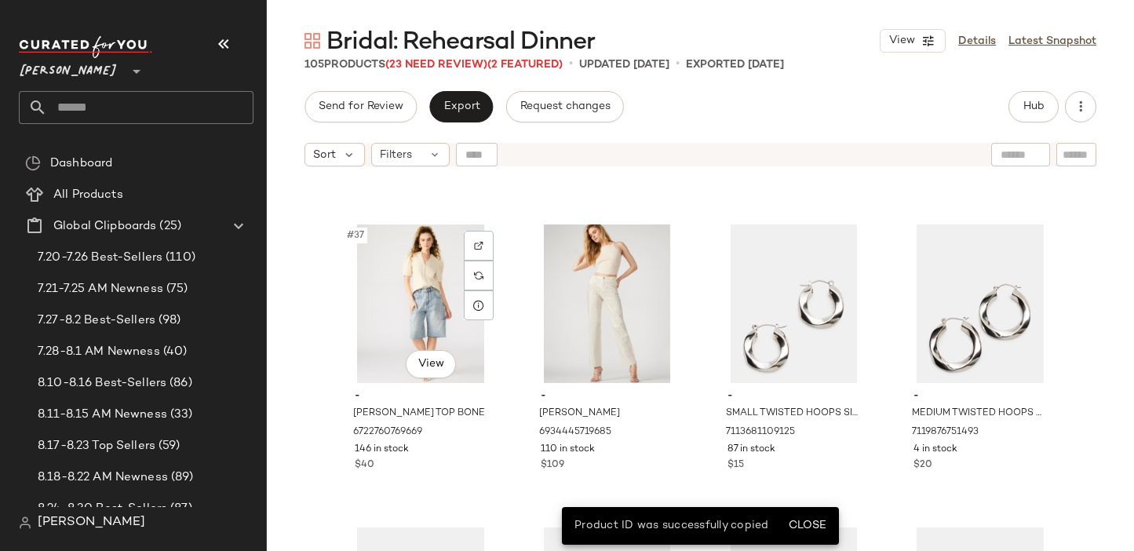
click at [399, 270] on div "#37 View" at bounding box center [421, 303] width 158 height 159
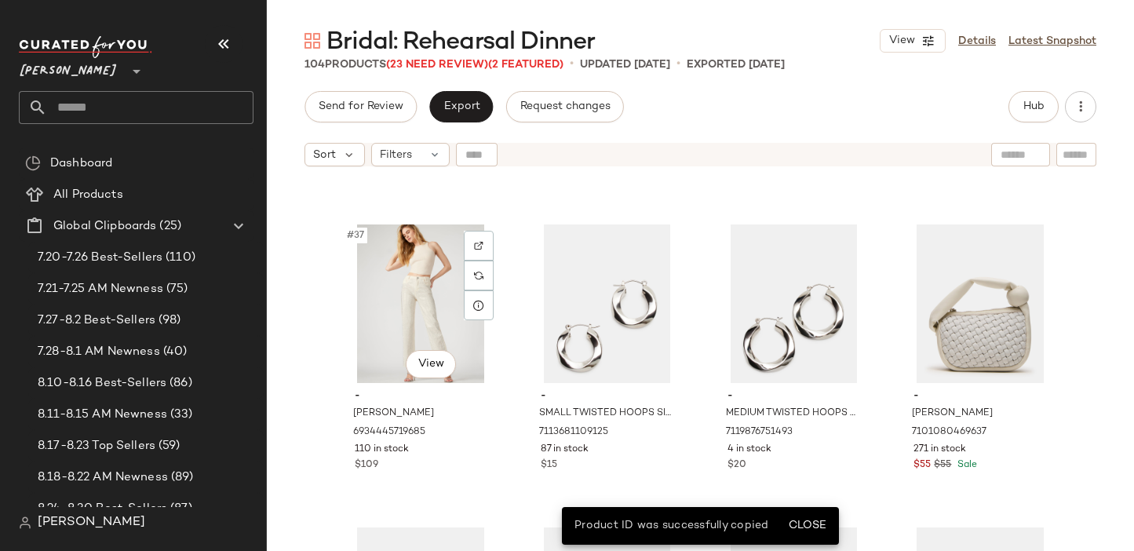
click at [399, 270] on div "#37 View" at bounding box center [421, 303] width 158 height 159
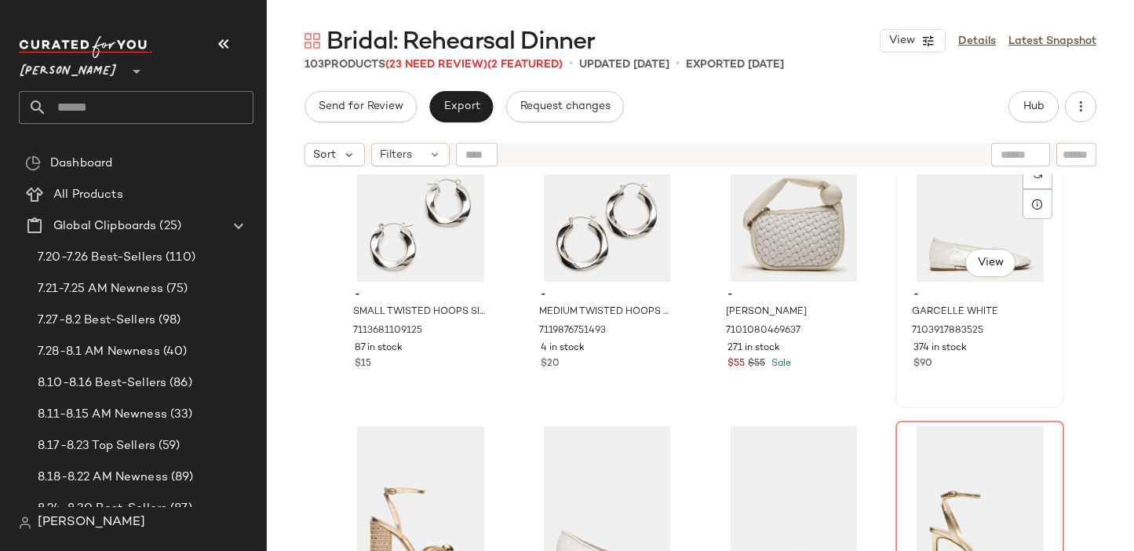
scroll to position [2795, 0]
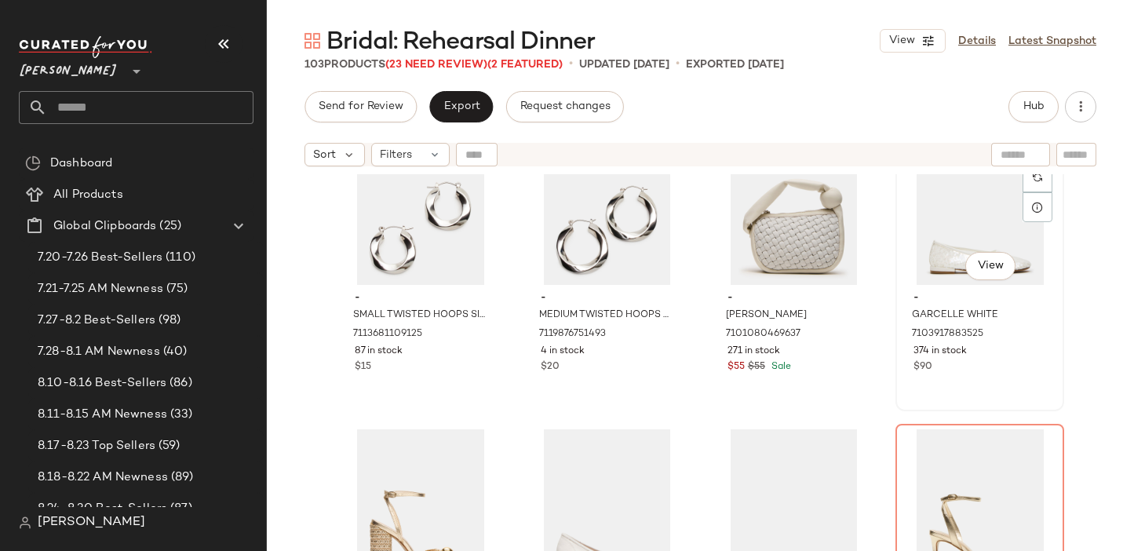
click at [965, 231] on div "#40 View" at bounding box center [980, 205] width 158 height 159
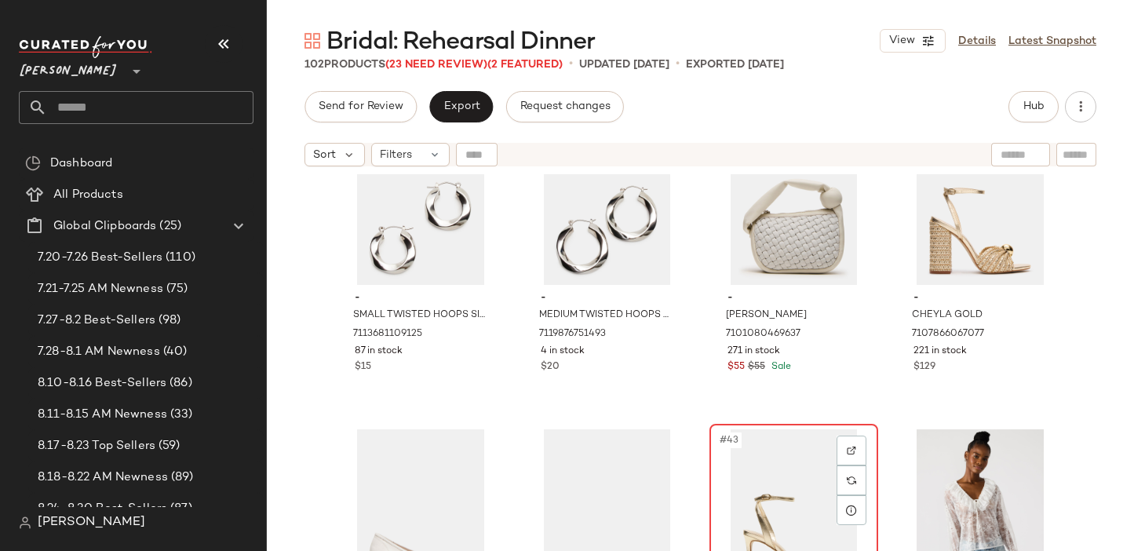
scroll to position [3066, 0]
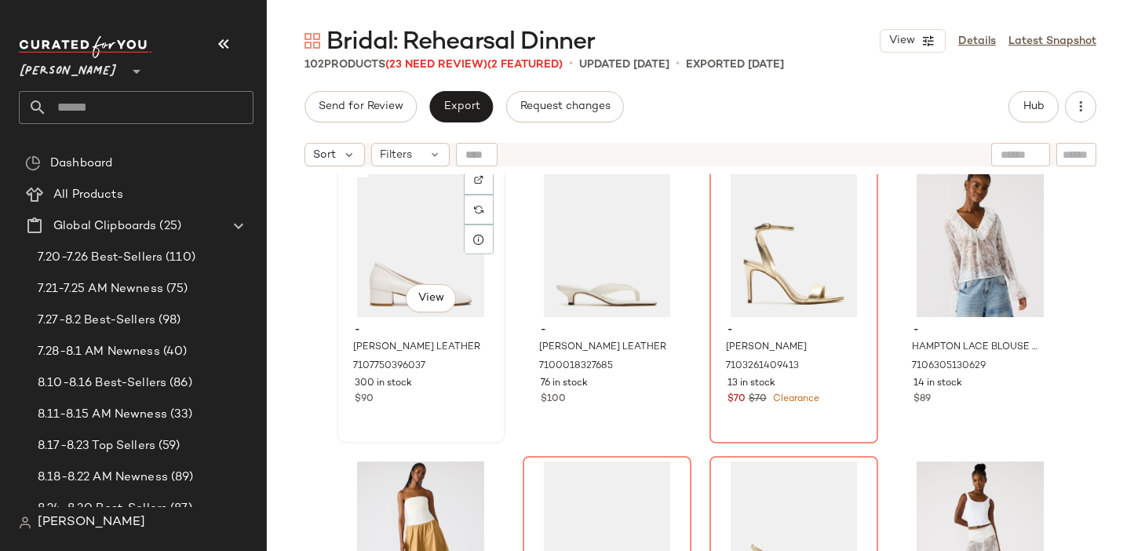
click at [417, 267] on div "#41 View" at bounding box center [421, 238] width 158 height 159
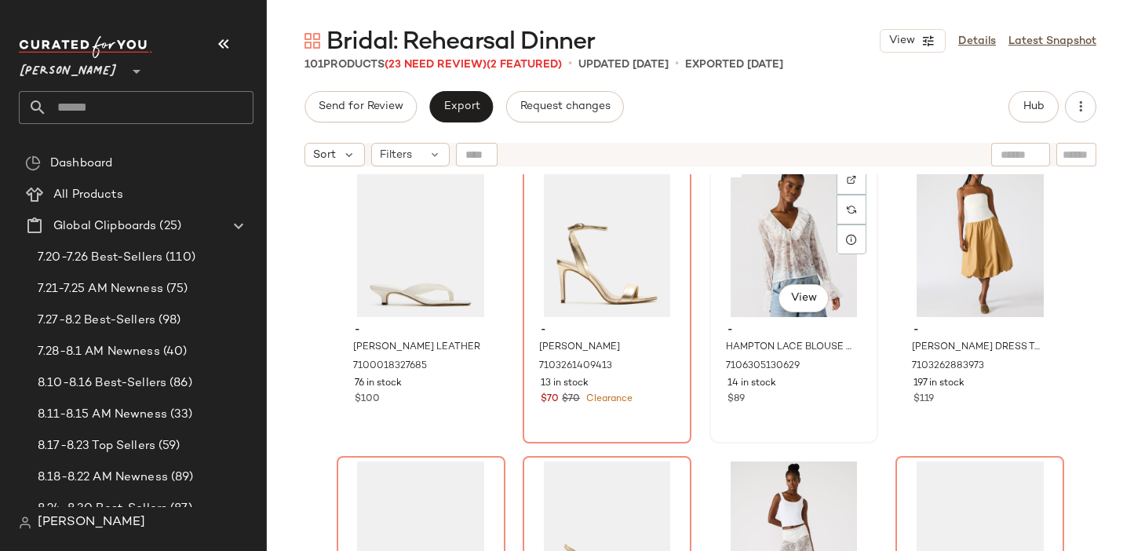
click at [777, 259] on div "#43 View" at bounding box center [794, 238] width 158 height 159
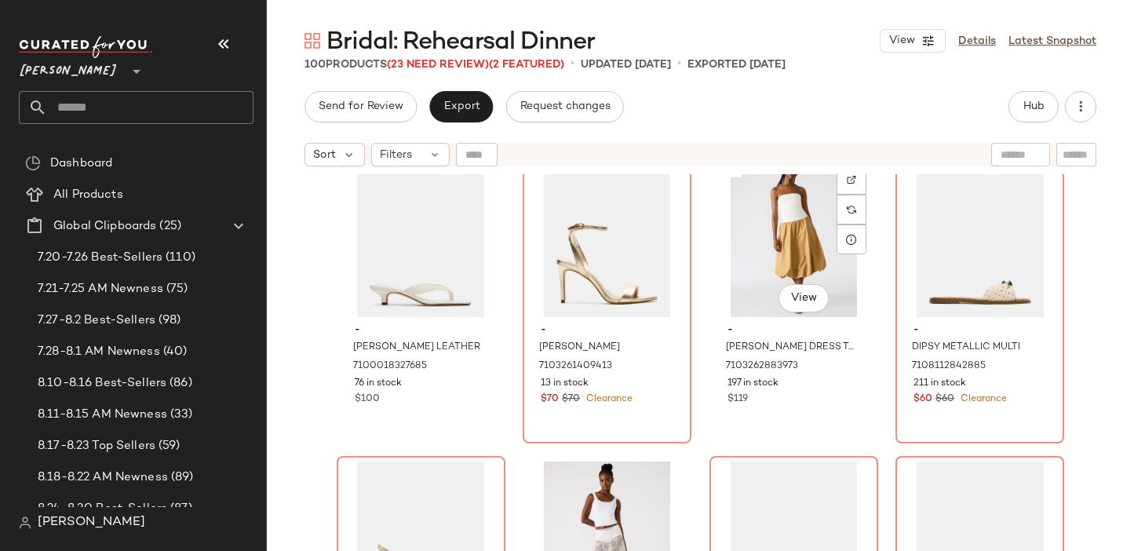
click at [777, 259] on div "#43 View" at bounding box center [794, 238] width 158 height 159
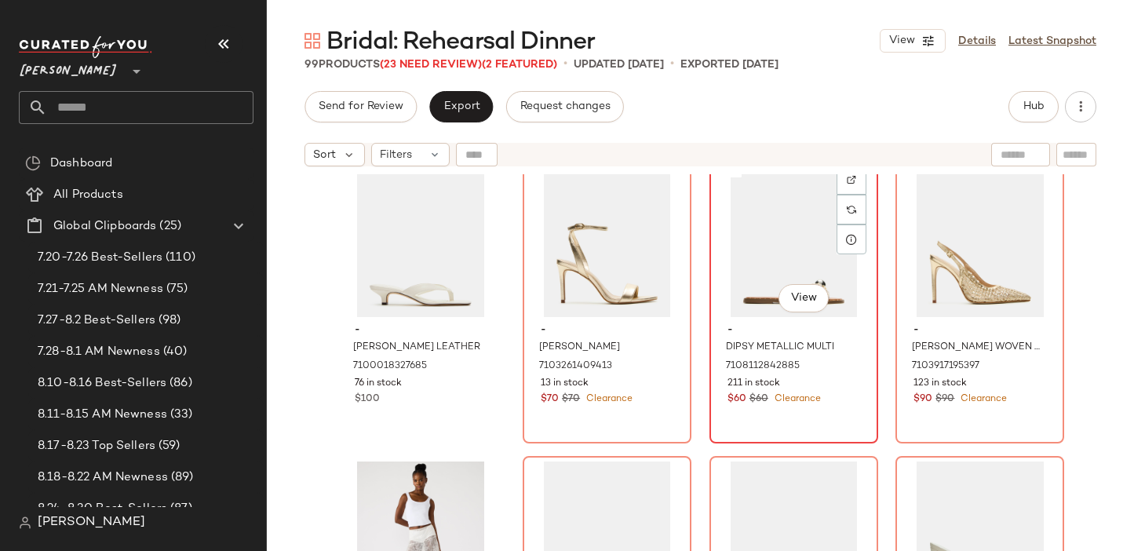
click at [753, 273] on div "#43 View" at bounding box center [794, 238] width 158 height 159
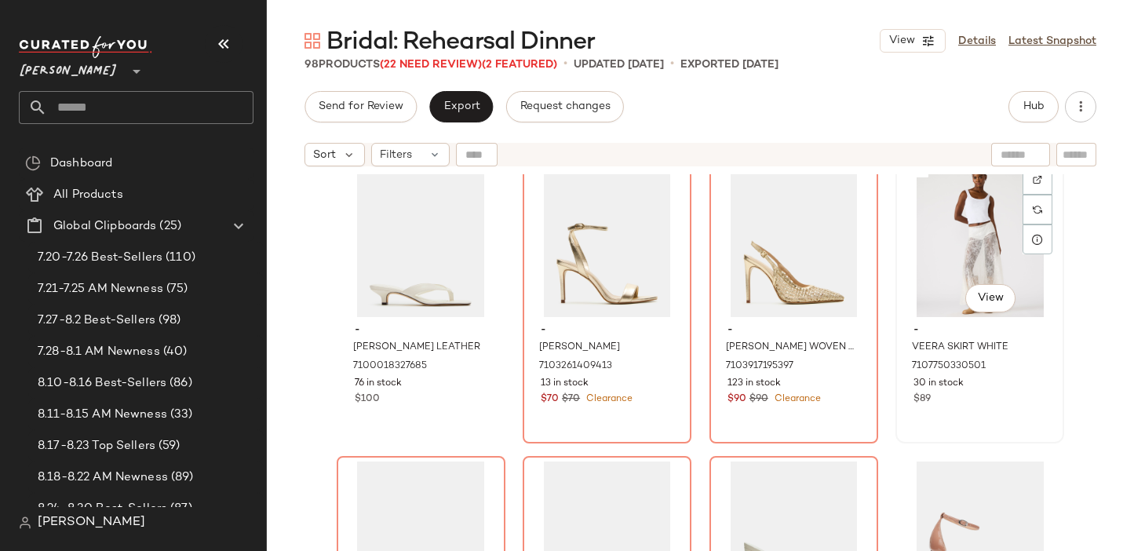
click at [935, 268] on div "#44 View" at bounding box center [980, 238] width 158 height 159
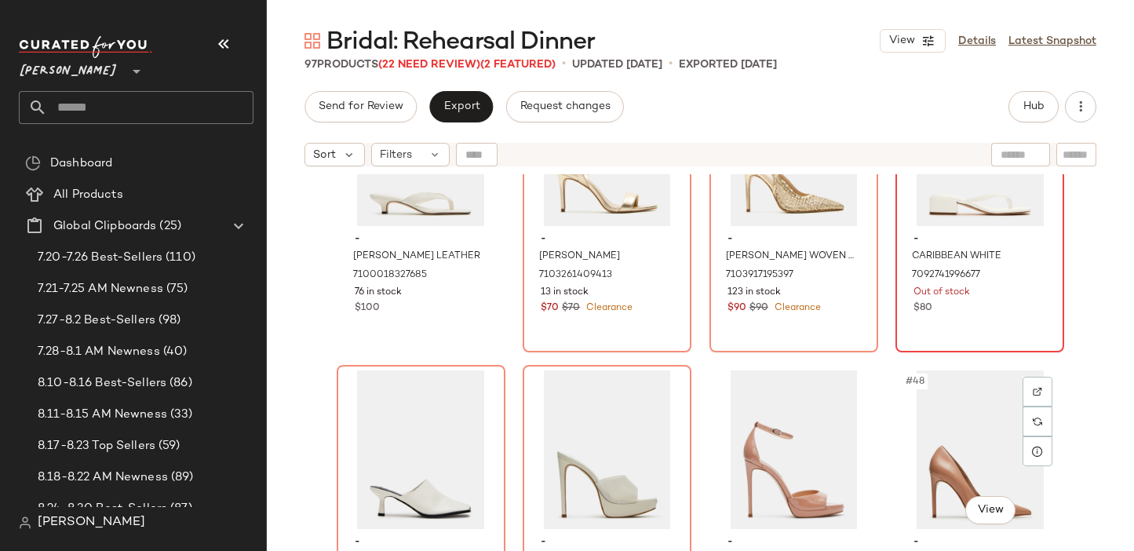
scroll to position [3158, 0]
click at [933, 221] on div "#44 View" at bounding box center [980, 146] width 158 height 159
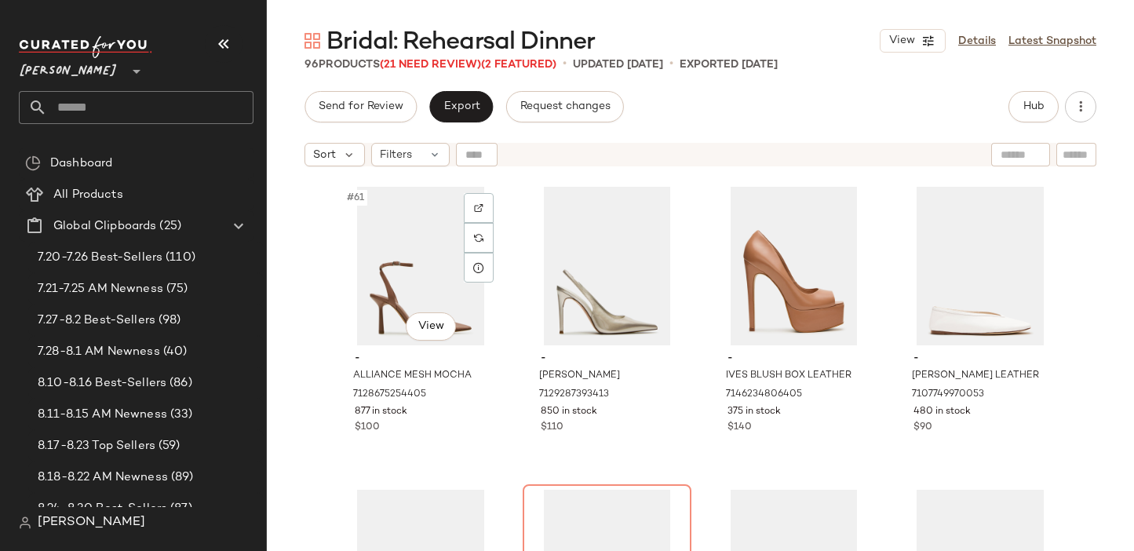
scroll to position [4551, 0]
click at [924, 260] on div "#64 View" at bounding box center [980, 267] width 158 height 159
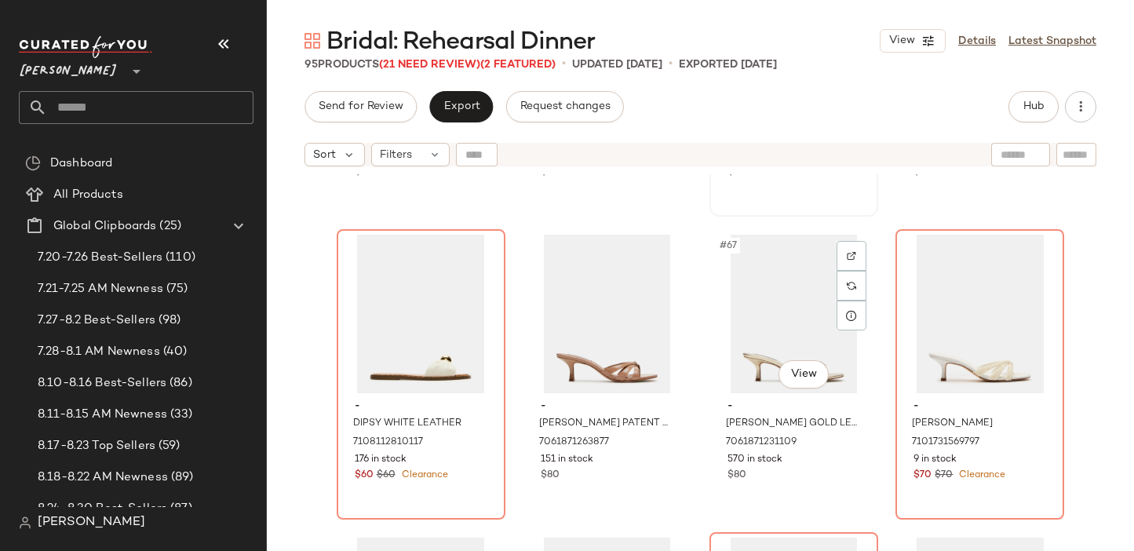
scroll to position [4830, 0]
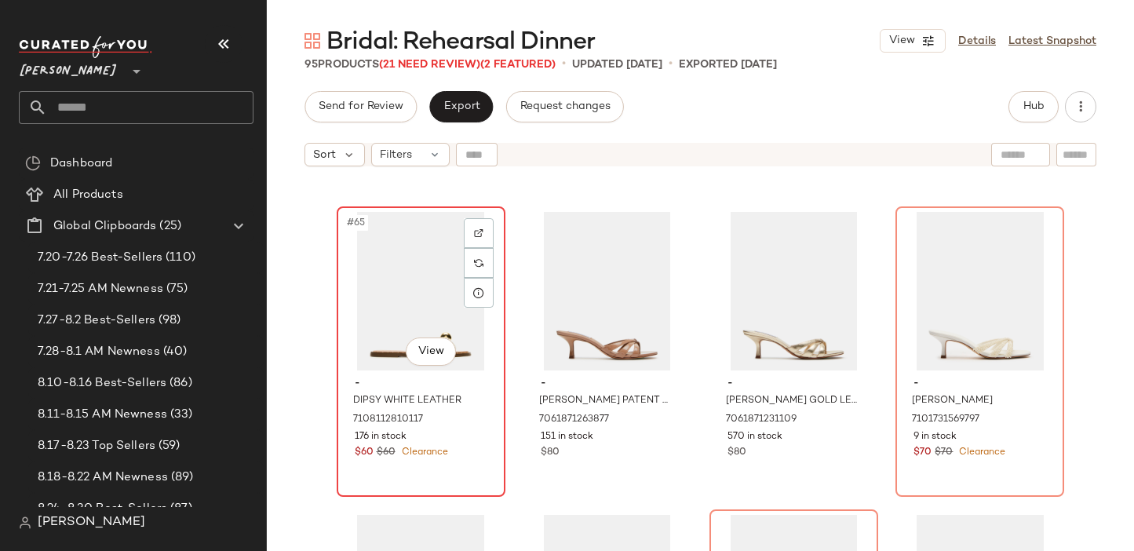
click at [419, 322] on div "#65 View" at bounding box center [421, 291] width 158 height 159
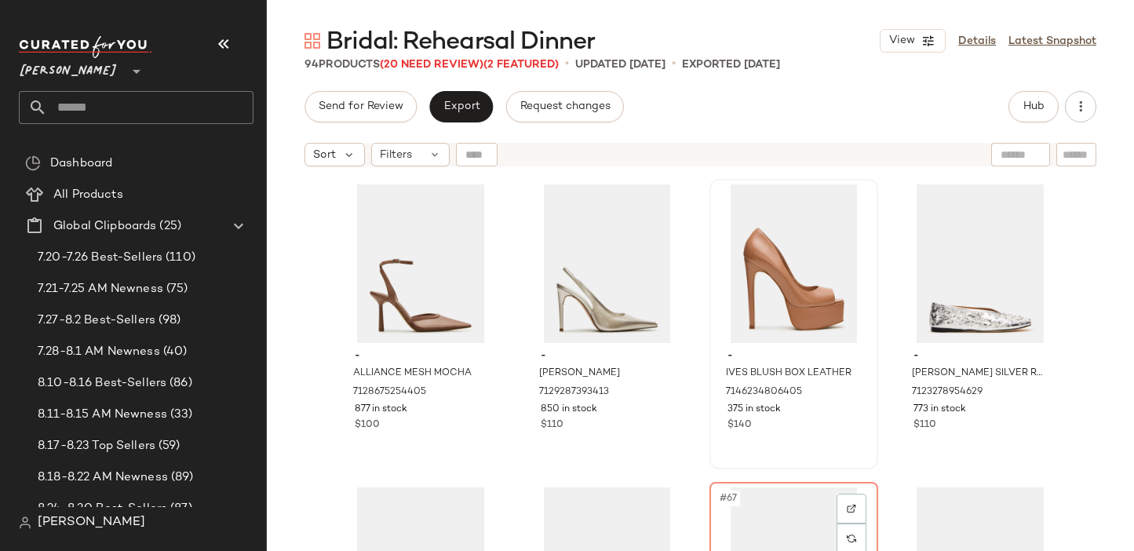
scroll to position [4523, 0]
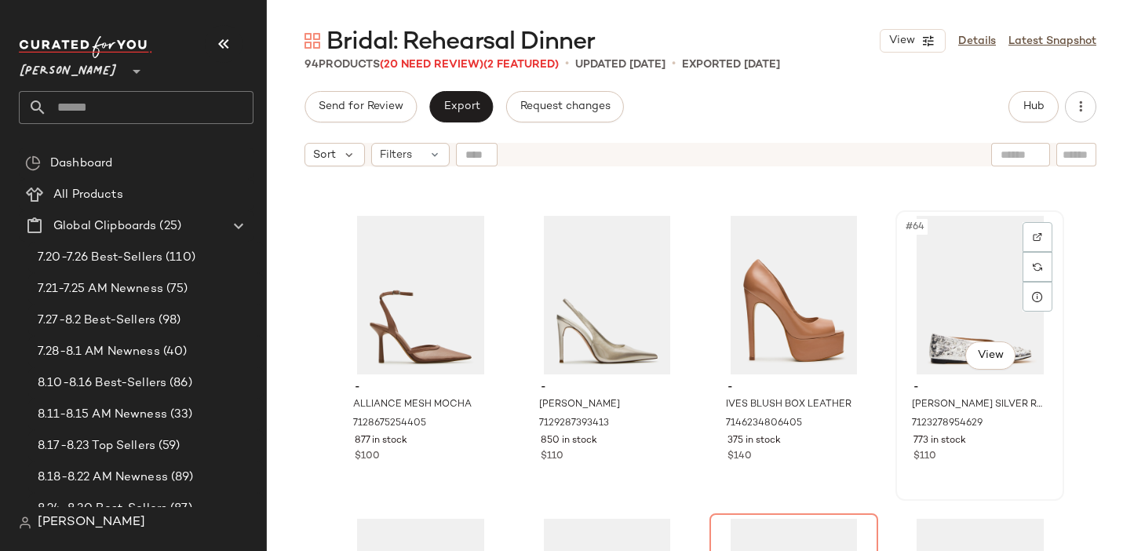
click at [918, 298] on div "#64 View" at bounding box center [980, 295] width 158 height 159
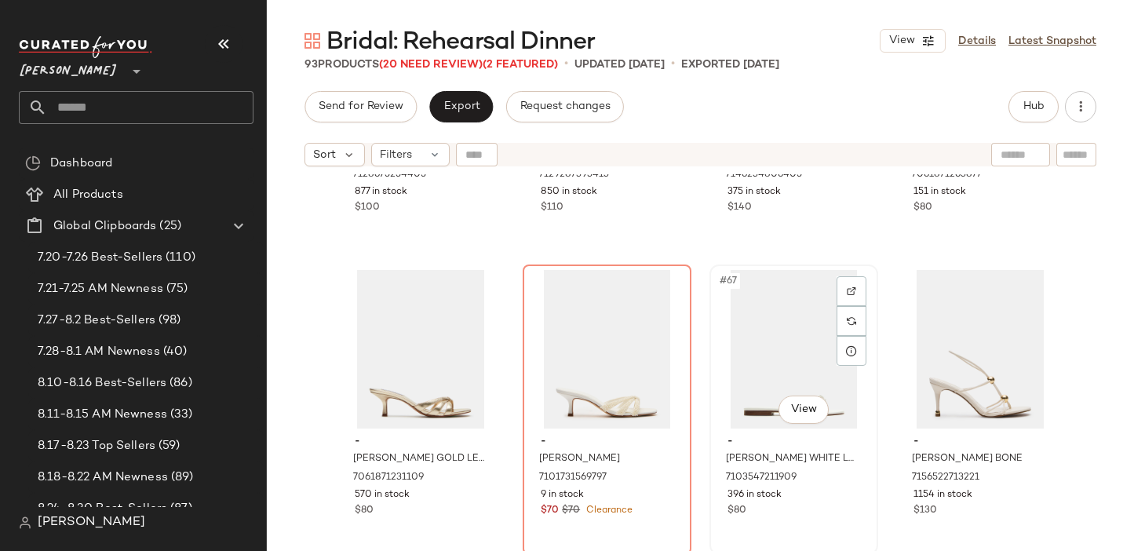
click at [828, 381] on div "#67 View" at bounding box center [794, 349] width 158 height 159
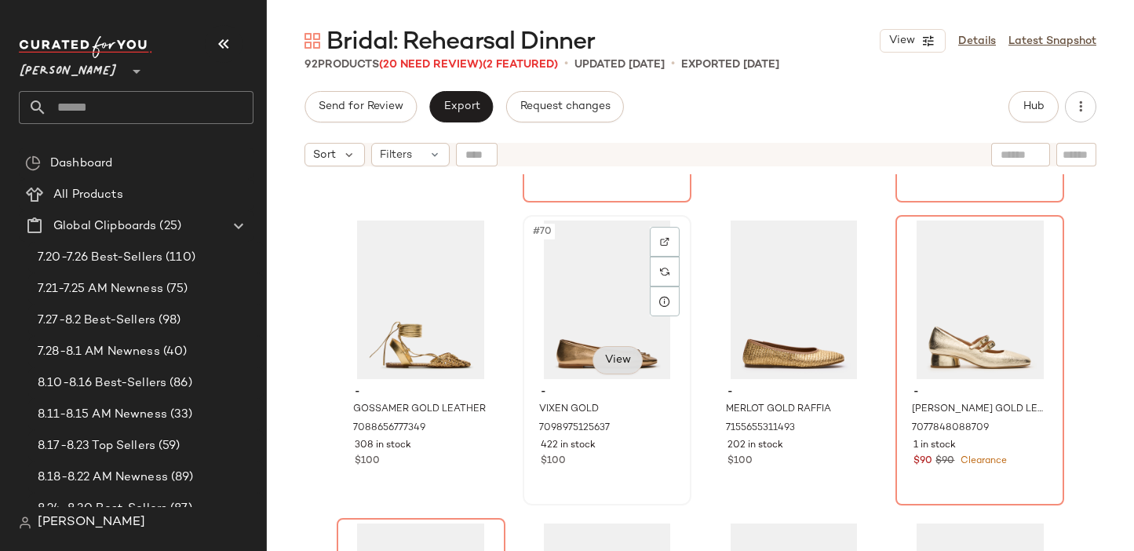
scroll to position [5116, 0]
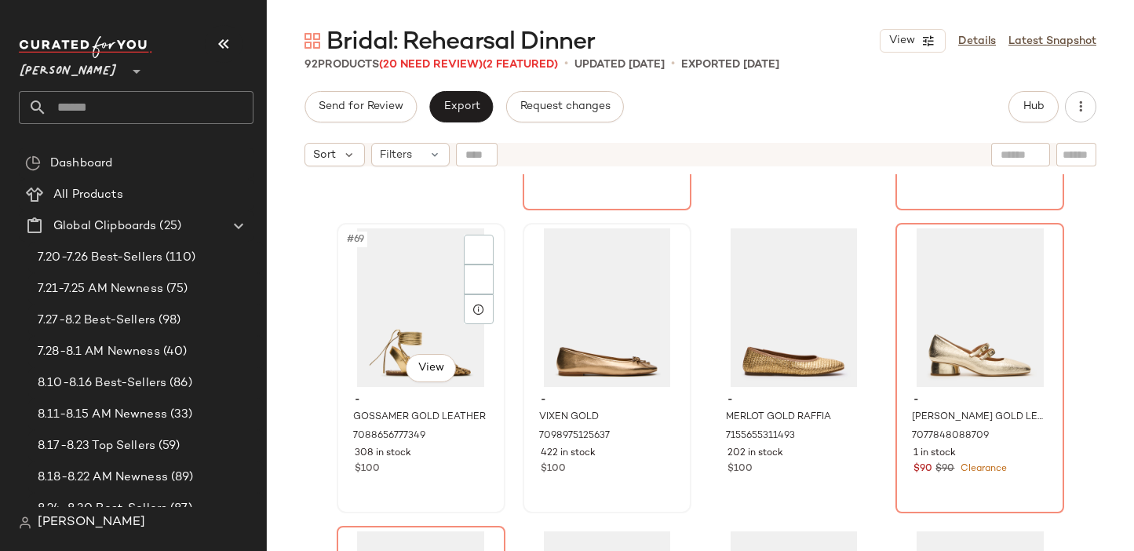
click at [393, 336] on div "#69 View" at bounding box center [421, 307] width 158 height 159
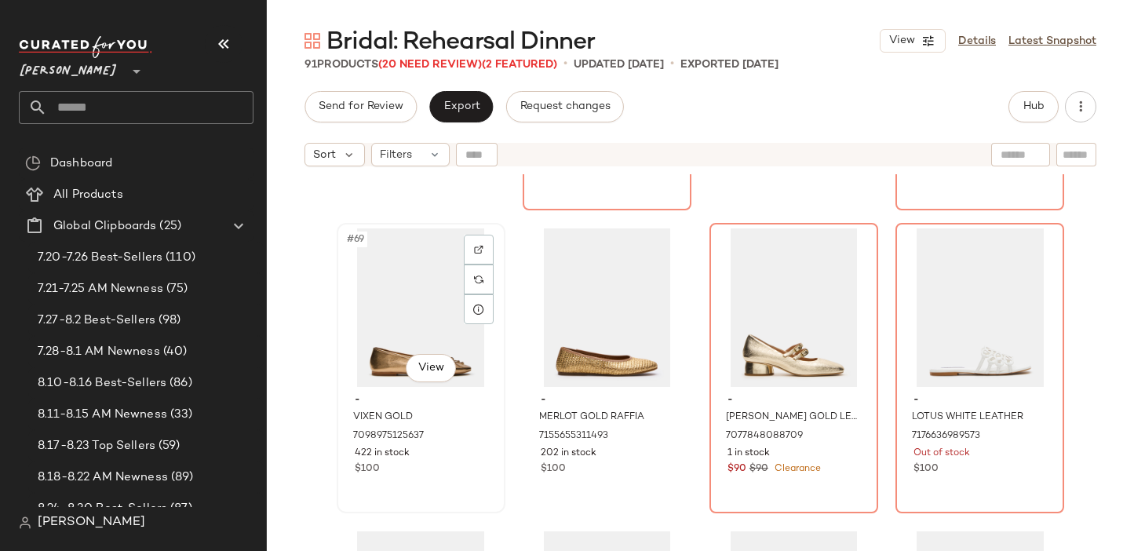
click at [393, 336] on div "#69 View" at bounding box center [421, 307] width 158 height 159
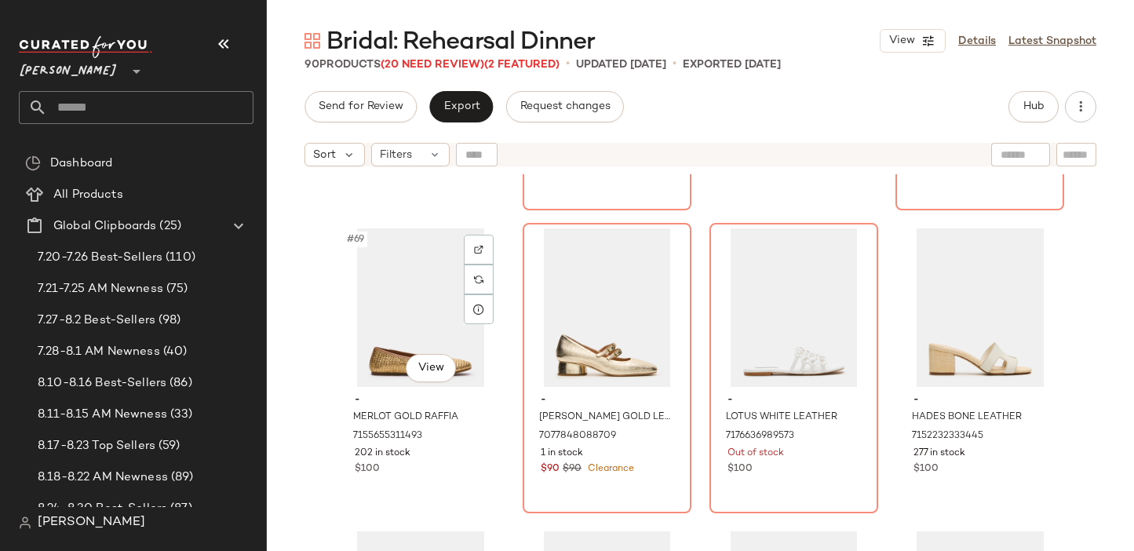
click at [393, 336] on div "#69 View" at bounding box center [421, 307] width 158 height 159
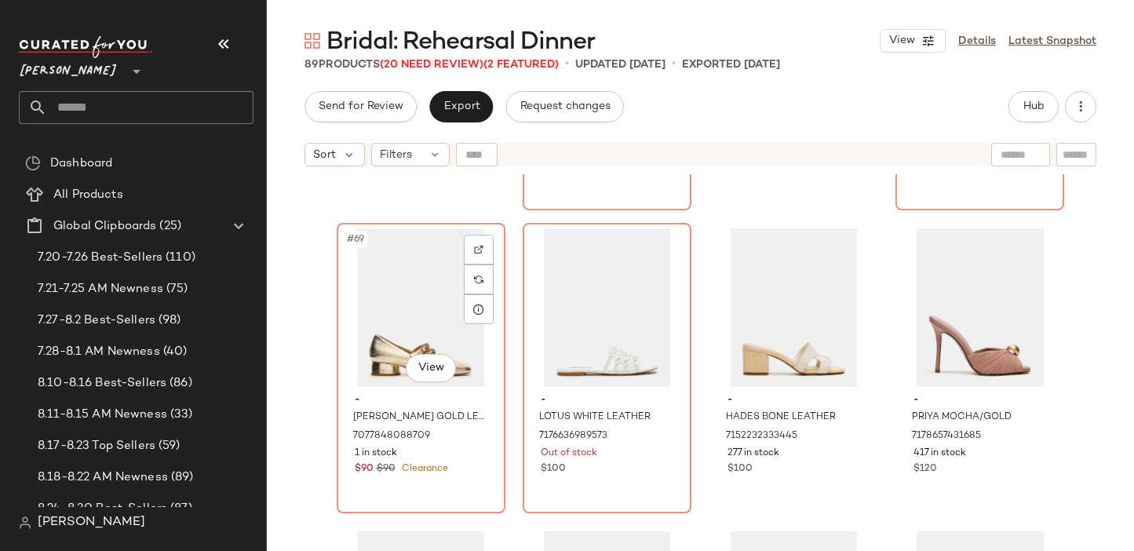
click at [393, 336] on div "#69 View" at bounding box center [421, 307] width 158 height 159
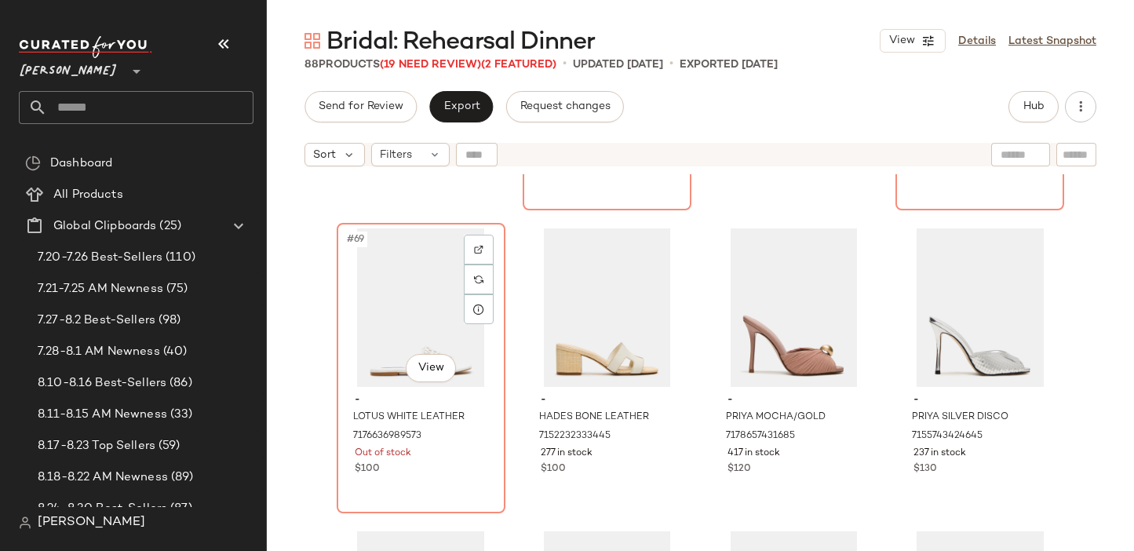
click at [393, 336] on div "#69 View" at bounding box center [421, 307] width 158 height 159
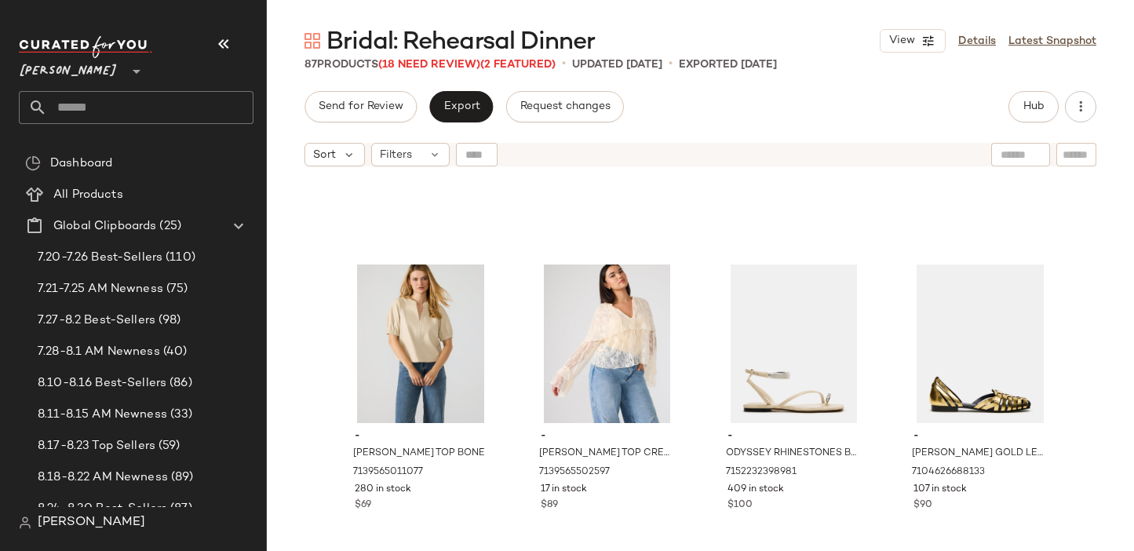
scroll to position [5658, 0]
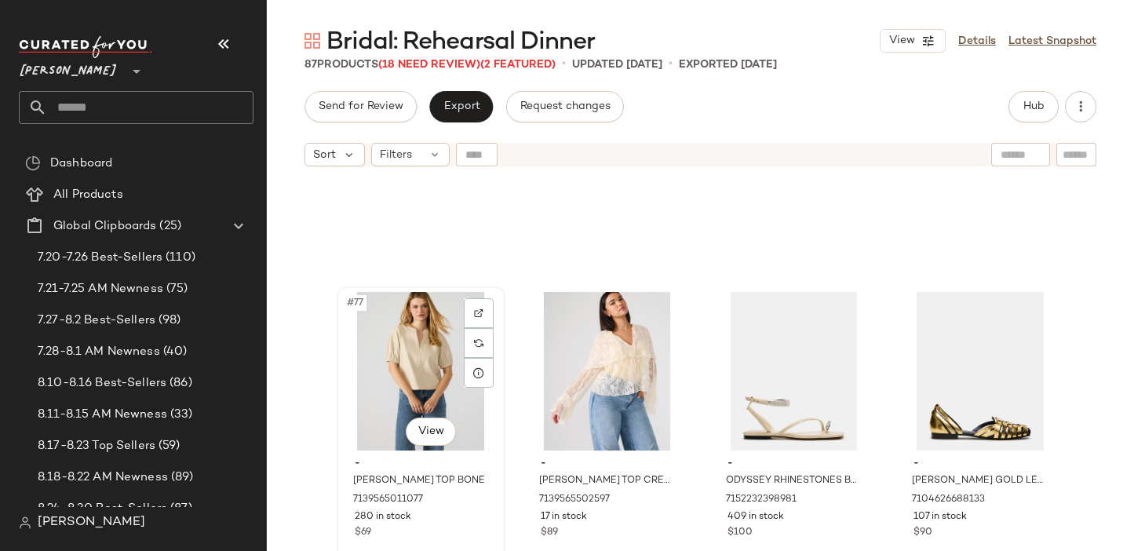
click at [412, 357] on div "#77 View" at bounding box center [421, 371] width 158 height 159
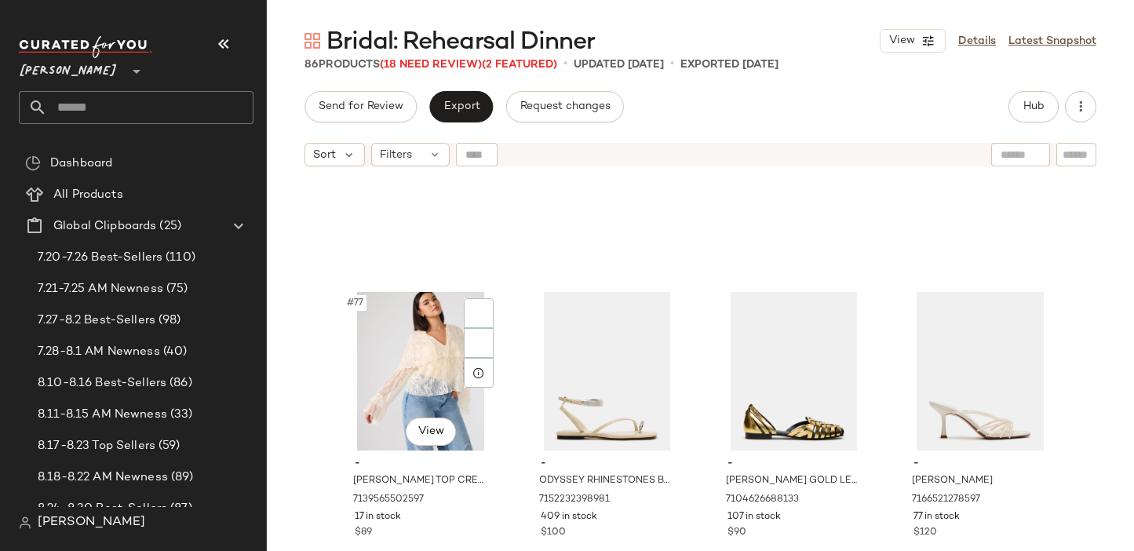
click at [412, 357] on div "#77 View" at bounding box center [421, 371] width 158 height 159
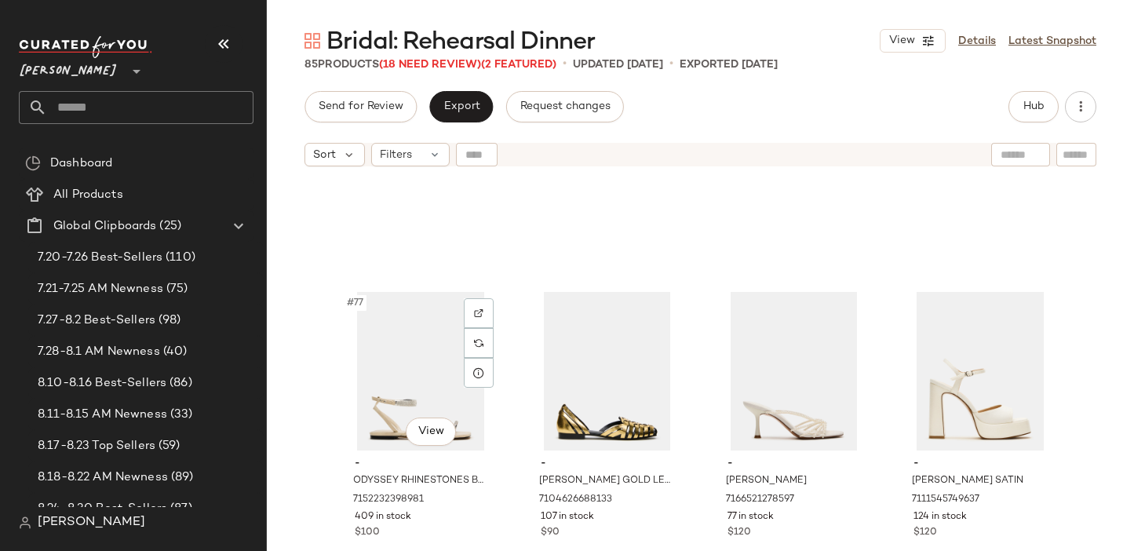
click at [412, 357] on div "#77 View" at bounding box center [421, 371] width 158 height 159
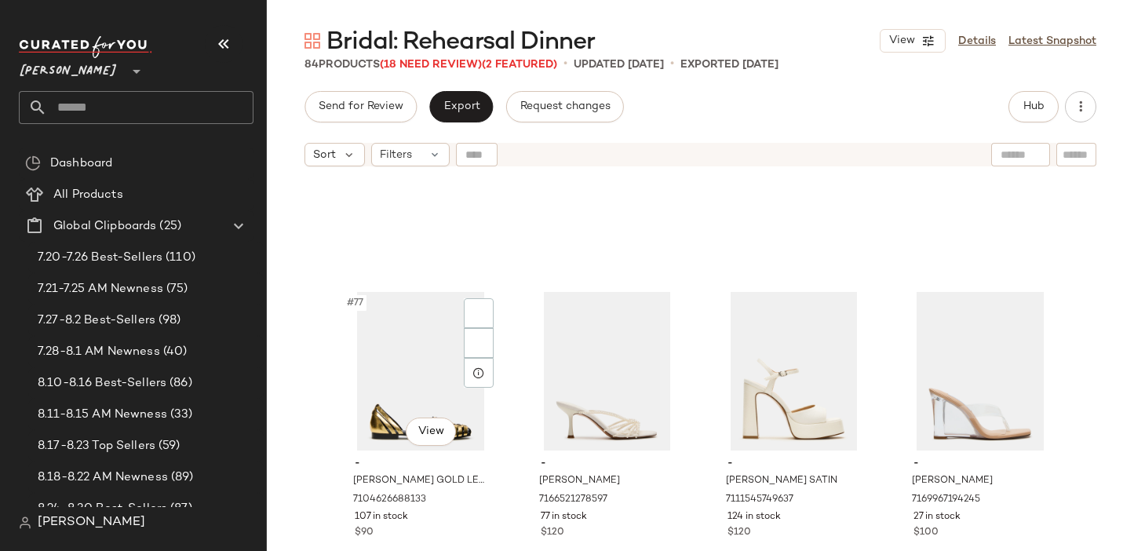
click at [412, 357] on div "#77 View" at bounding box center [421, 371] width 158 height 159
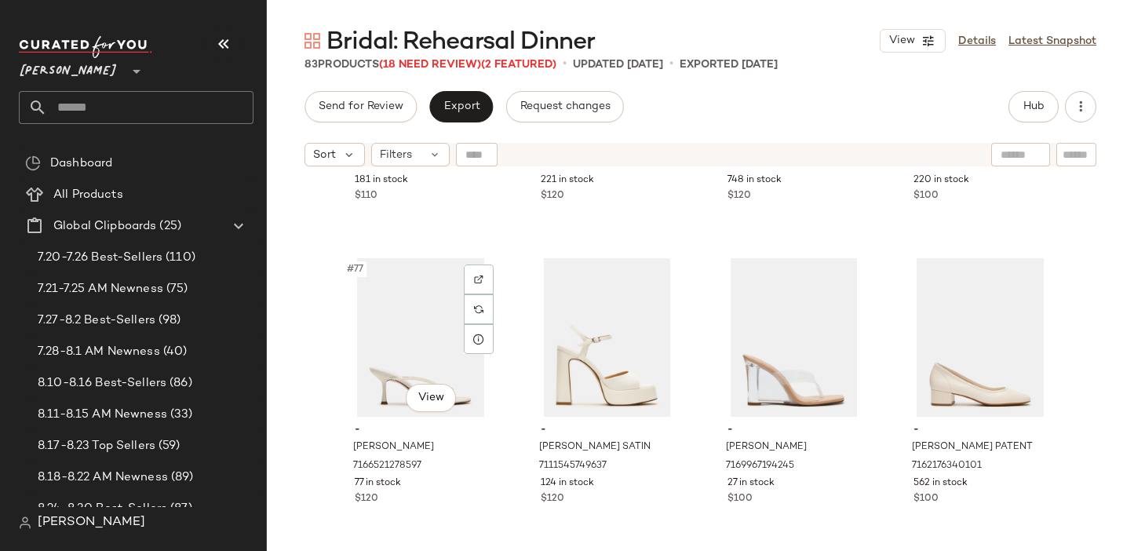
scroll to position [5727, 0]
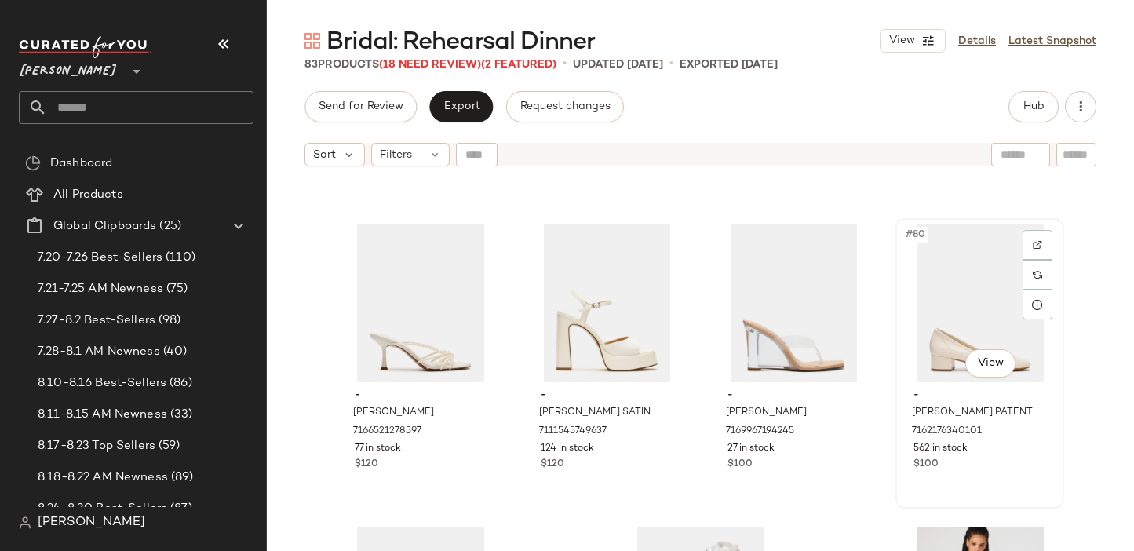
click at [938, 304] on div "#80 View" at bounding box center [980, 303] width 158 height 159
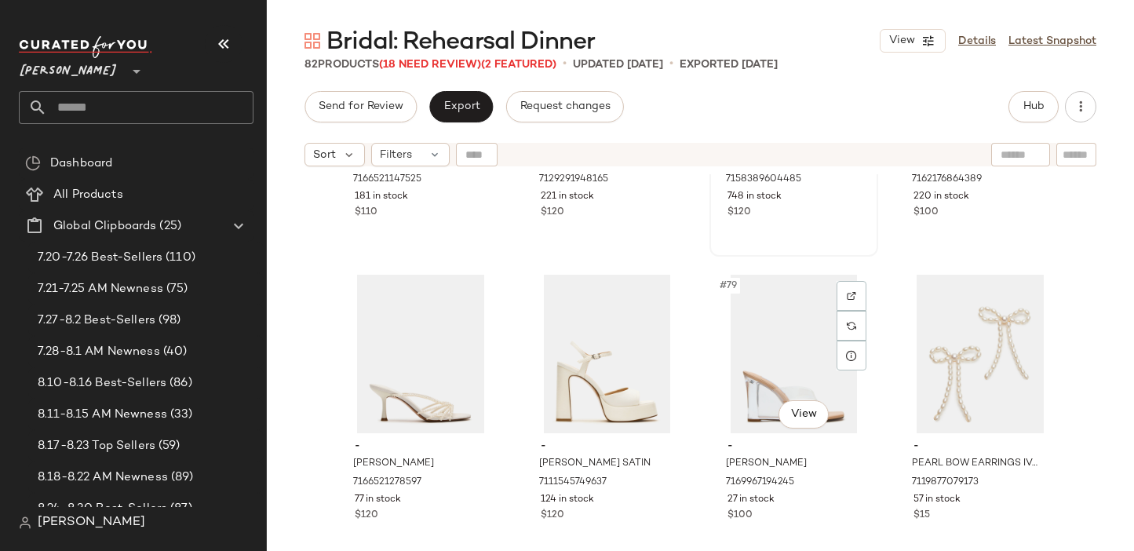
scroll to position [5948, 0]
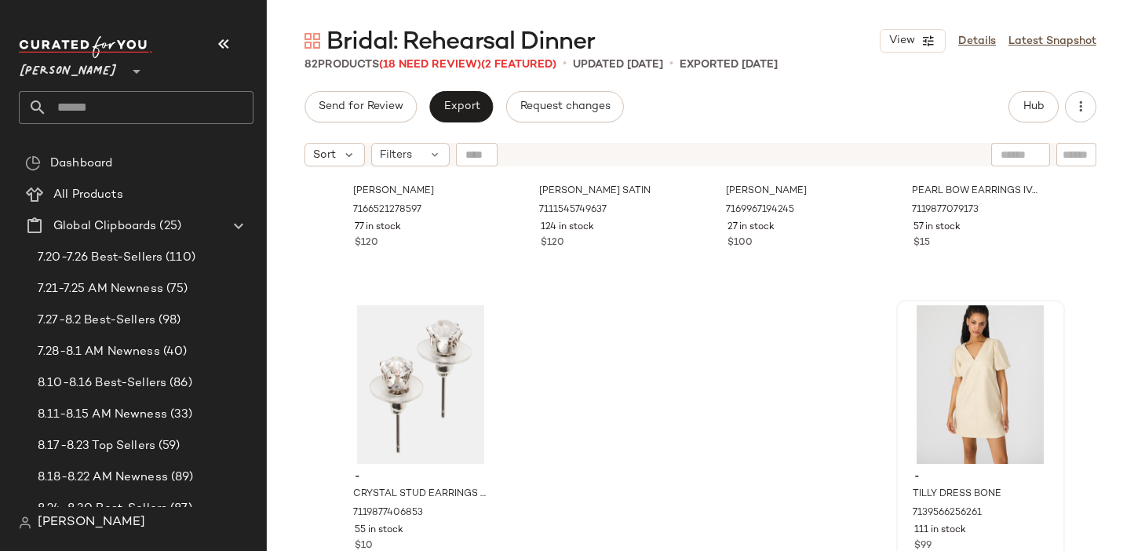
click at [938, 390] on div at bounding box center [981, 384] width 158 height 159
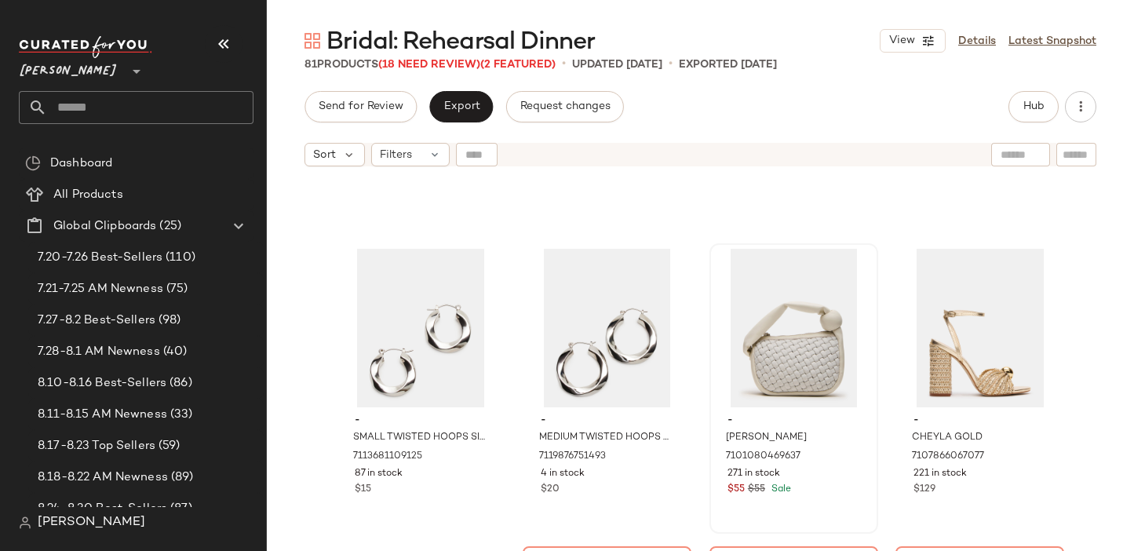
scroll to position [2673, 0]
click at [744, 305] on div "#39 View" at bounding box center [794, 327] width 158 height 159
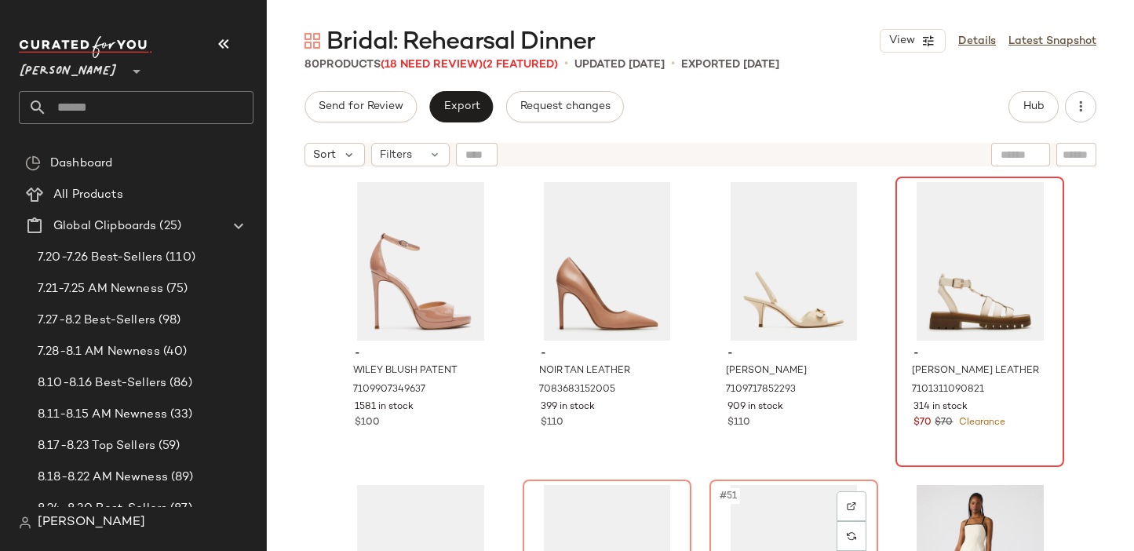
scroll to position [3329, 0]
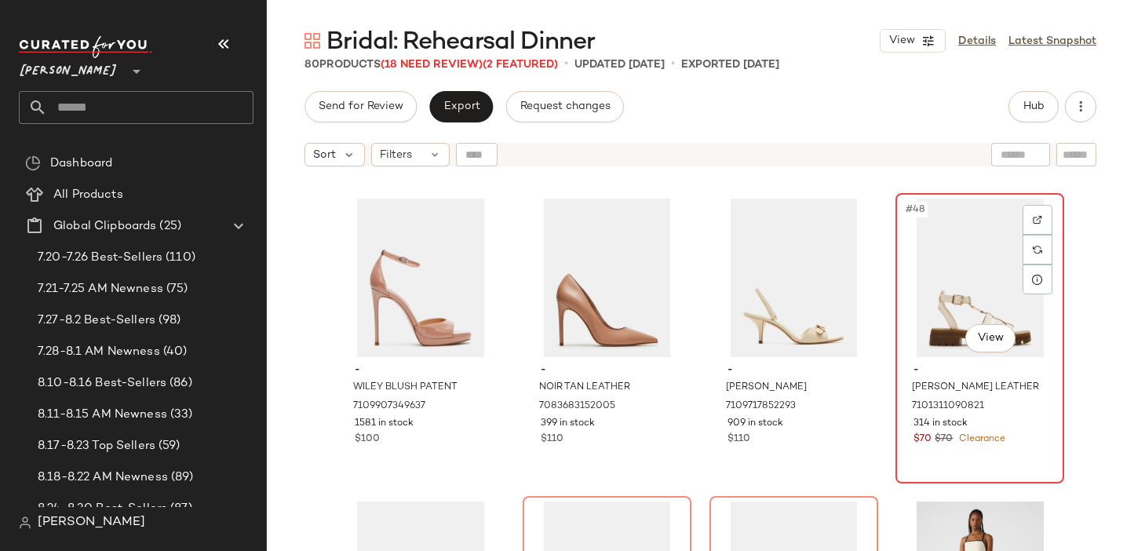
click at [937, 276] on div "#48 View" at bounding box center [980, 278] width 158 height 159
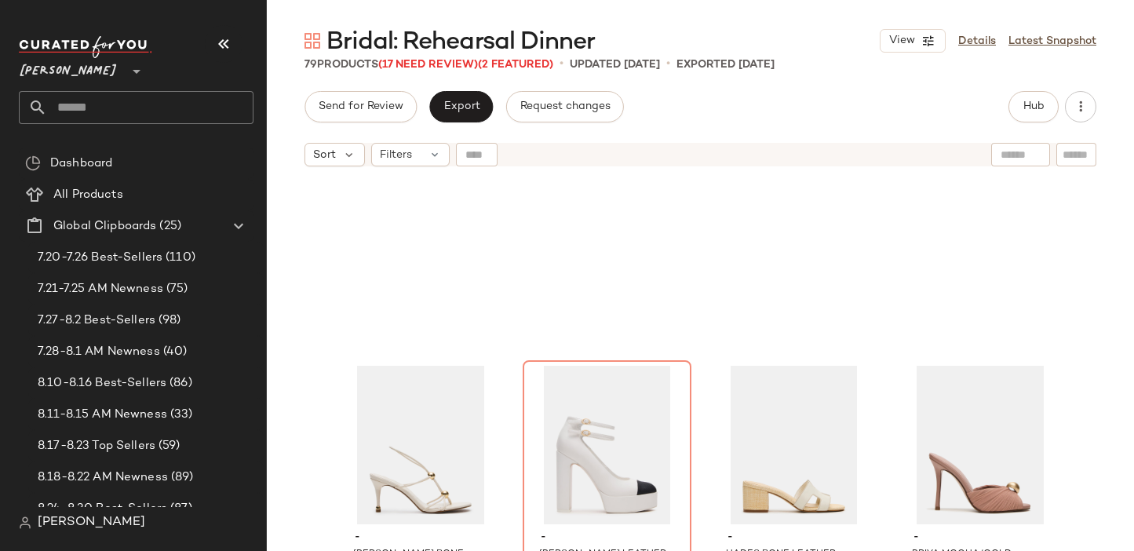
scroll to position [4911, 0]
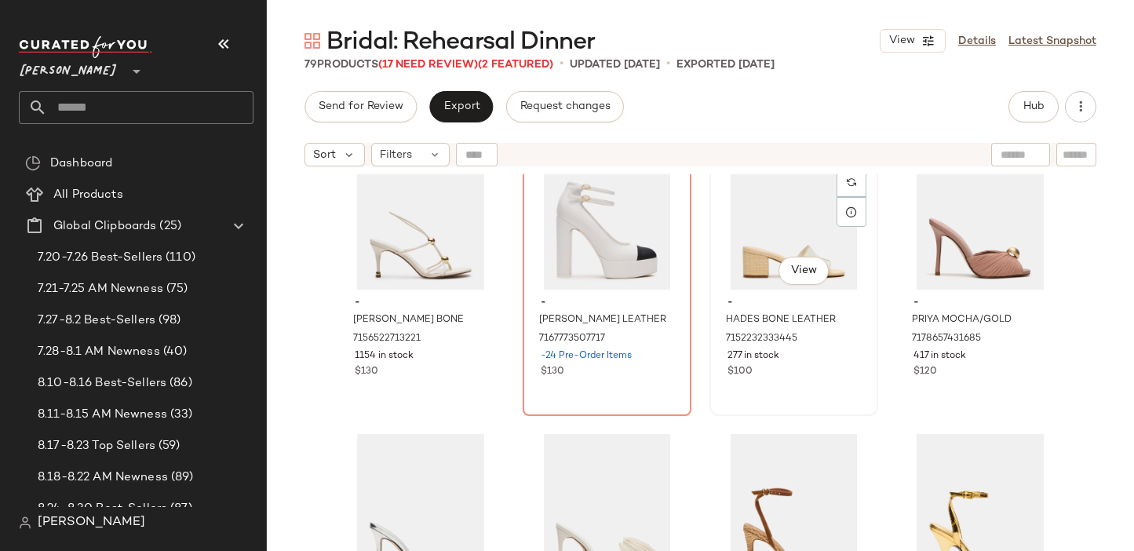
click at [743, 249] on div "#67 View" at bounding box center [794, 210] width 158 height 159
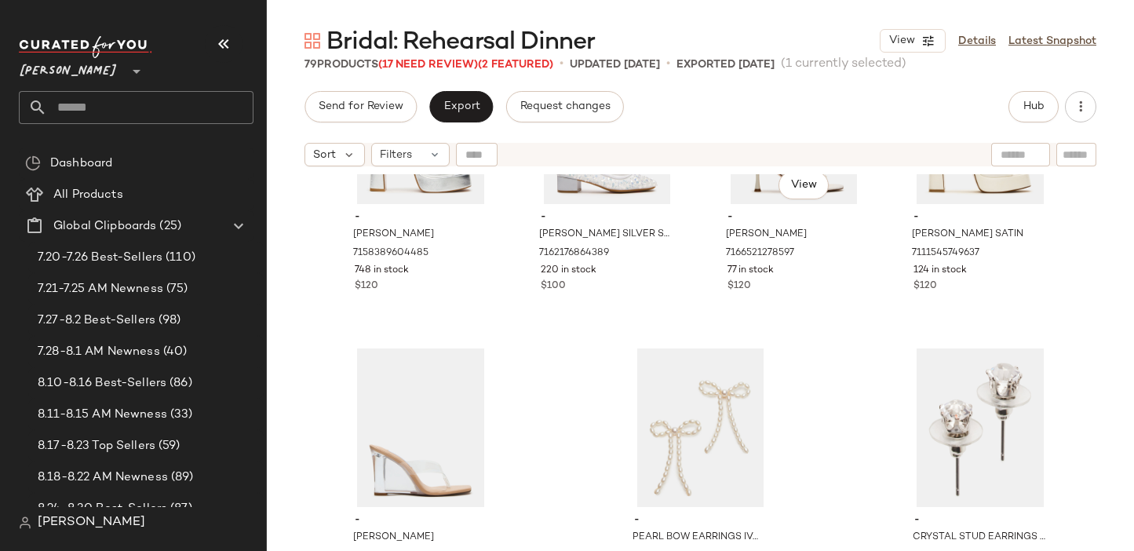
scroll to position [5645, 0]
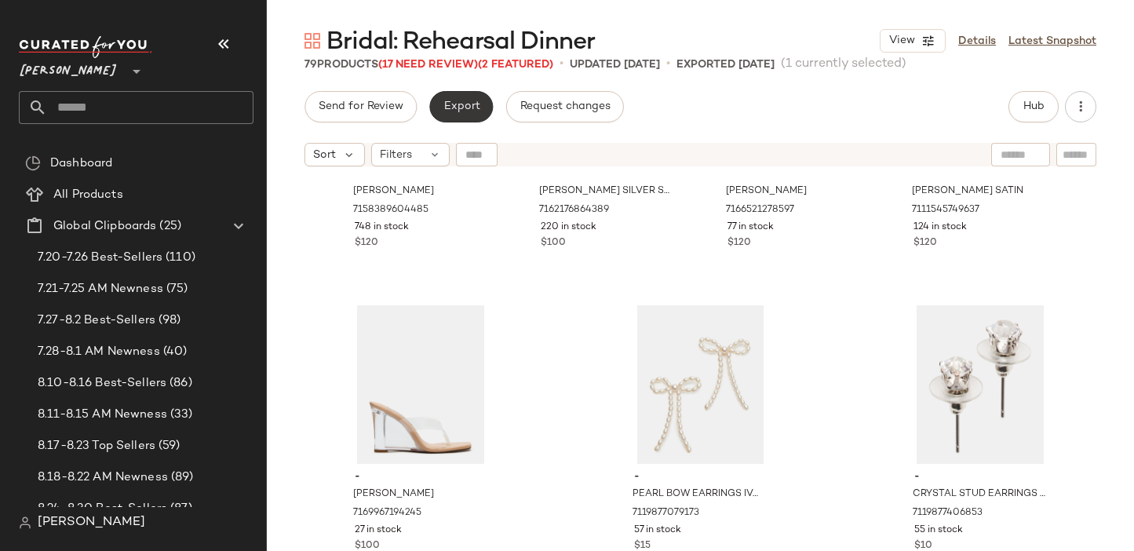
click at [460, 104] on span "Export" at bounding box center [461, 106] width 37 height 13
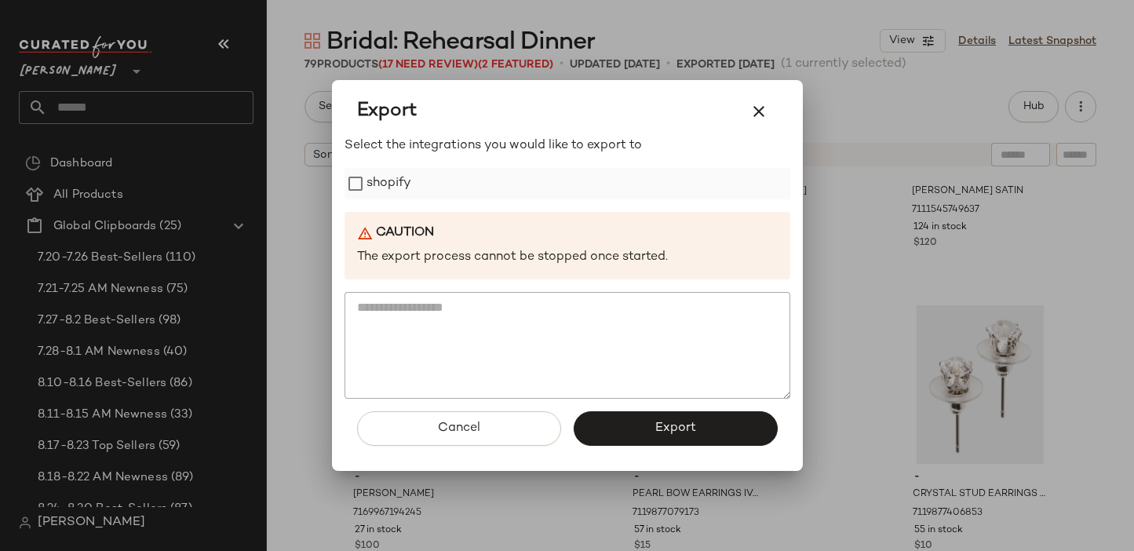
click at [387, 195] on label "shopify" at bounding box center [389, 183] width 46 height 31
click at [677, 448] on div "Cancel Export" at bounding box center [567, 435] width 446 height 72
click at [658, 425] on span "Export" at bounding box center [675, 428] width 42 height 15
